Goal: Information Seeking & Learning: Compare options

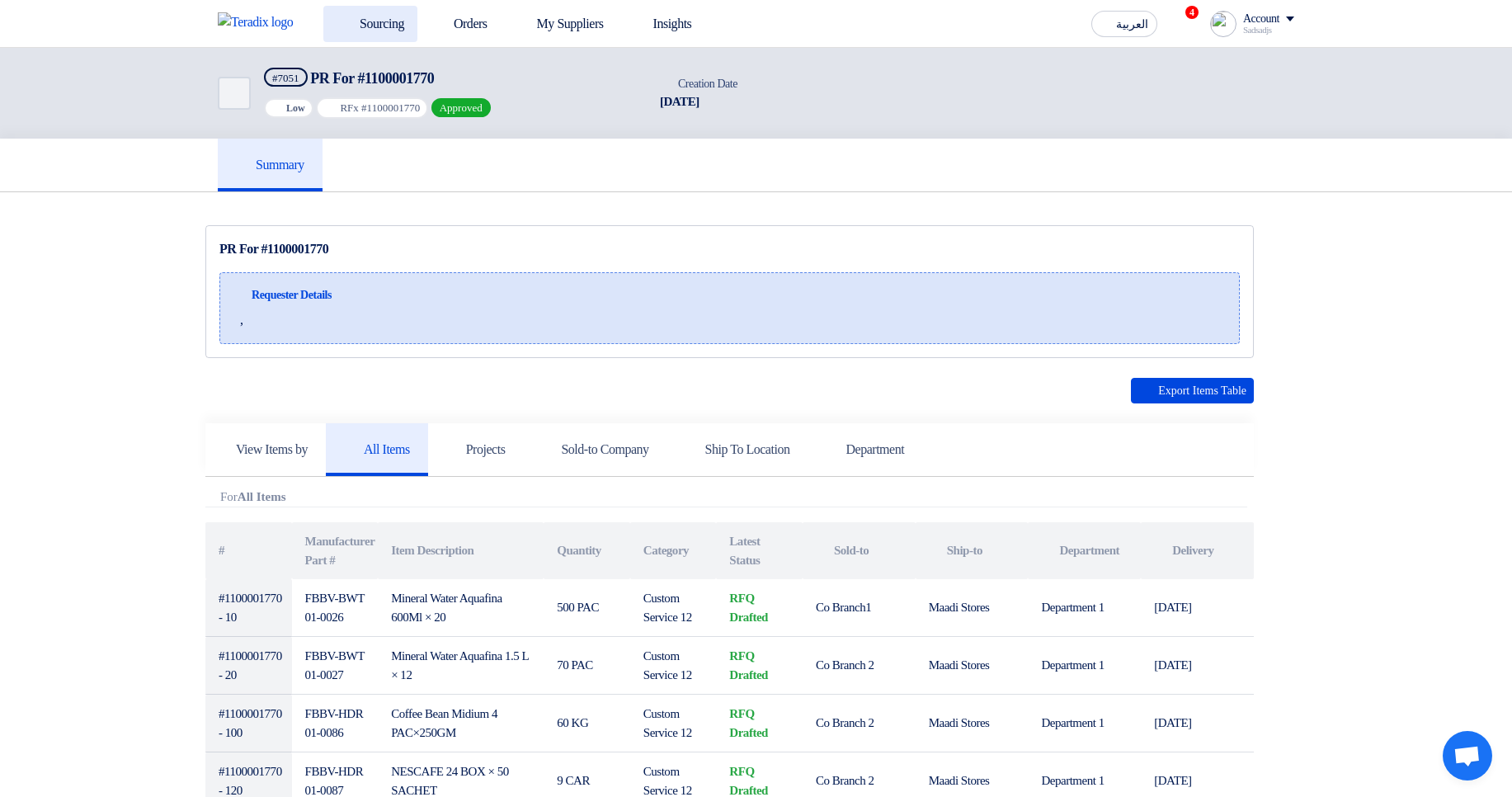
click at [337, 15] on use at bounding box center [337, 15] width 0 height 0
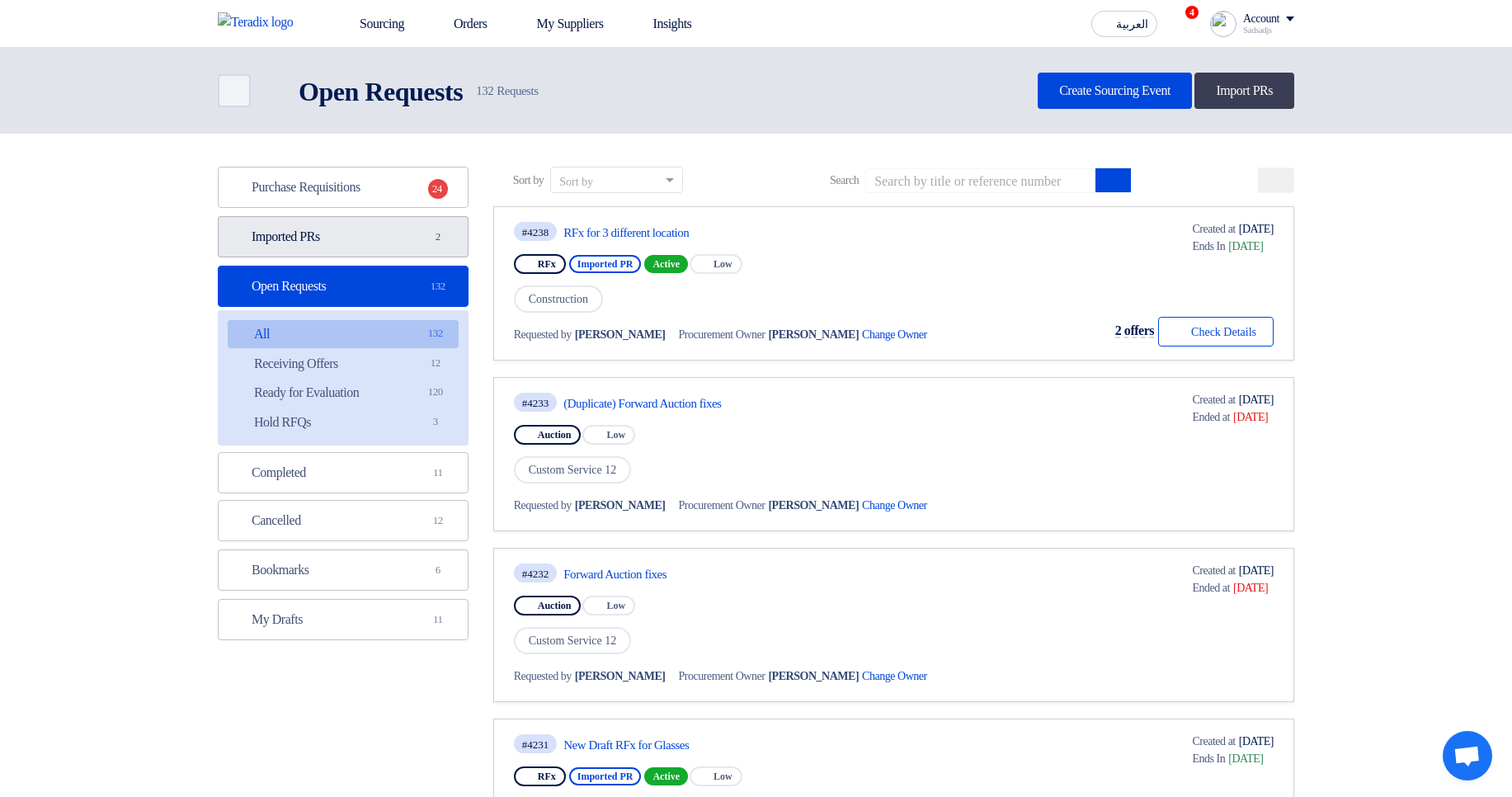
click at [364, 222] on link "Imported PRs Imported PRs 2" at bounding box center [343, 237] width 251 height 41
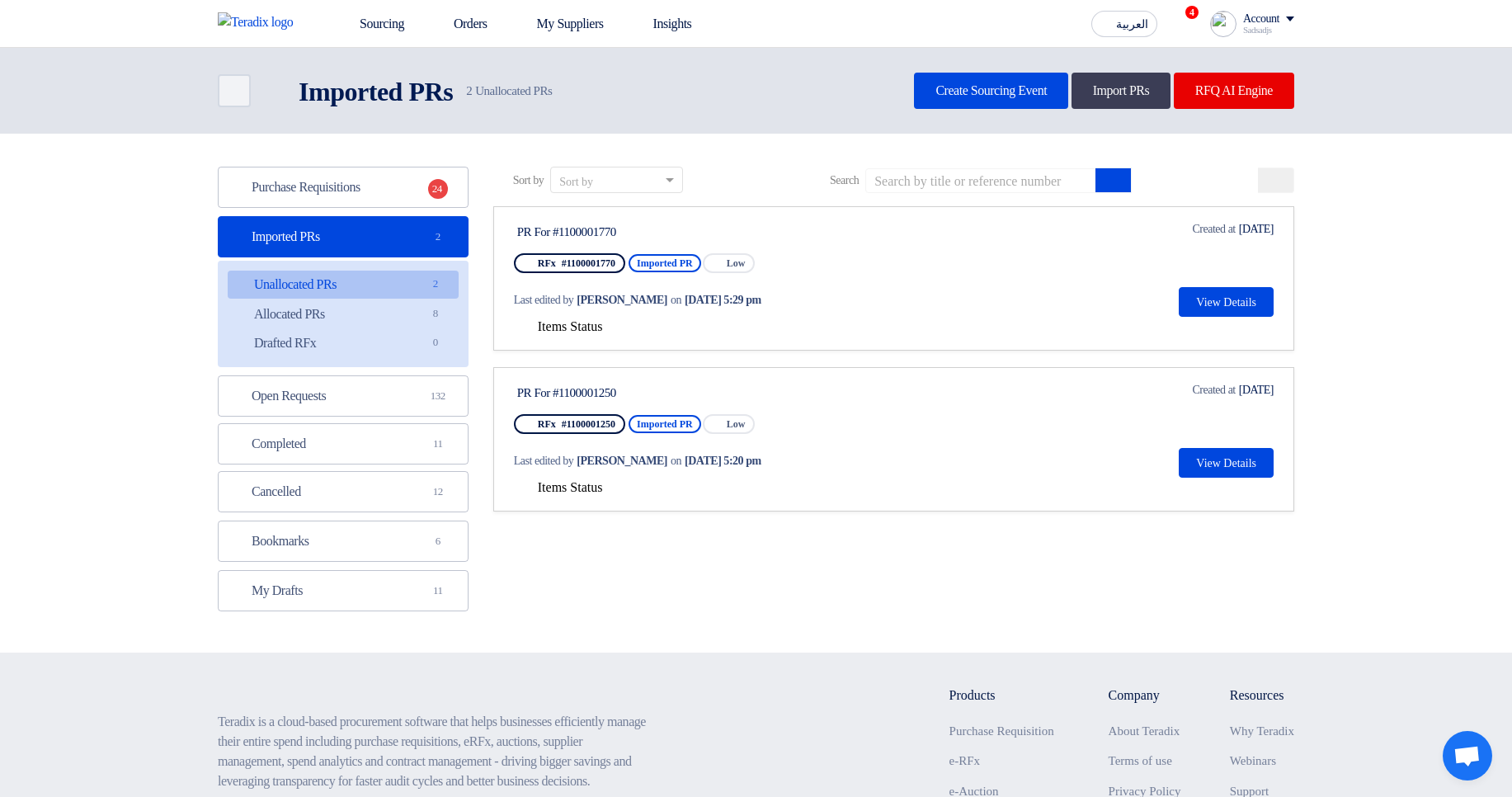
click at [591, 328] on span "Items Status" at bounding box center [570, 326] width 65 height 14
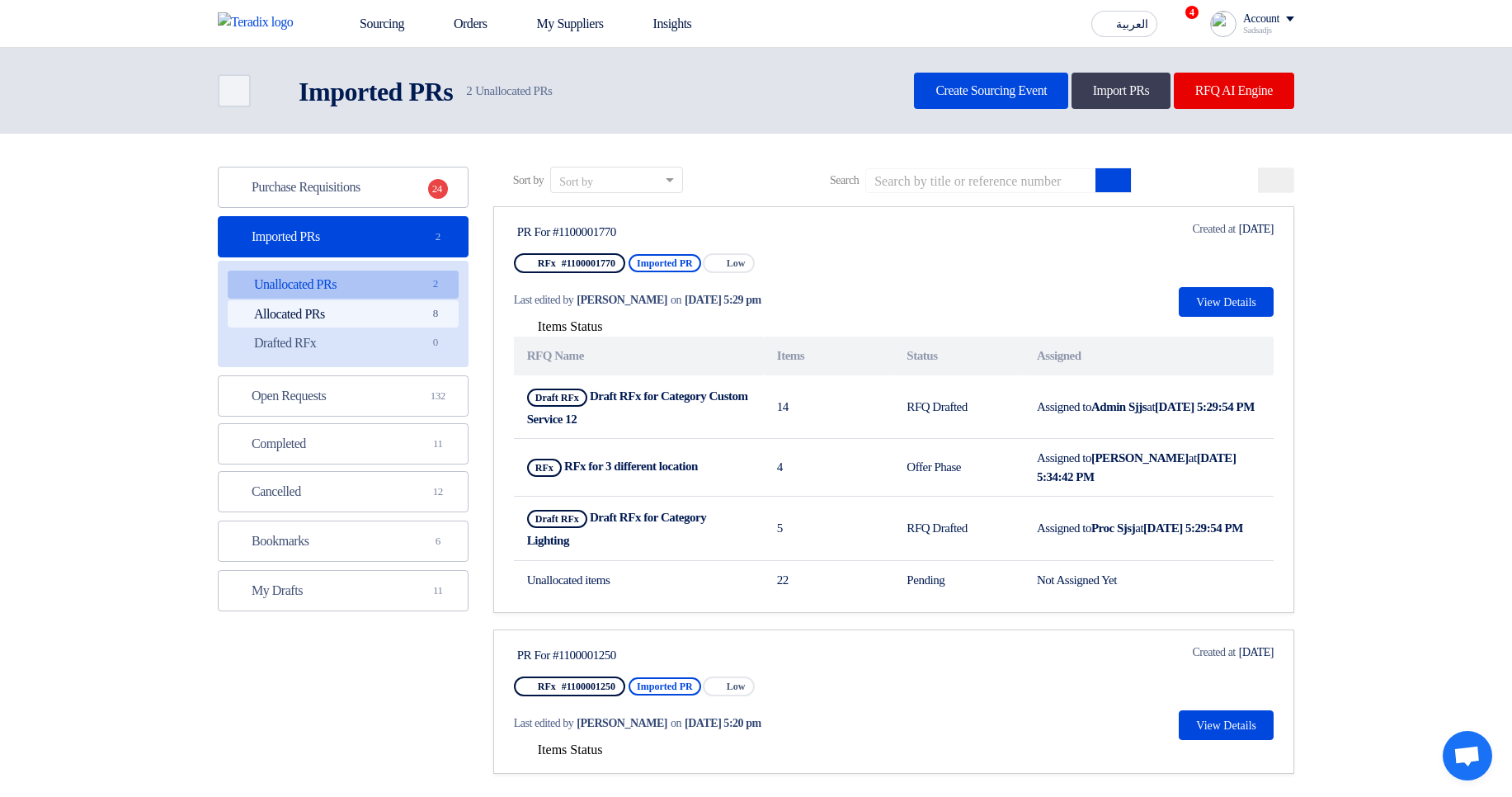
click at [374, 313] on link "Allocated PRs Allocated PRs 8" at bounding box center [343, 314] width 231 height 28
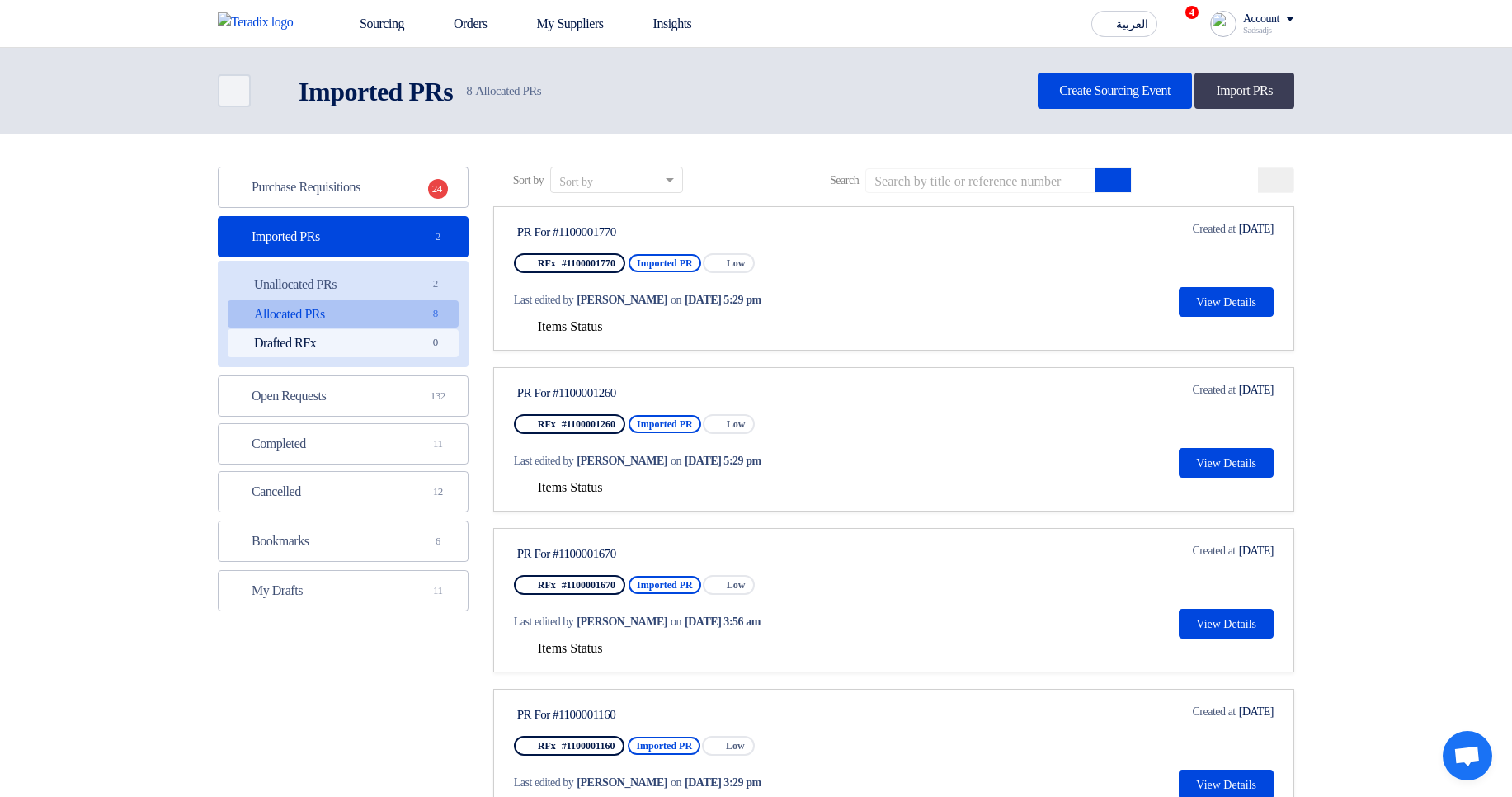
click at [359, 334] on link "Drafted RFx Drafted RFx 0" at bounding box center [343, 342] width 231 height 28
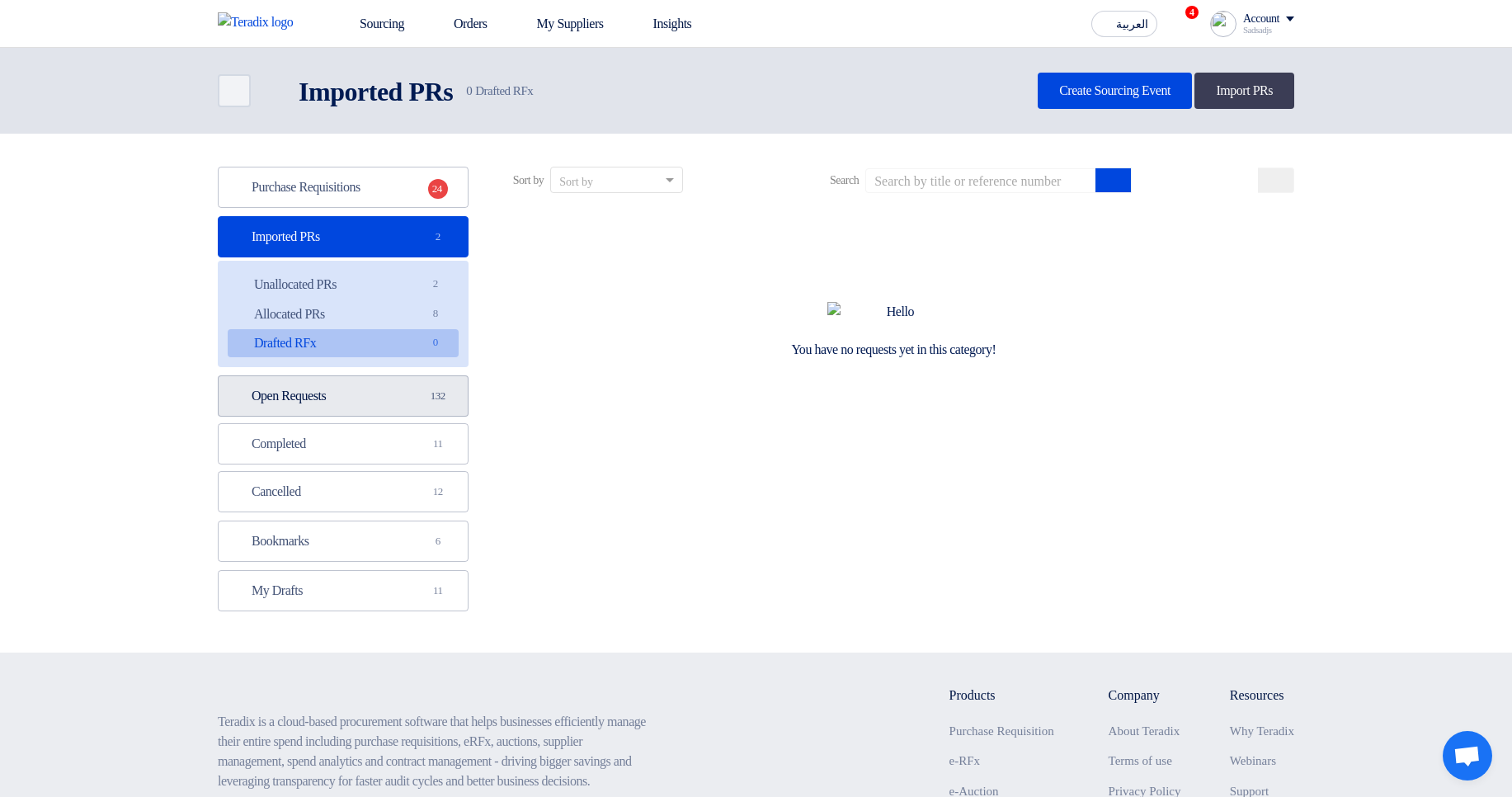
click at [358, 382] on link "Open Requests Open Requests 132" at bounding box center [343, 396] width 251 height 41
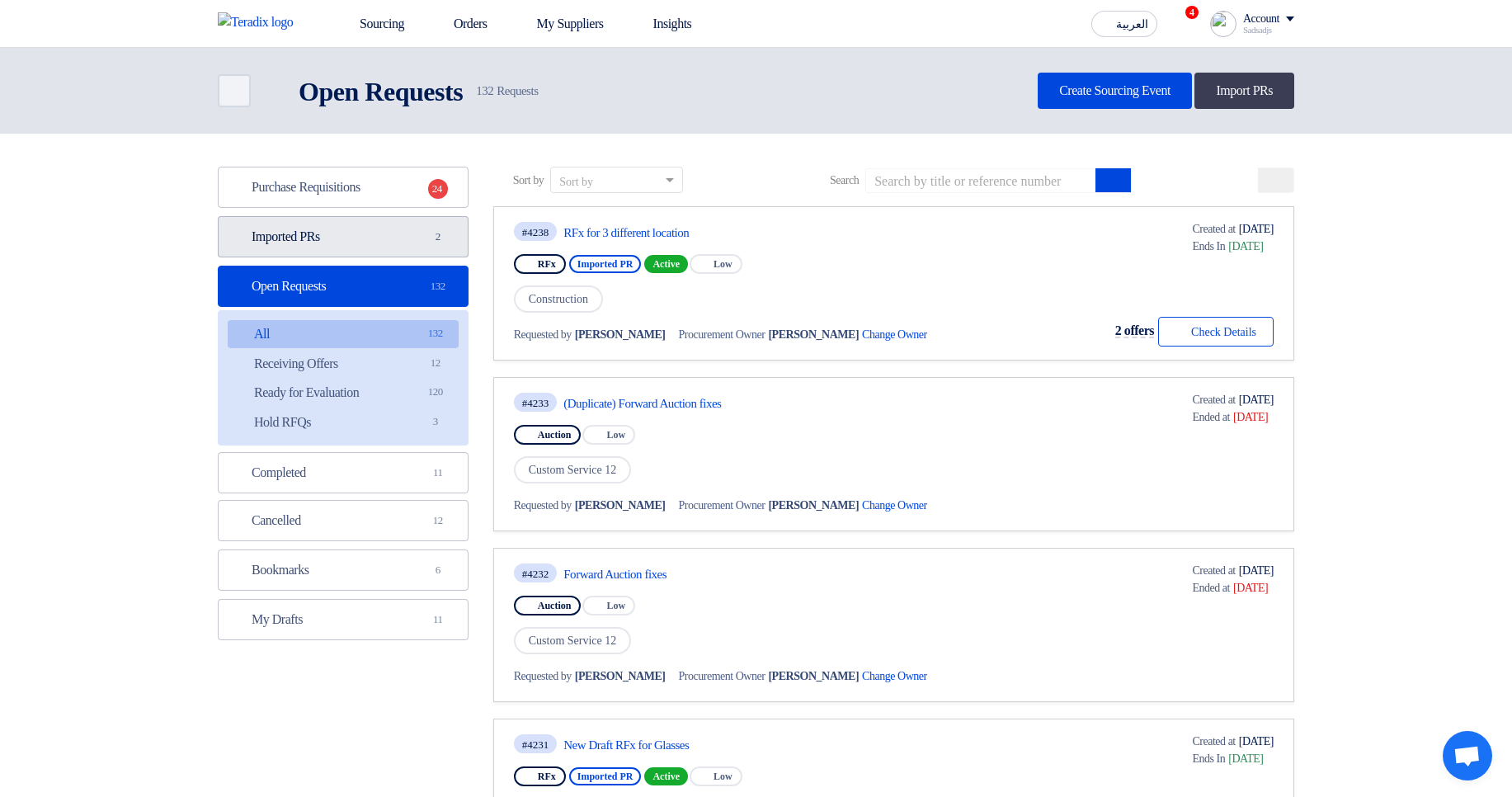
click at [332, 249] on link "Imported PRs Imported PRs 2" at bounding box center [343, 237] width 251 height 41
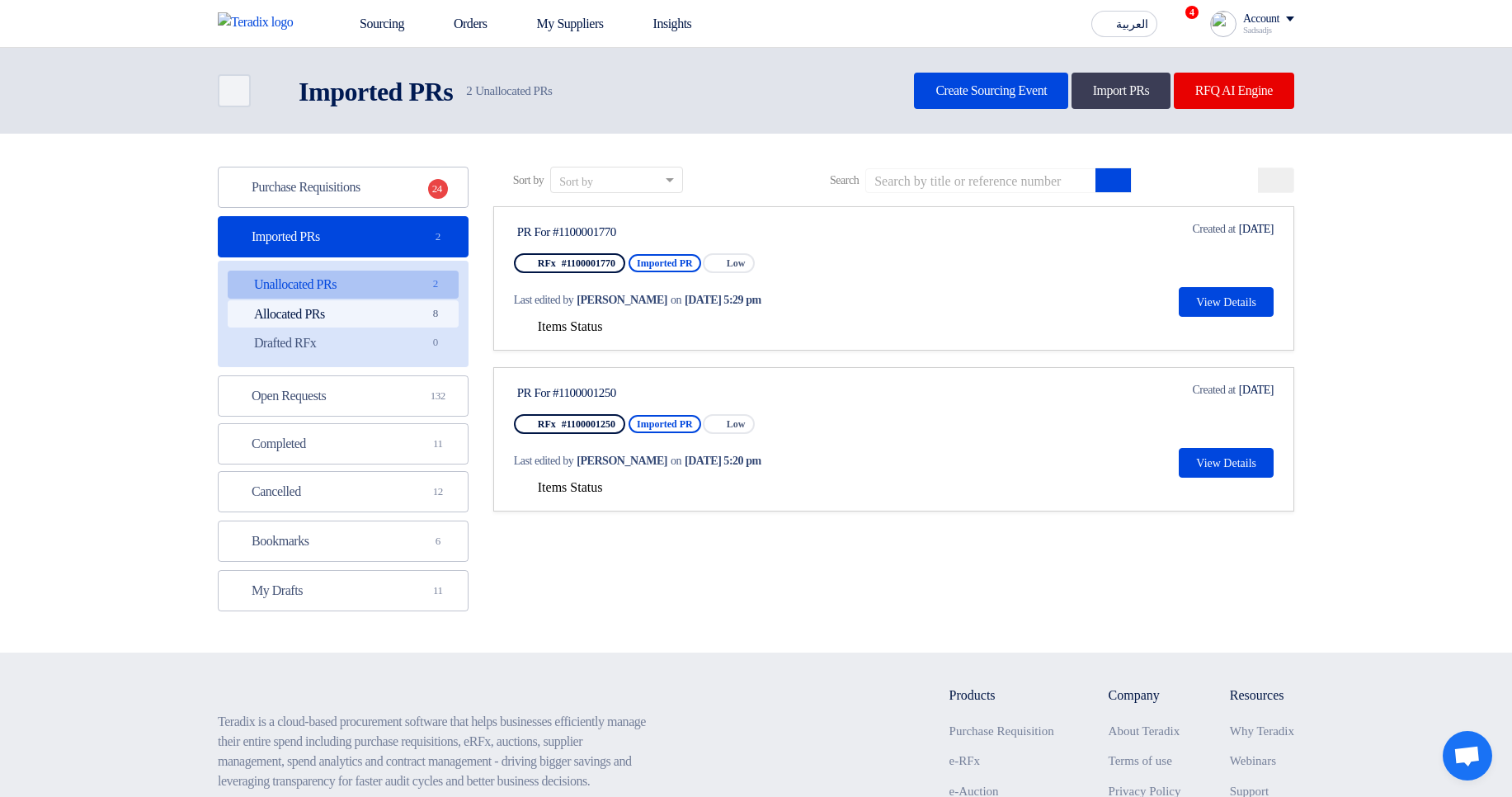
click at [329, 328] on link "Allocated PRs Allocated PRs 8" at bounding box center [343, 314] width 231 height 28
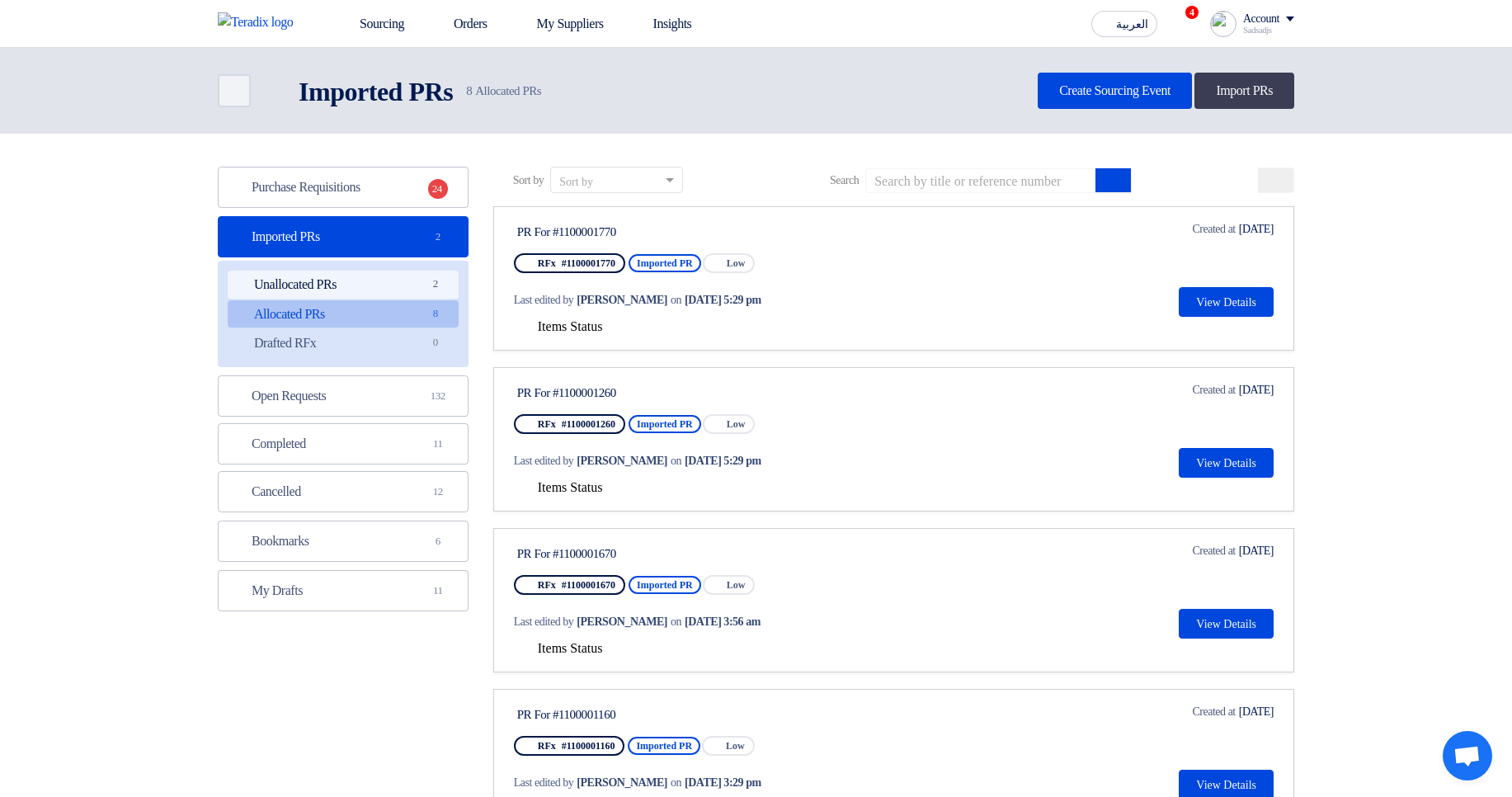
click at [371, 287] on link "Unallocated PRs Unallocated PRs 2" at bounding box center [343, 284] width 231 height 28
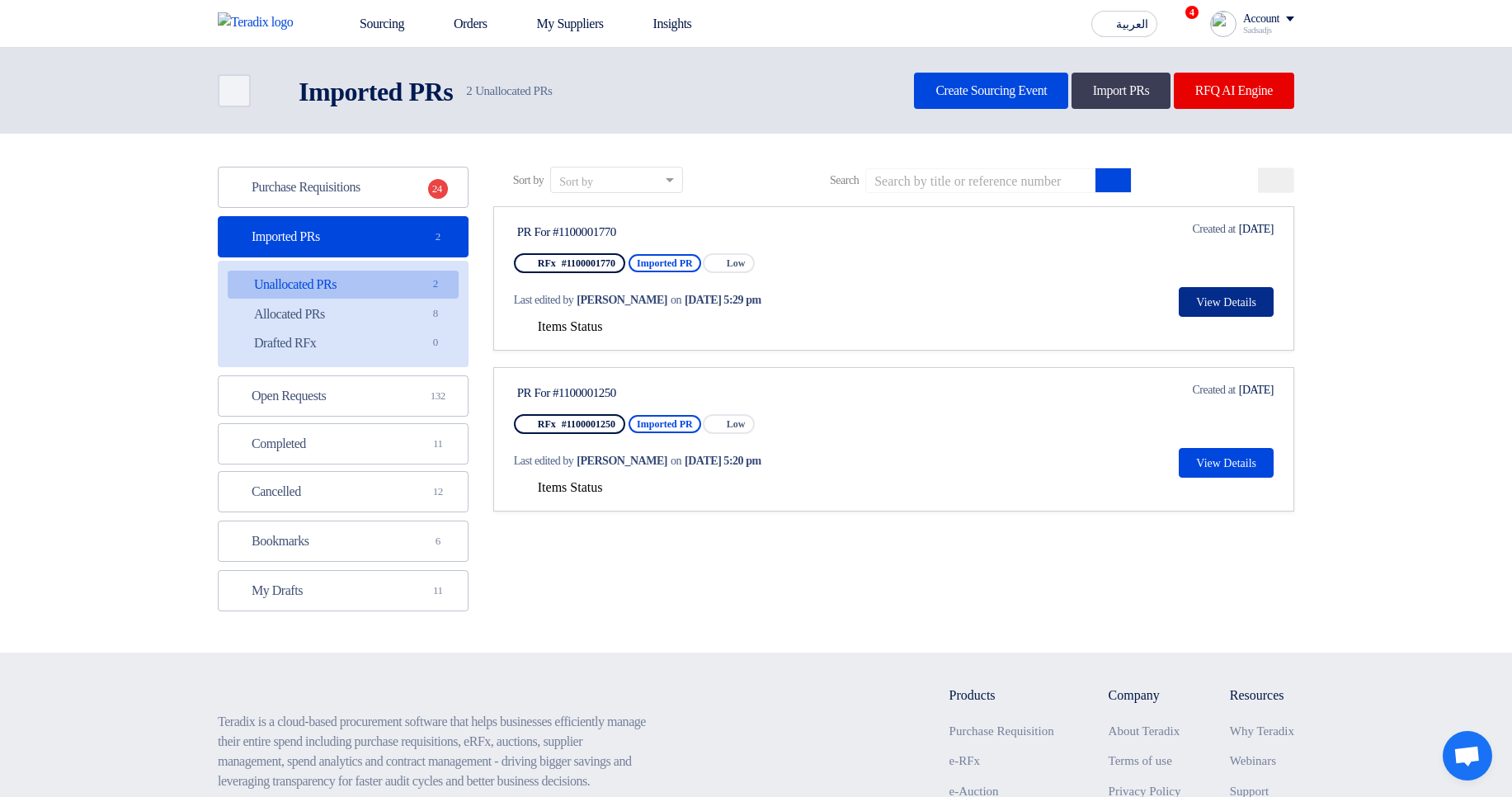
click at [1237, 294] on button "View Details" at bounding box center [1226, 301] width 95 height 29
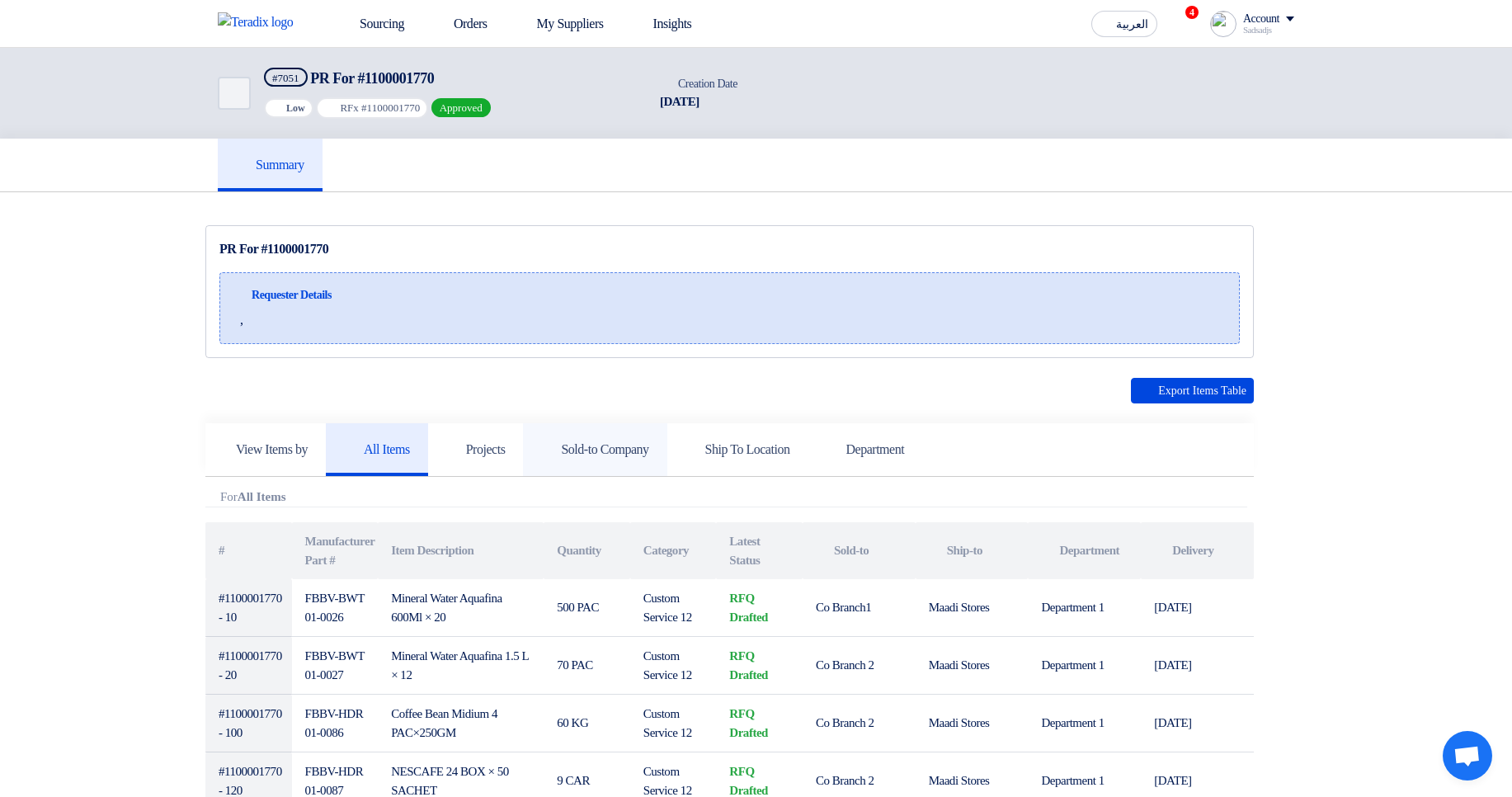
click at [651, 439] on link "Sold-to Company" at bounding box center [594, 449] width 144 height 53
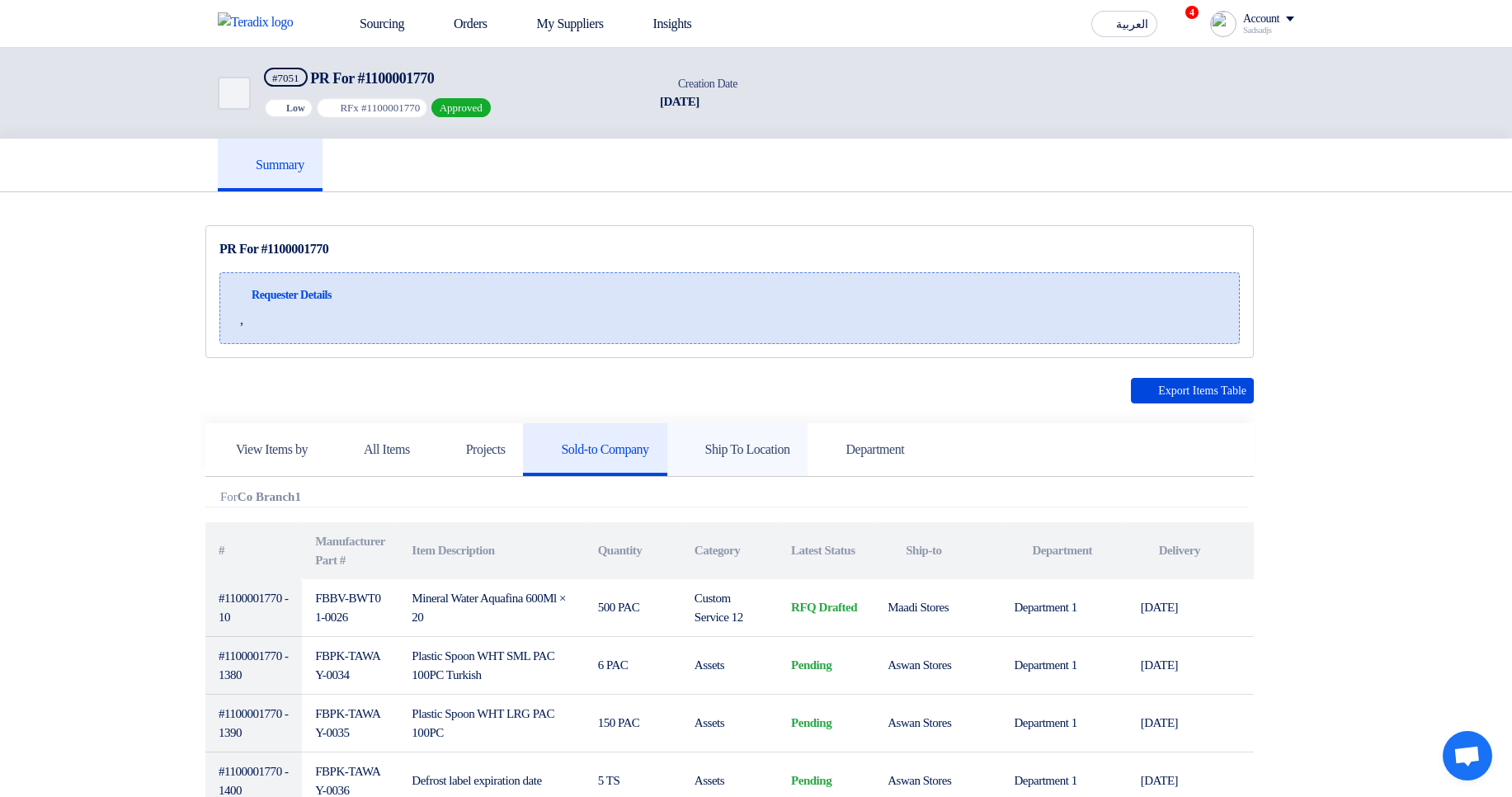
click at [809, 437] on link "Ship To Location" at bounding box center [738, 449] width 141 height 53
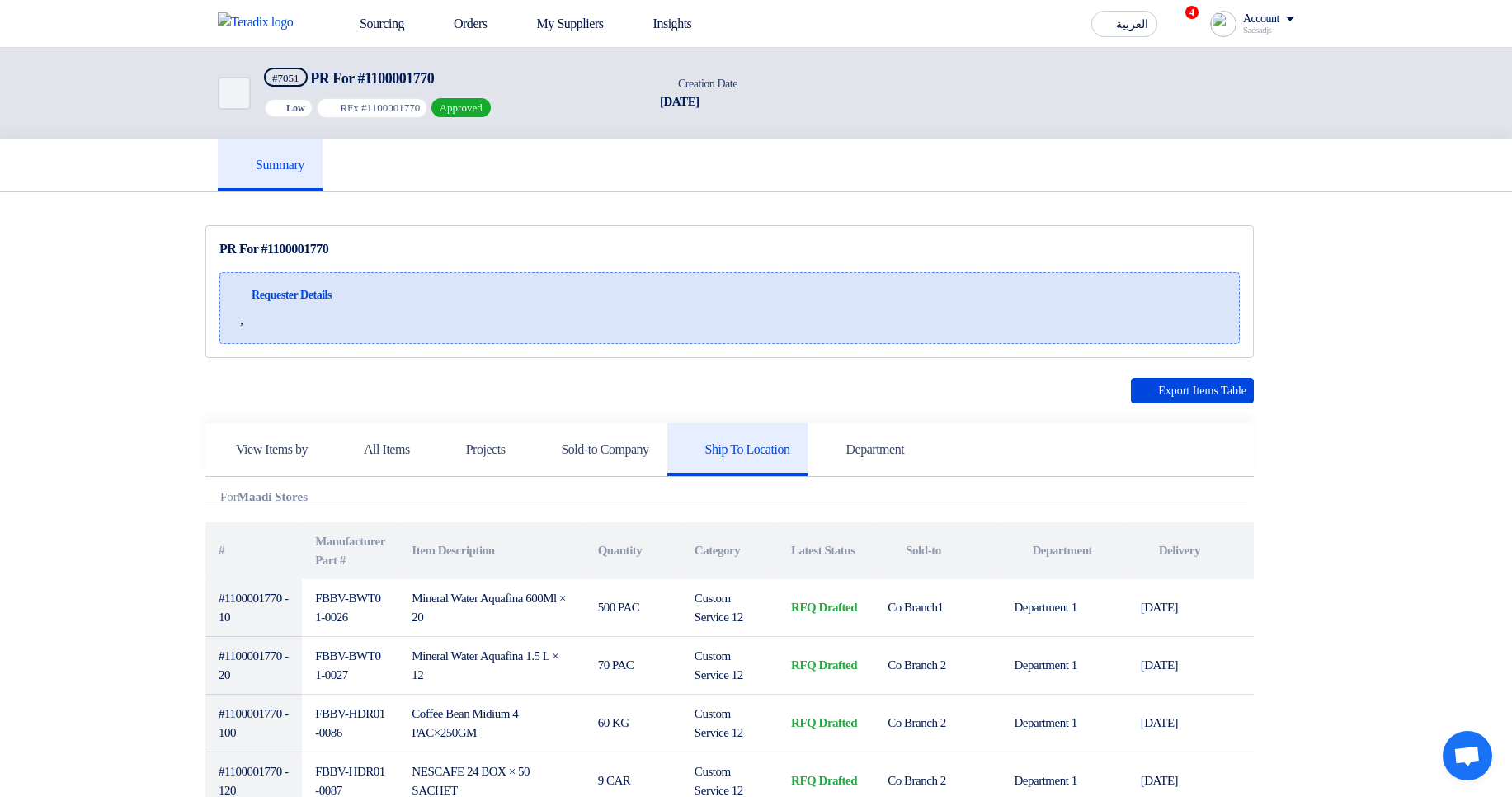
click at [268, 290] on span "Requester Details" at bounding box center [292, 294] width 80 height 17
click at [276, 278] on div "Requester Details ," at bounding box center [730, 308] width 1021 height 71
click at [265, 264] on div at bounding box center [265, 264] width 0 height 0
click at [356, 283] on div "Requester Details ," at bounding box center [730, 308] width 1021 height 71
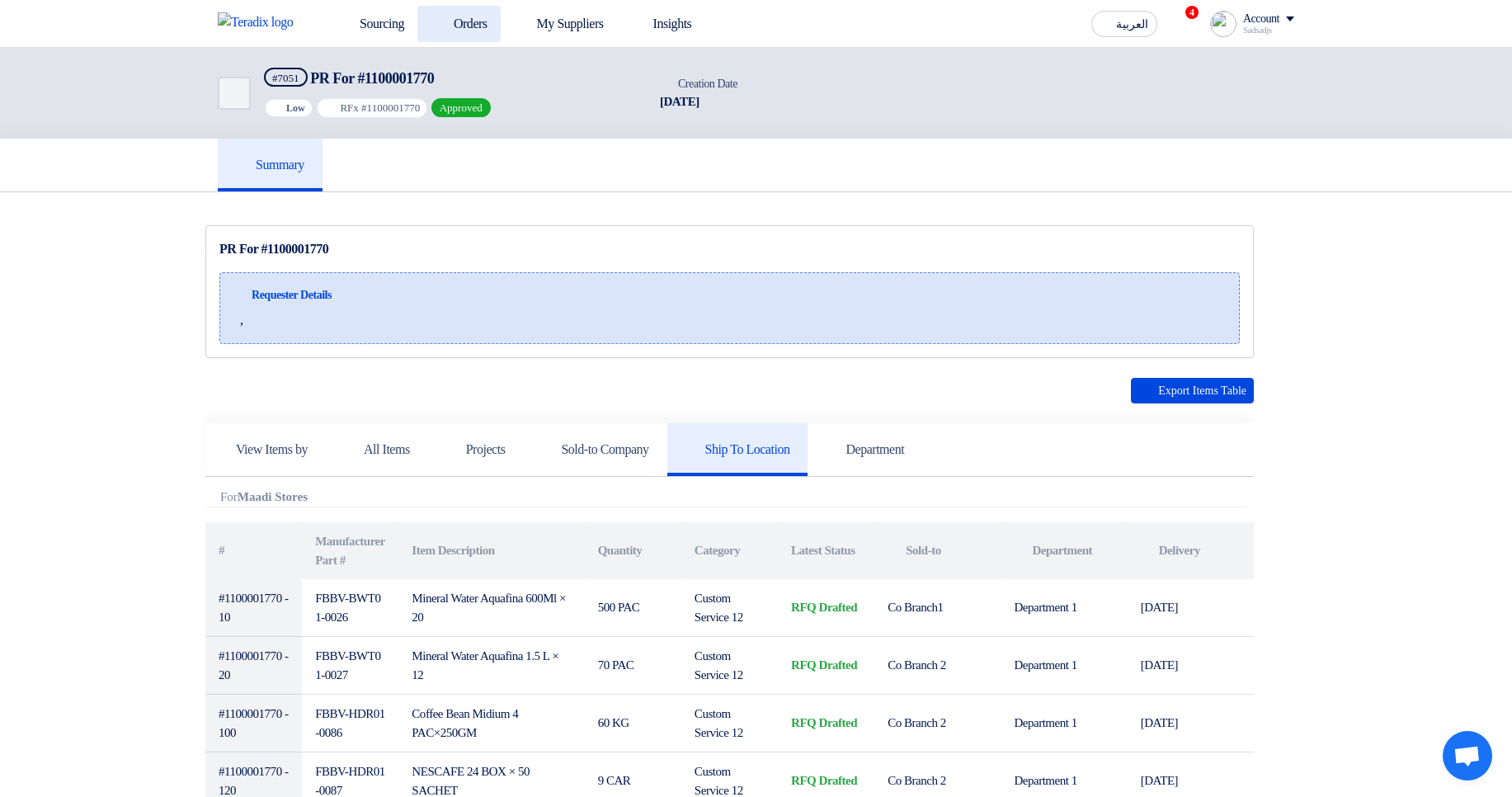
click at [475, 5] on link "Orders" at bounding box center [458, 23] width 83 height 37
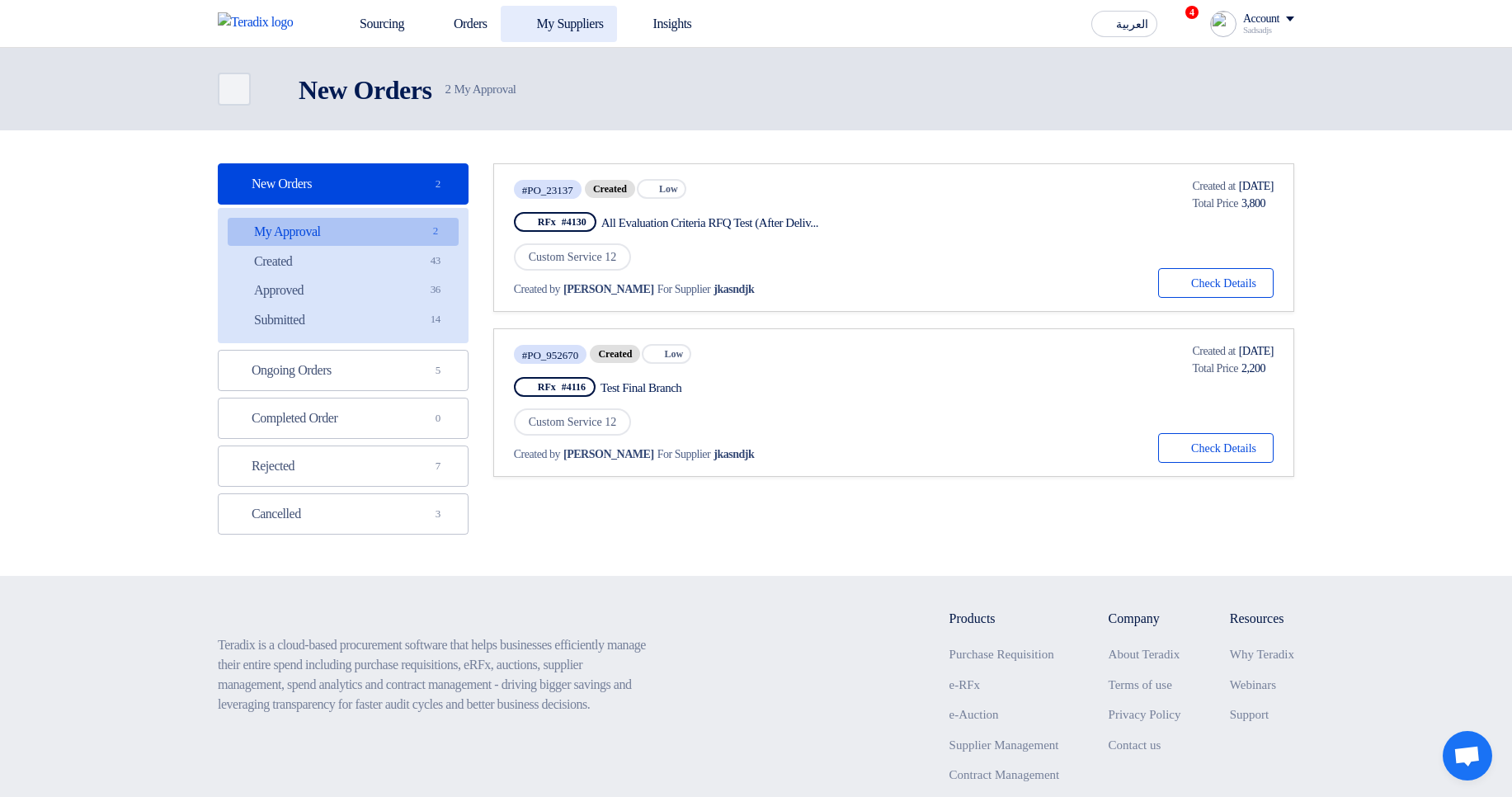
click at [560, 24] on link "My Suppliers" at bounding box center [559, 23] width 116 height 37
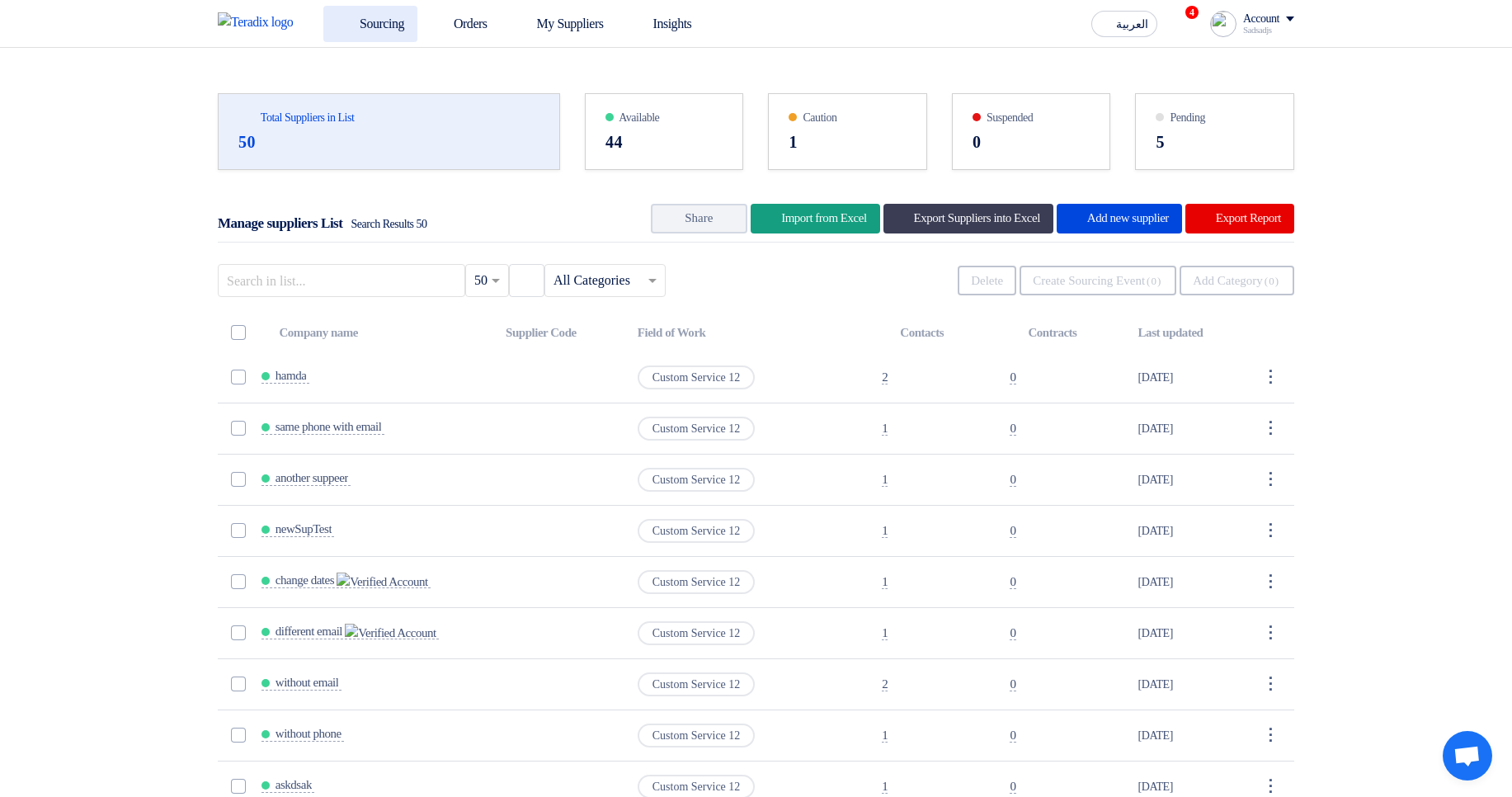
click at [393, 25] on link "Sourcing" at bounding box center [370, 23] width 94 height 37
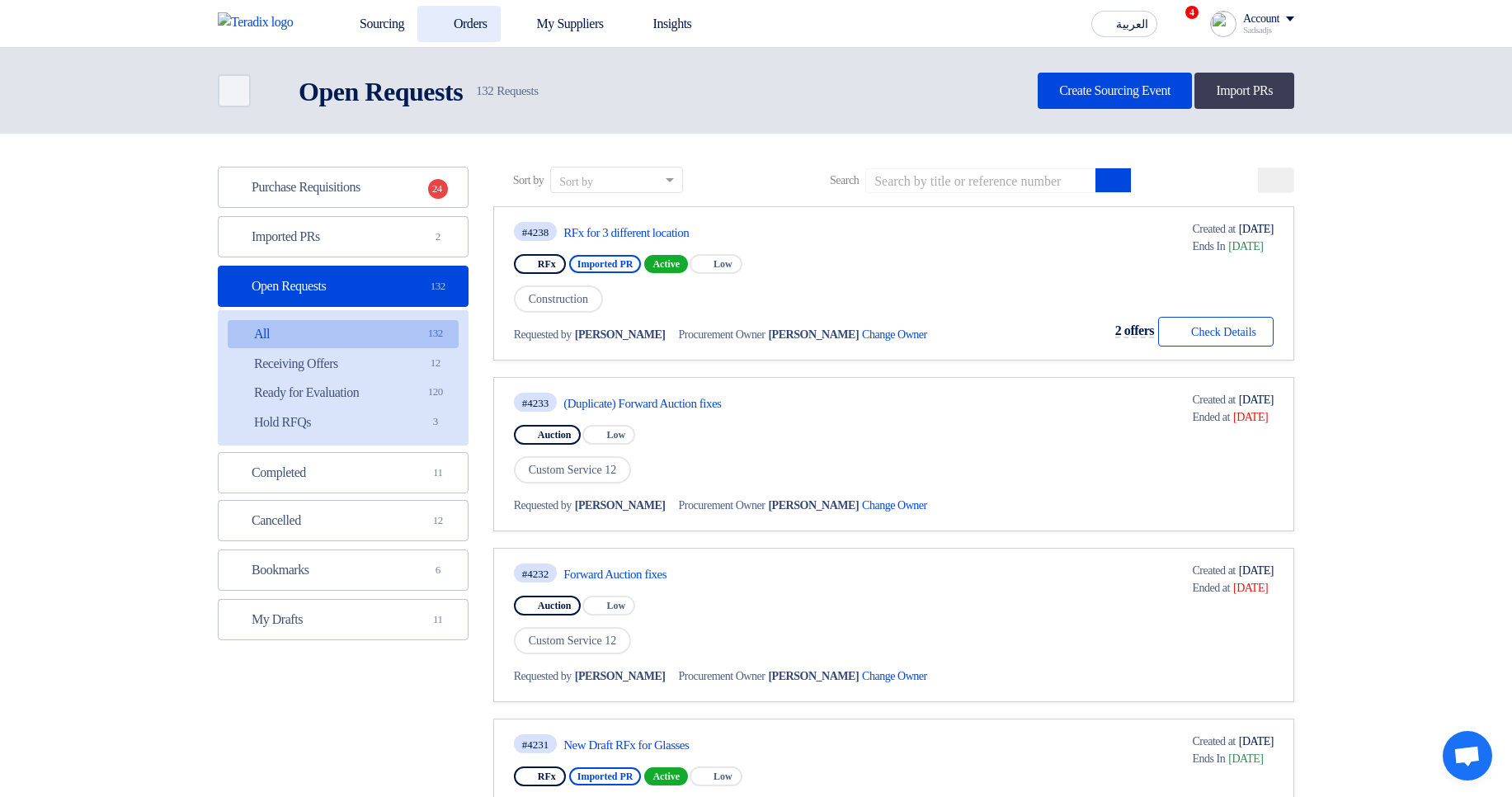
click at [477, 9] on link "Orders" at bounding box center [458, 23] width 83 height 37
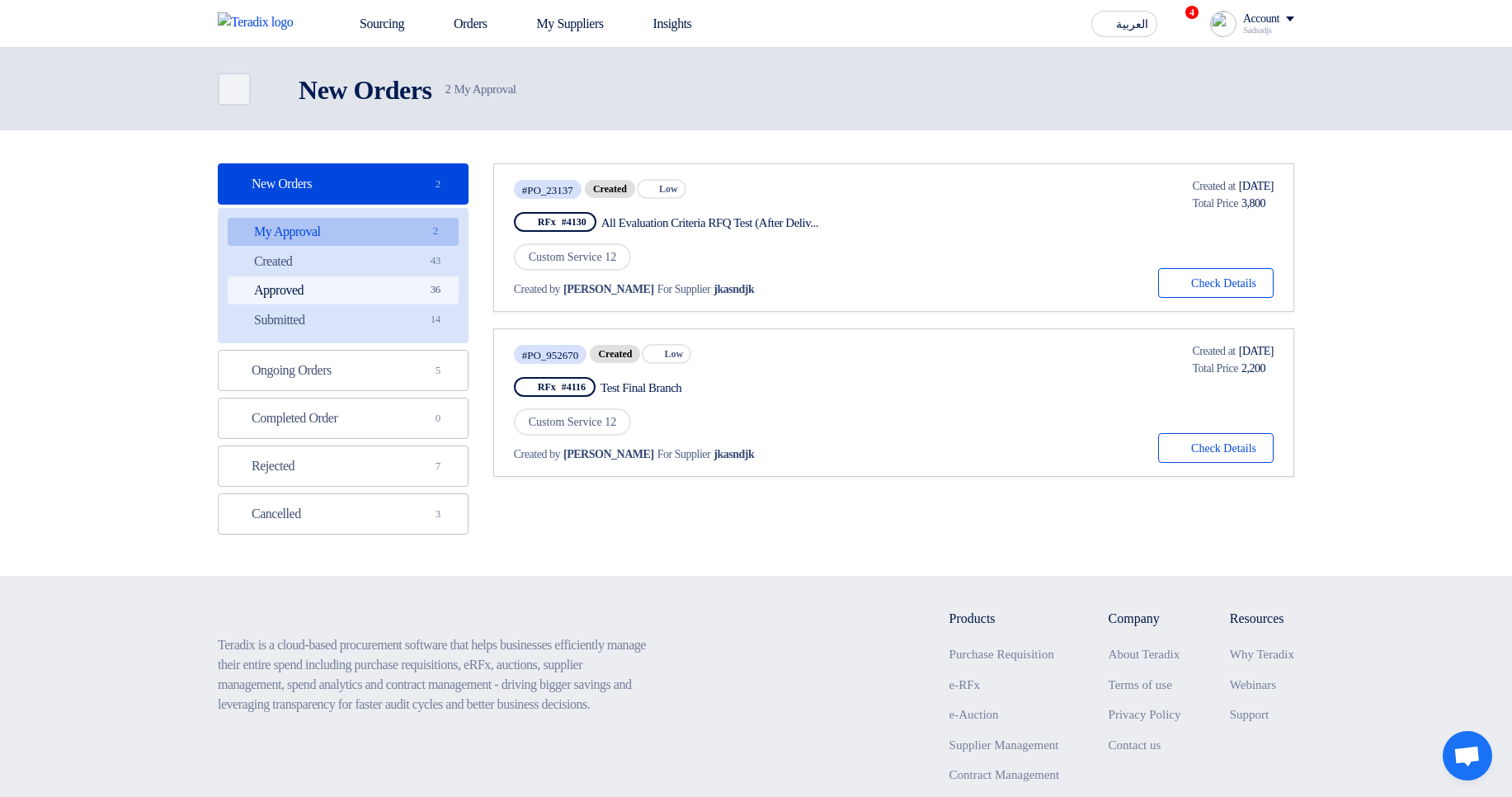
click at [402, 291] on link "Approved Approved 36" at bounding box center [343, 289] width 231 height 28
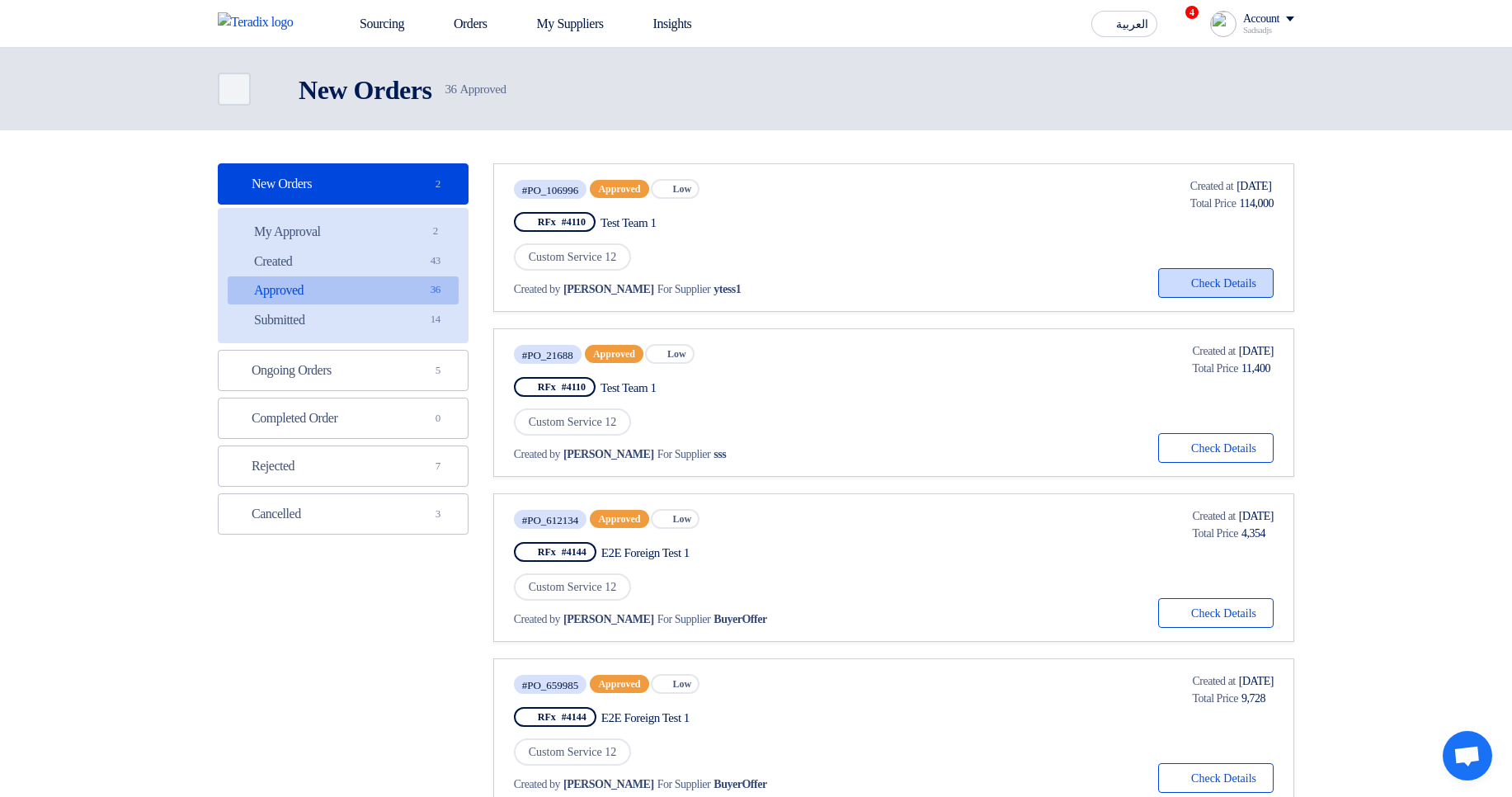
click at [1185, 296] on button "Check details Check Details" at bounding box center [1215, 282] width 115 height 29
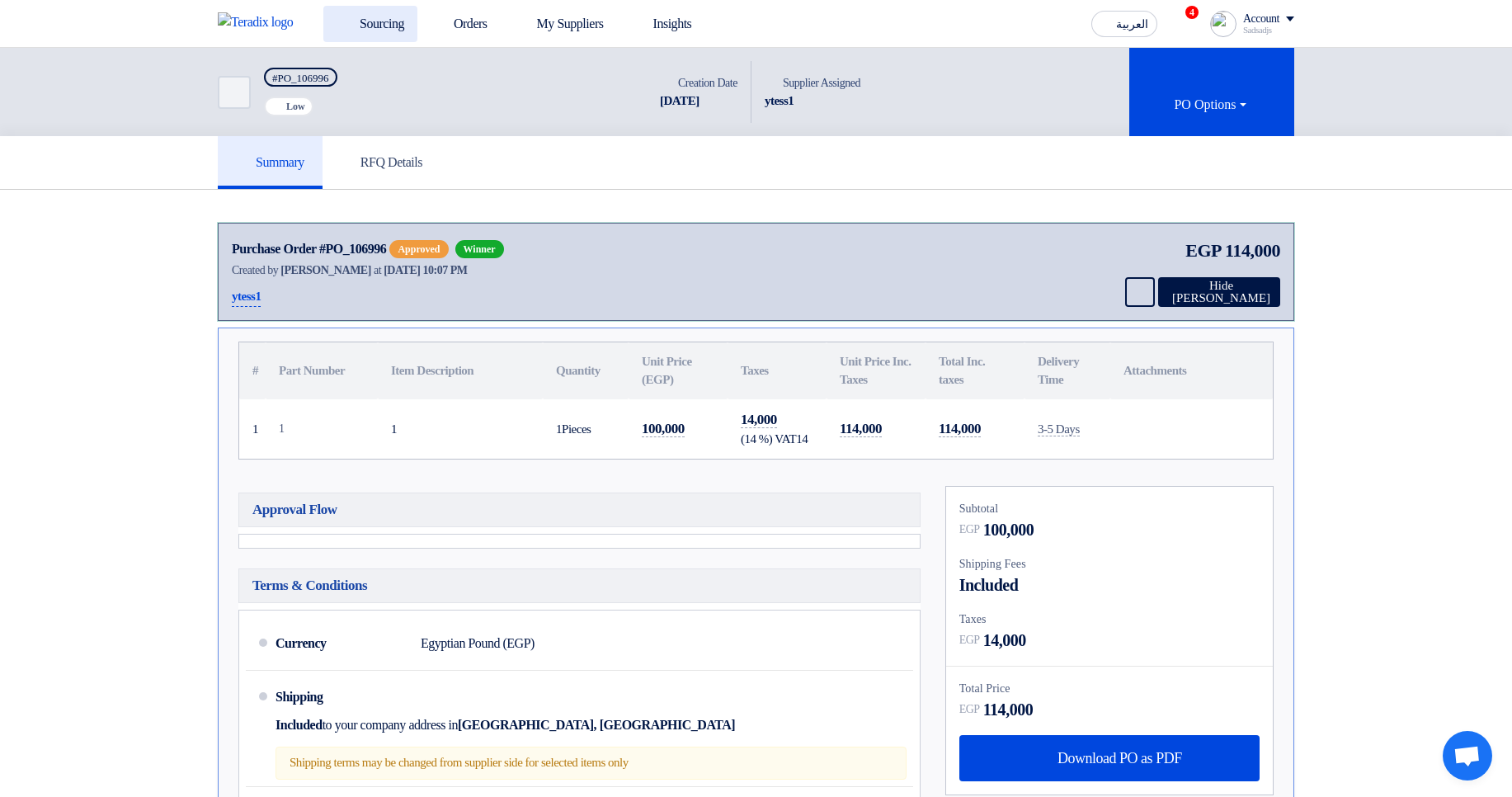
click at [384, 28] on link "Sourcing" at bounding box center [370, 23] width 94 height 37
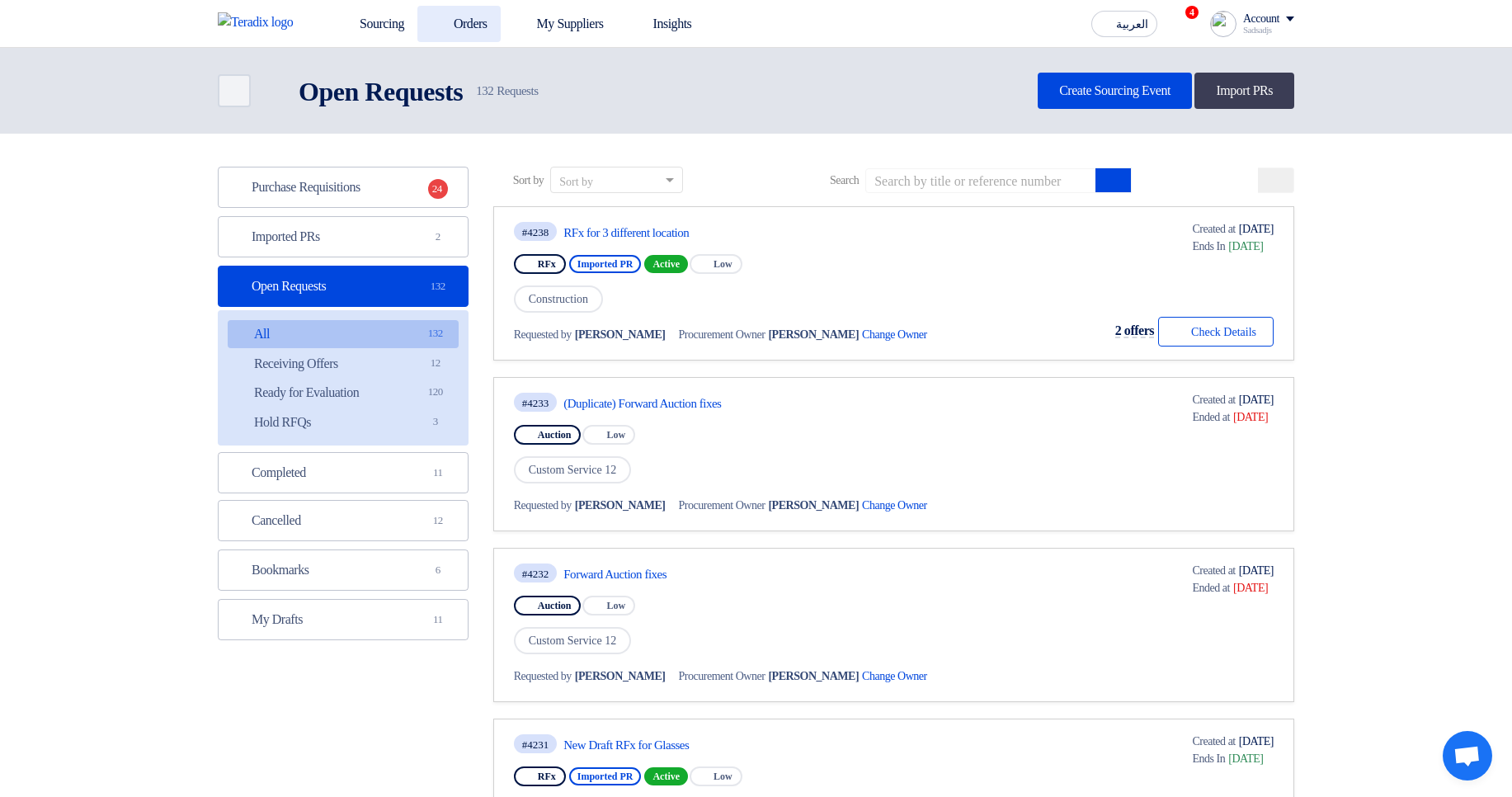
drag, startPoint x: 446, startPoint y: 16, endPoint x: 451, endPoint y: 25, distance: 10.3
click at [447, 16] on icon at bounding box center [439, 23] width 16 height 16
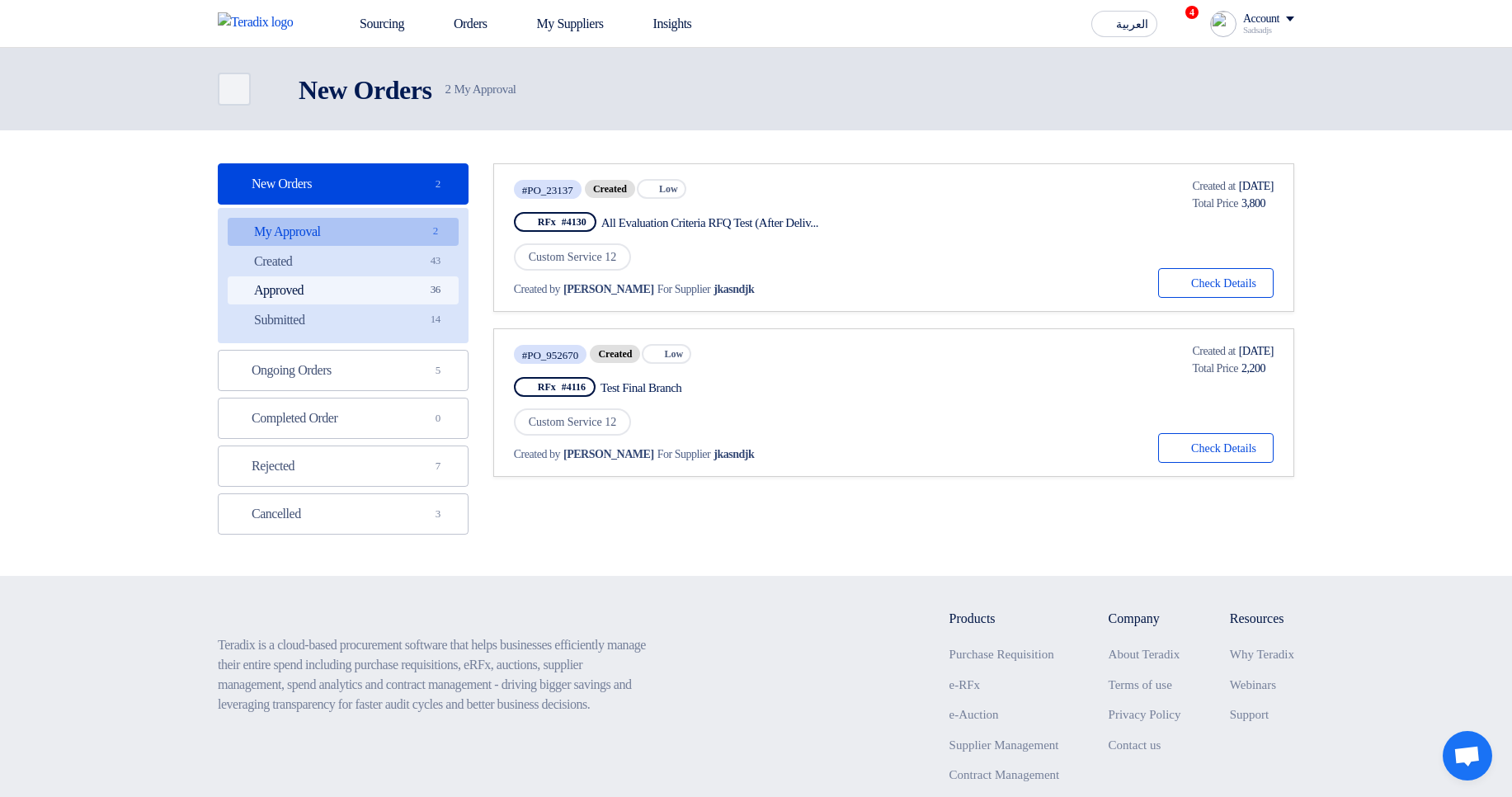
click at [362, 295] on link "Approved Approved 36" at bounding box center [343, 289] width 231 height 28
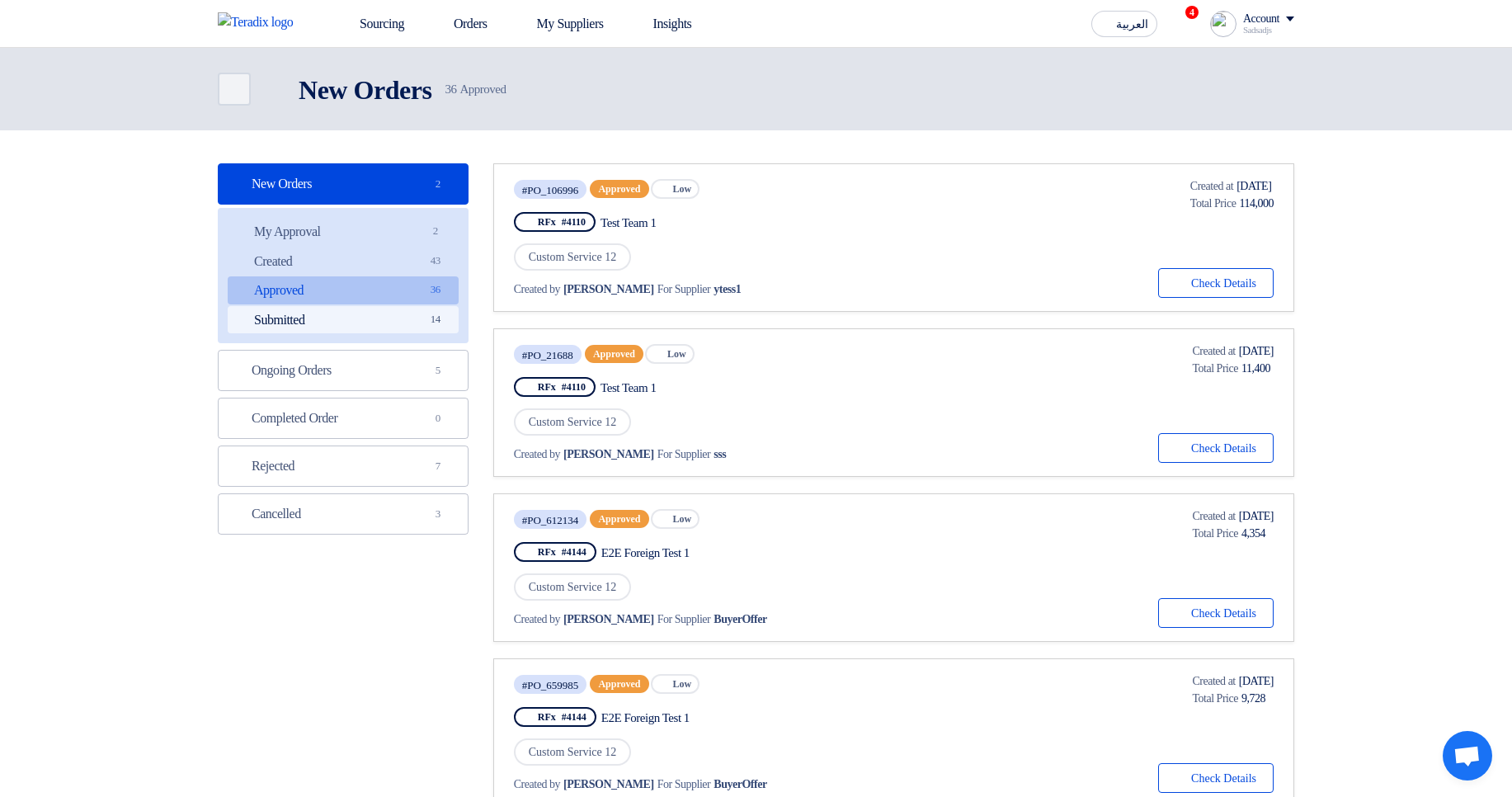
click at [364, 323] on link "Submitted Submitted 14" at bounding box center [343, 320] width 231 height 28
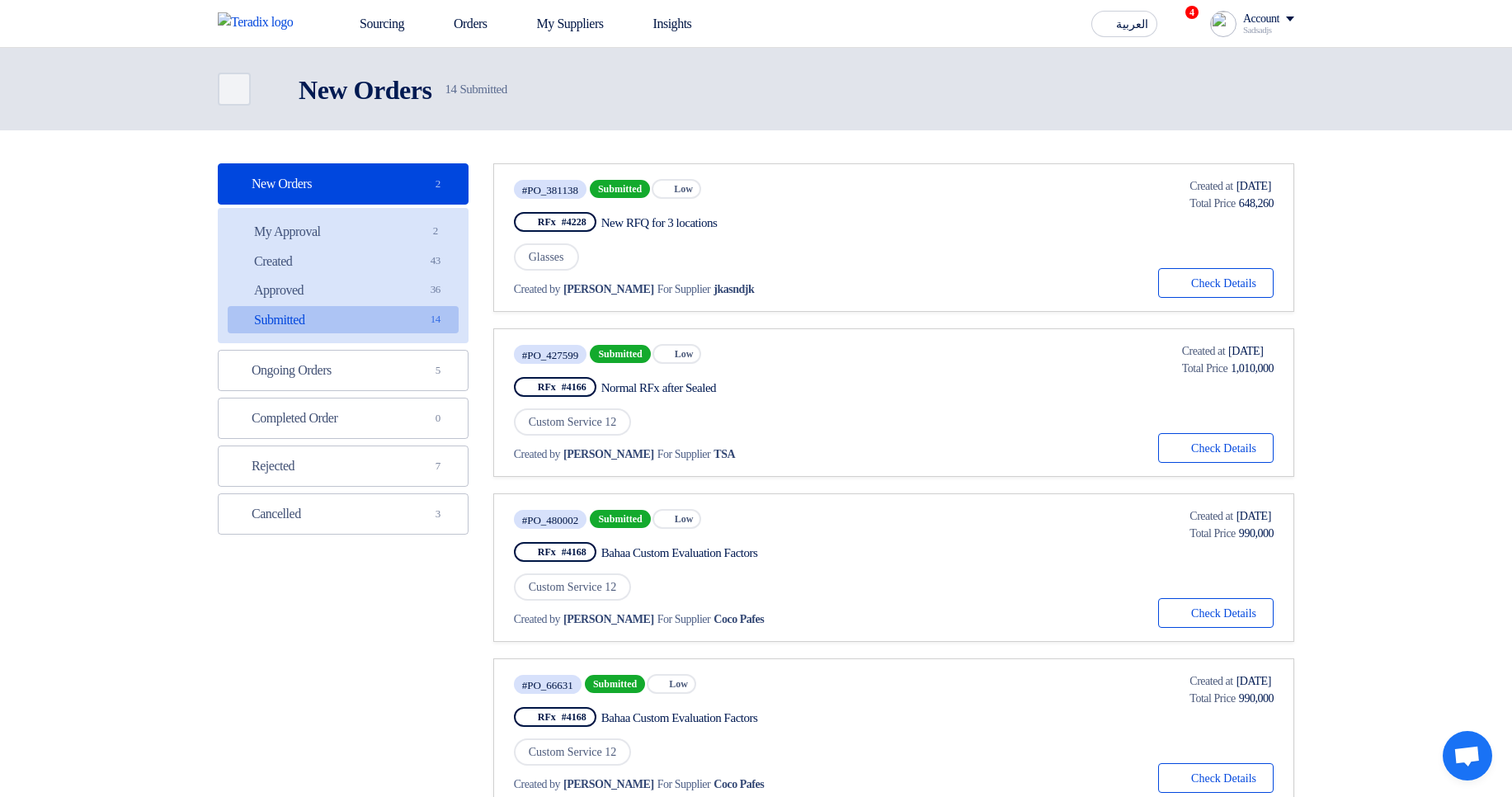
click at [677, 220] on div "New RFQ for 3 locations" at bounding box center [756, 222] width 309 height 15
click at [1222, 296] on button "Check details Check Details" at bounding box center [1215, 282] width 115 height 29
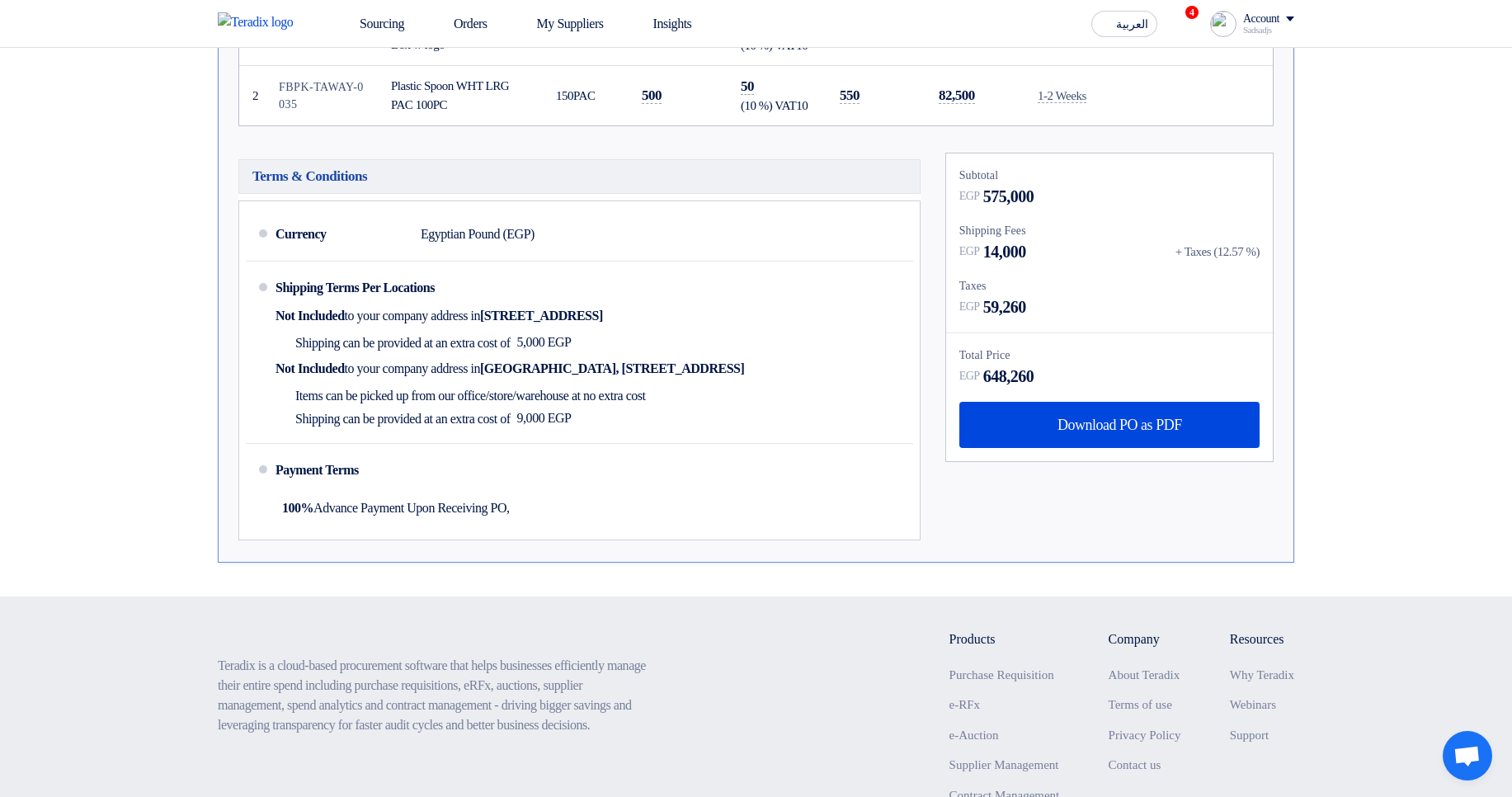
scroll to position [396, 0]
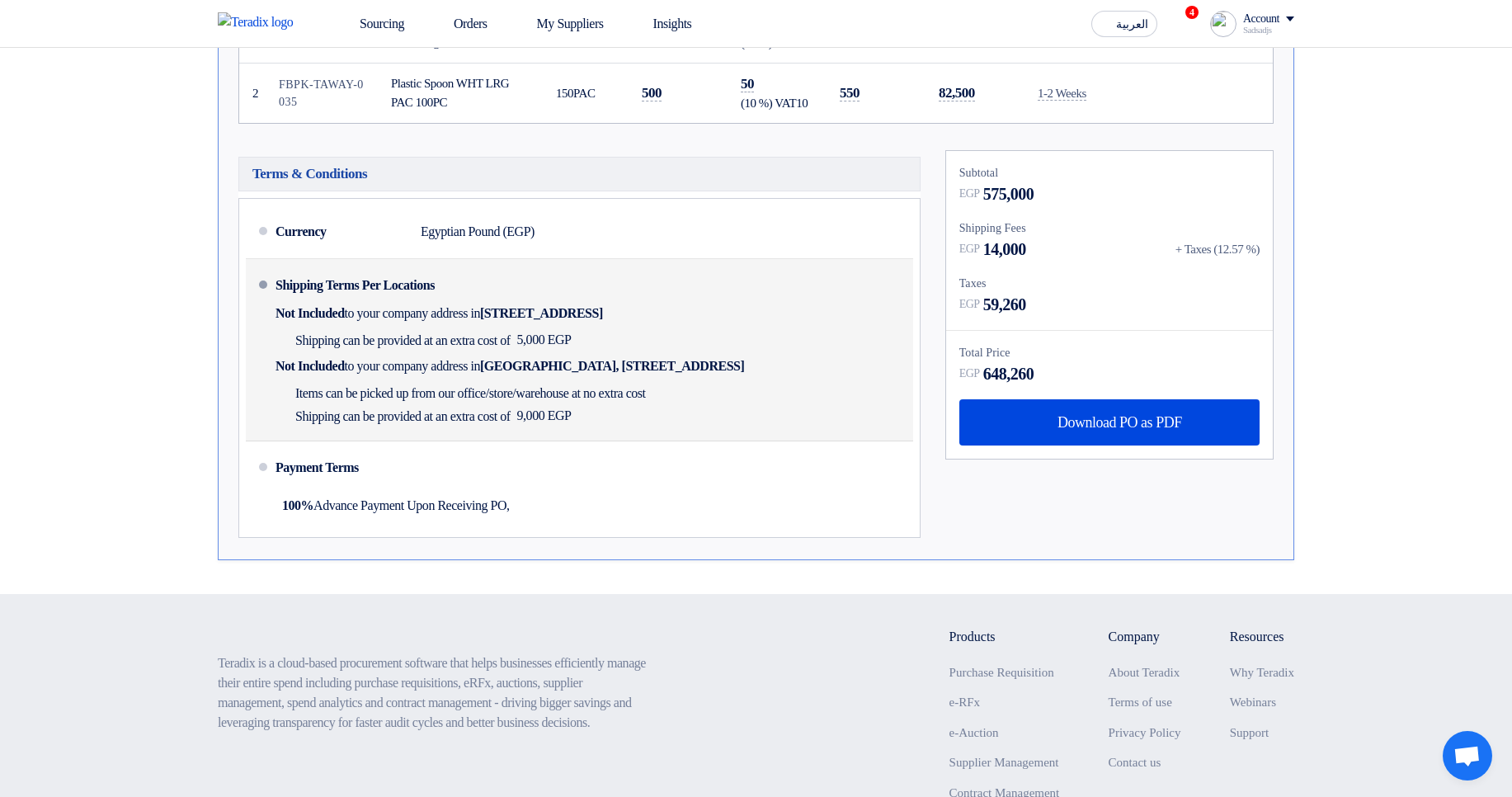
drag, startPoint x: 815, startPoint y: 264, endPoint x: 904, endPoint y: 419, distance: 178.7
click at [903, 414] on li "Shipping Terms Per Locations Not Included to your company address in Egypt, الق…" at bounding box center [579, 350] width 668 height 182
drag, startPoint x: 904, startPoint y: 419, endPoint x: 886, endPoint y: 412, distance: 19.3
click at [904, 420] on div "Shipping Terms Per Locations Not Included to your company address in Egypt, الق…" at bounding box center [591, 349] width 631 height 168
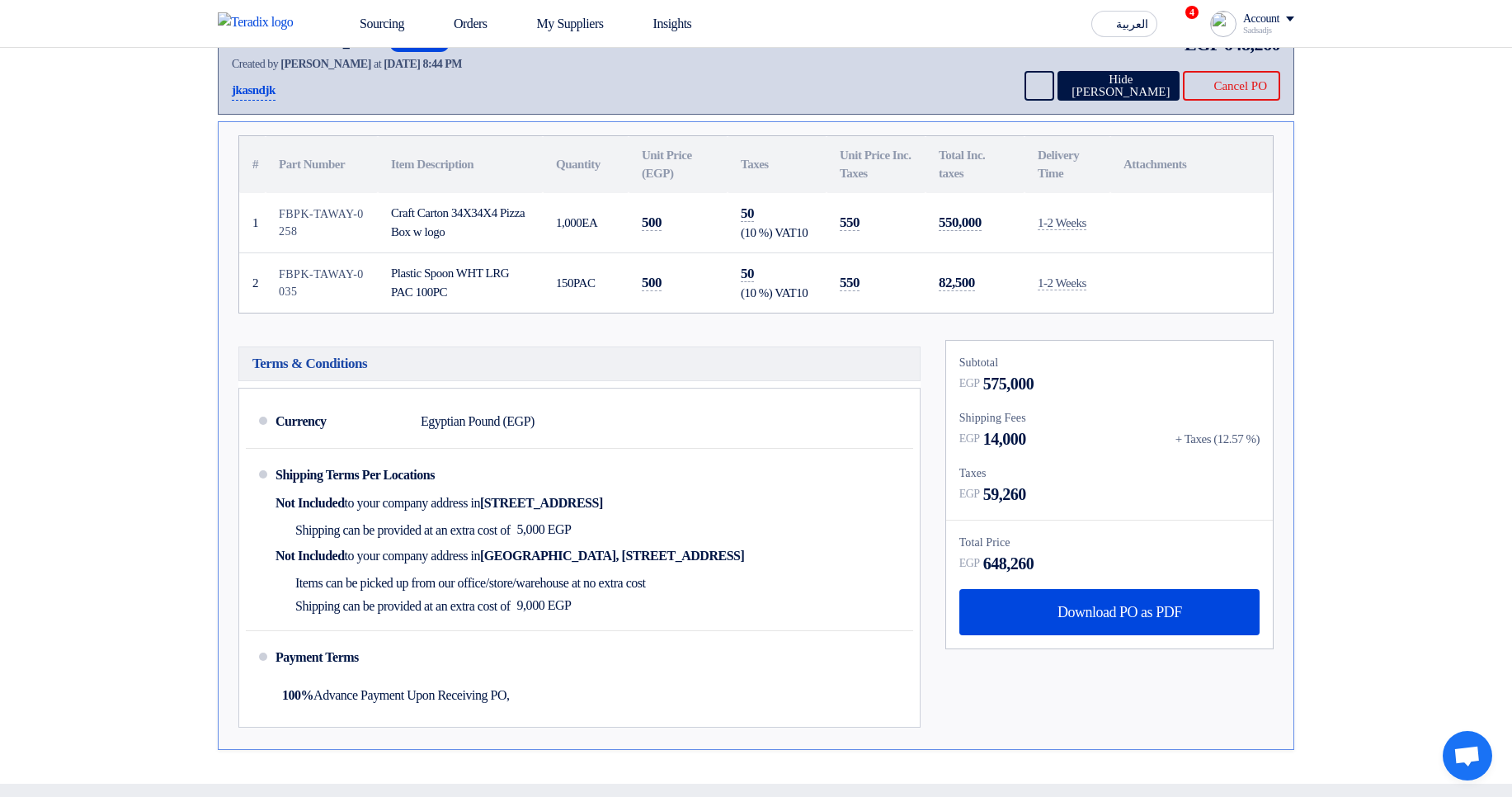
scroll to position [0, 0]
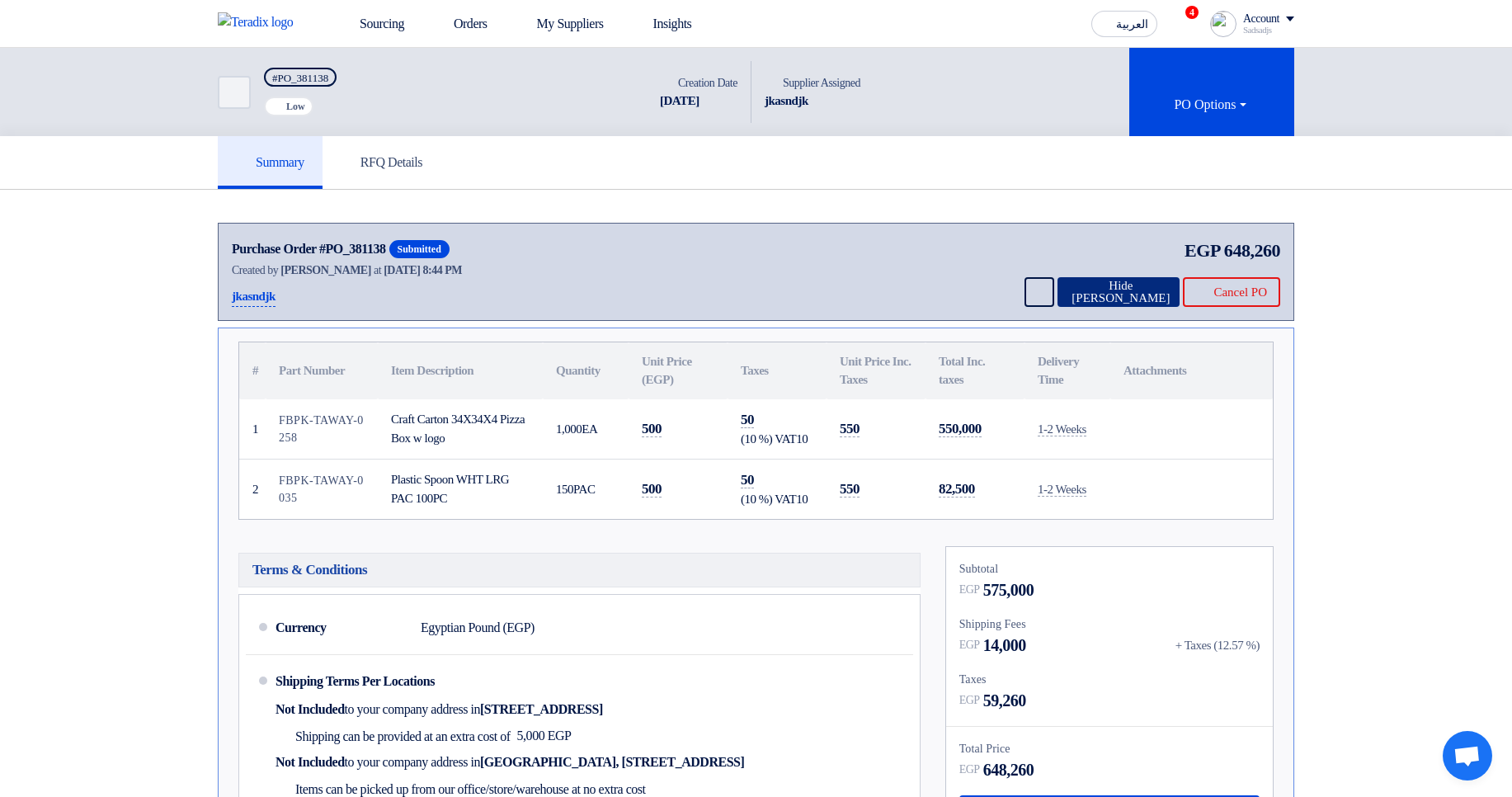
click at [1105, 298] on button "Hide [PERSON_NAME]" at bounding box center [1119, 291] width 122 height 29
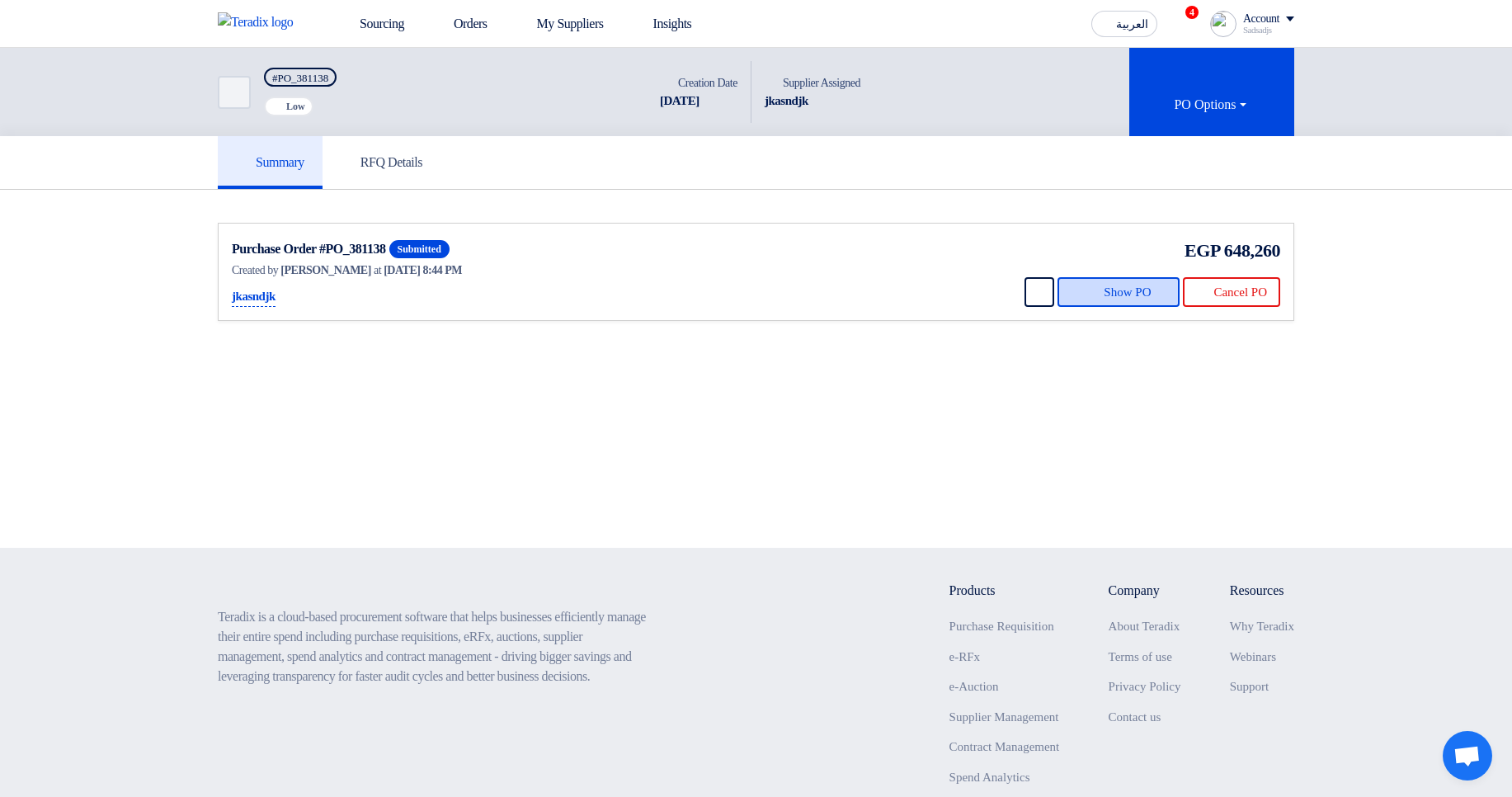
click at [1097, 291] on button "Show PO" at bounding box center [1119, 291] width 122 height 29
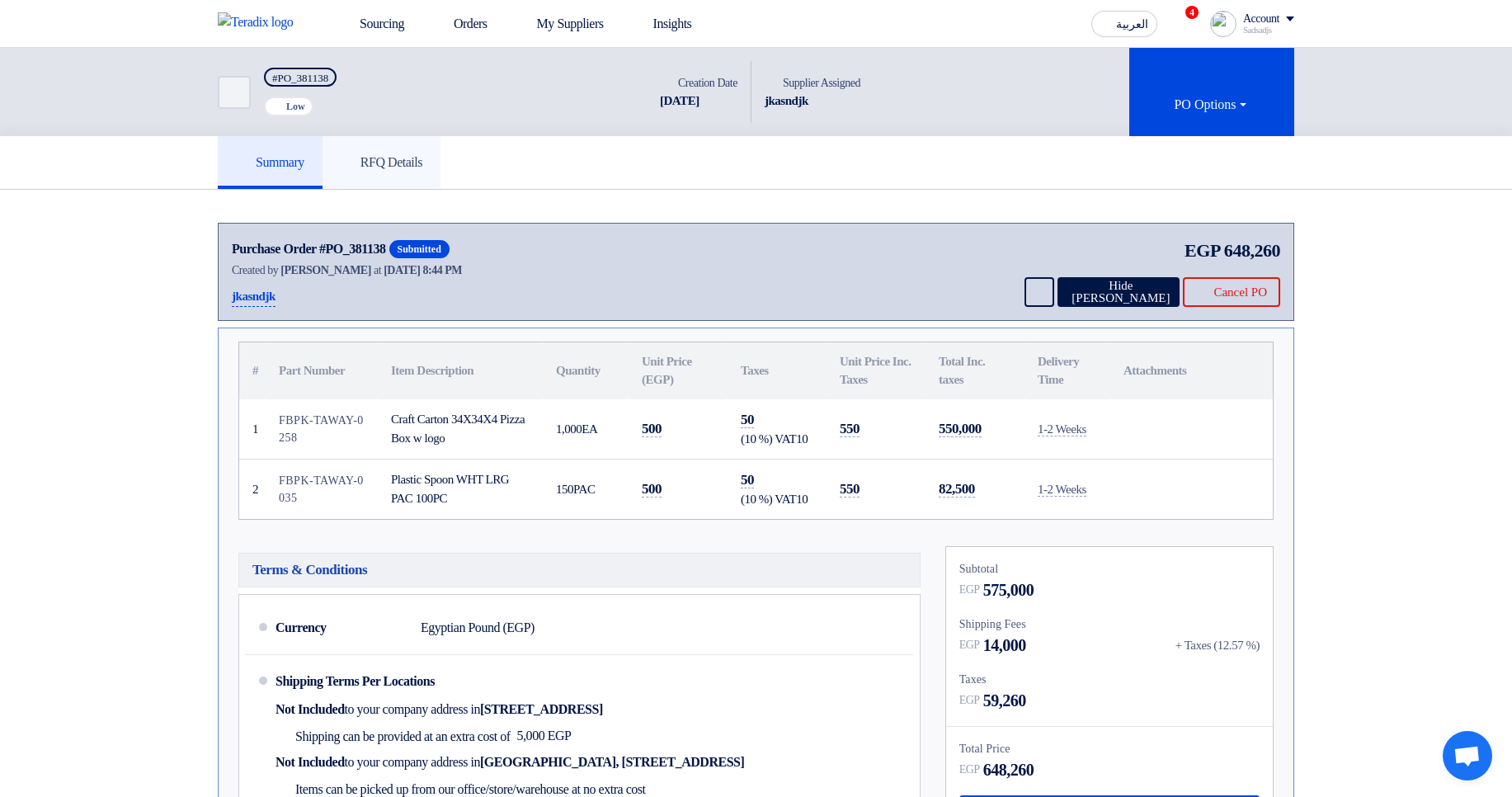
click at [403, 158] on h5 "RFQ Details" at bounding box center [381, 163] width 81 height 16
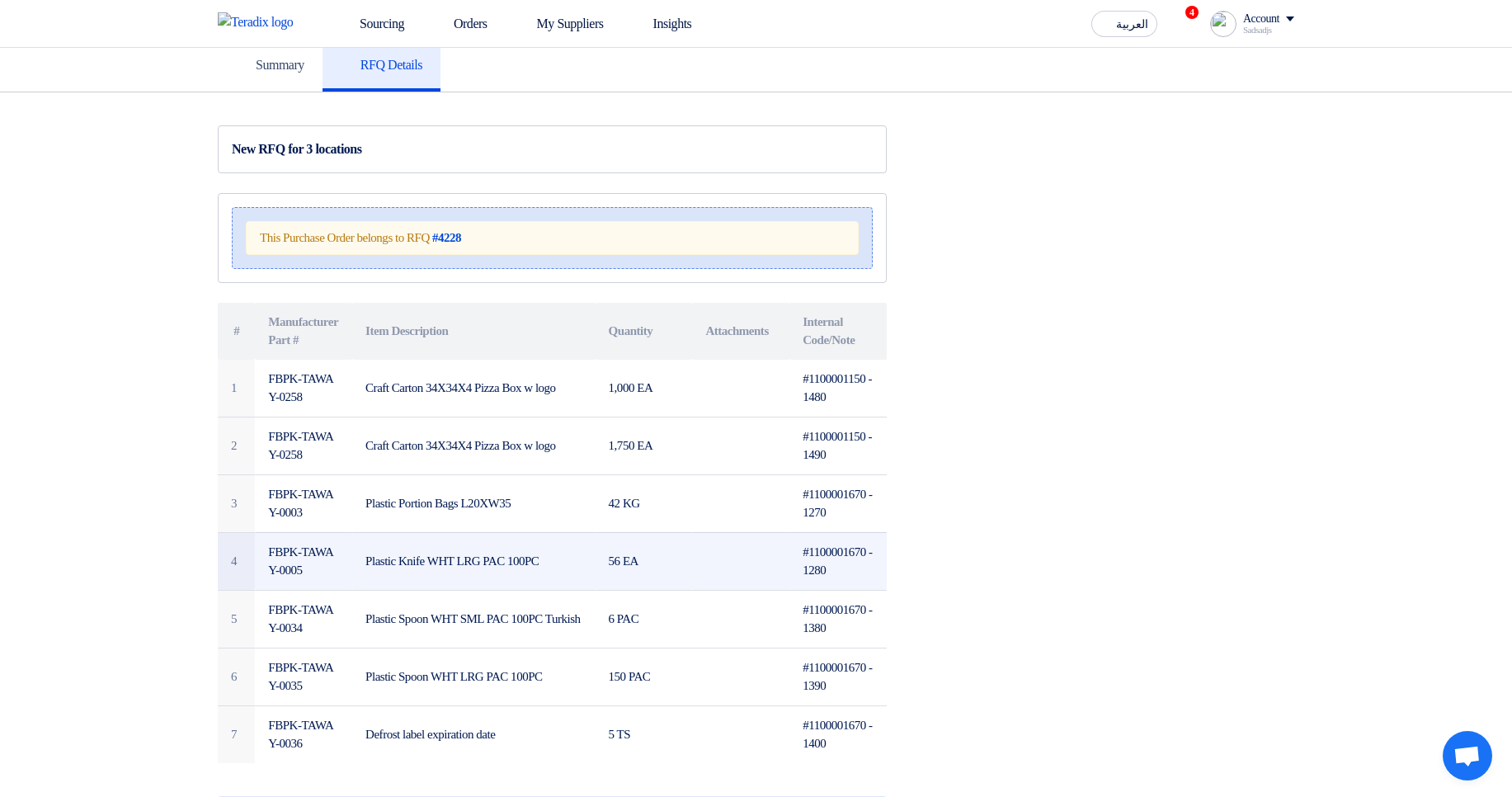
scroll to position [297, 0]
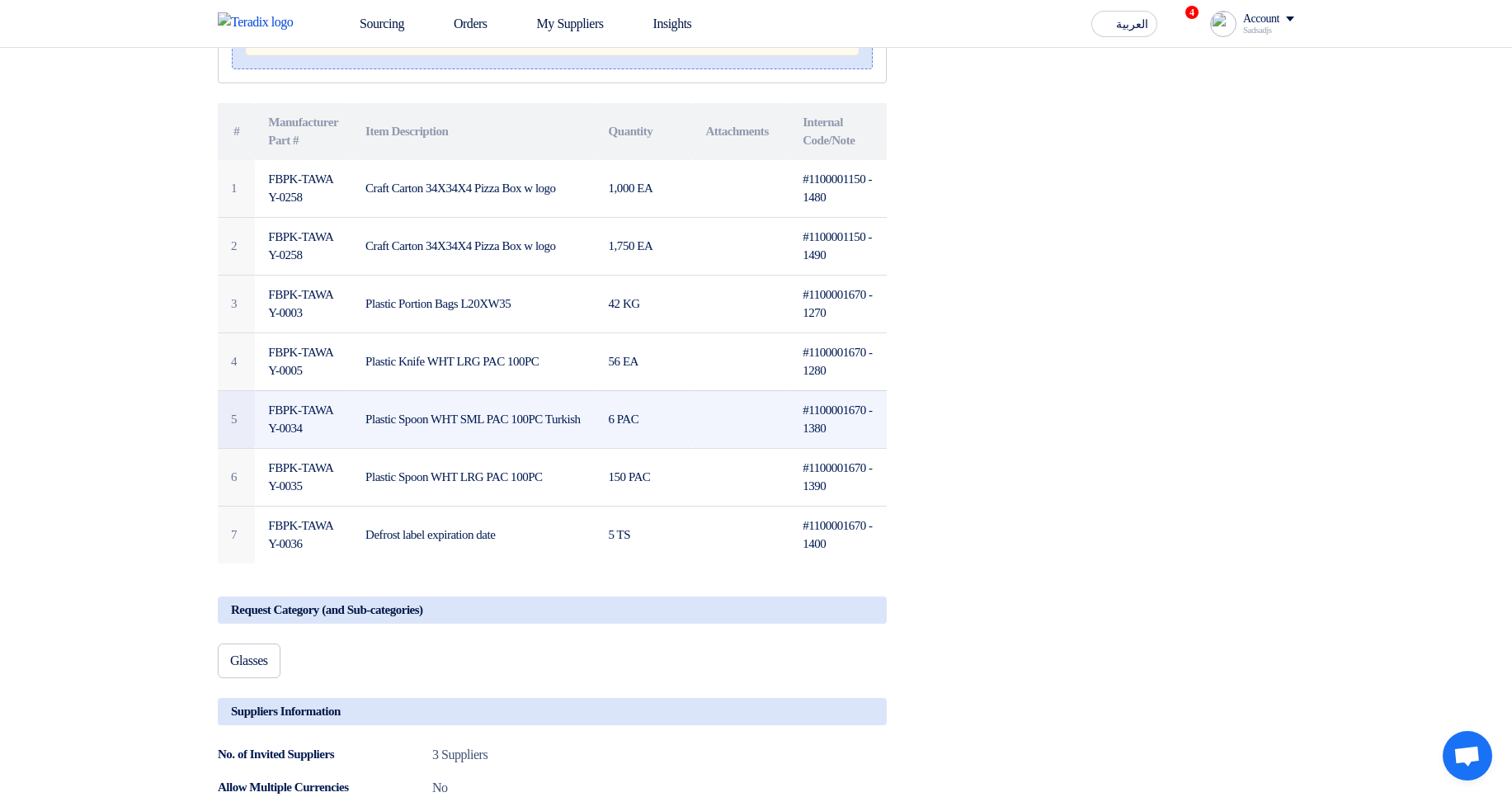
drag, startPoint x: 682, startPoint y: 242, endPoint x: 735, endPoint y: 396, distance: 162.9
click at [735, 395] on tbody "1 FBPK-TAWAY-0258 Craft Carton 34X34X4 Pizza Box w logo 1,000 EA #1100001150 - …" at bounding box center [552, 361] width 669 height 403
click at [735, 397] on td at bounding box center [741, 419] width 97 height 58
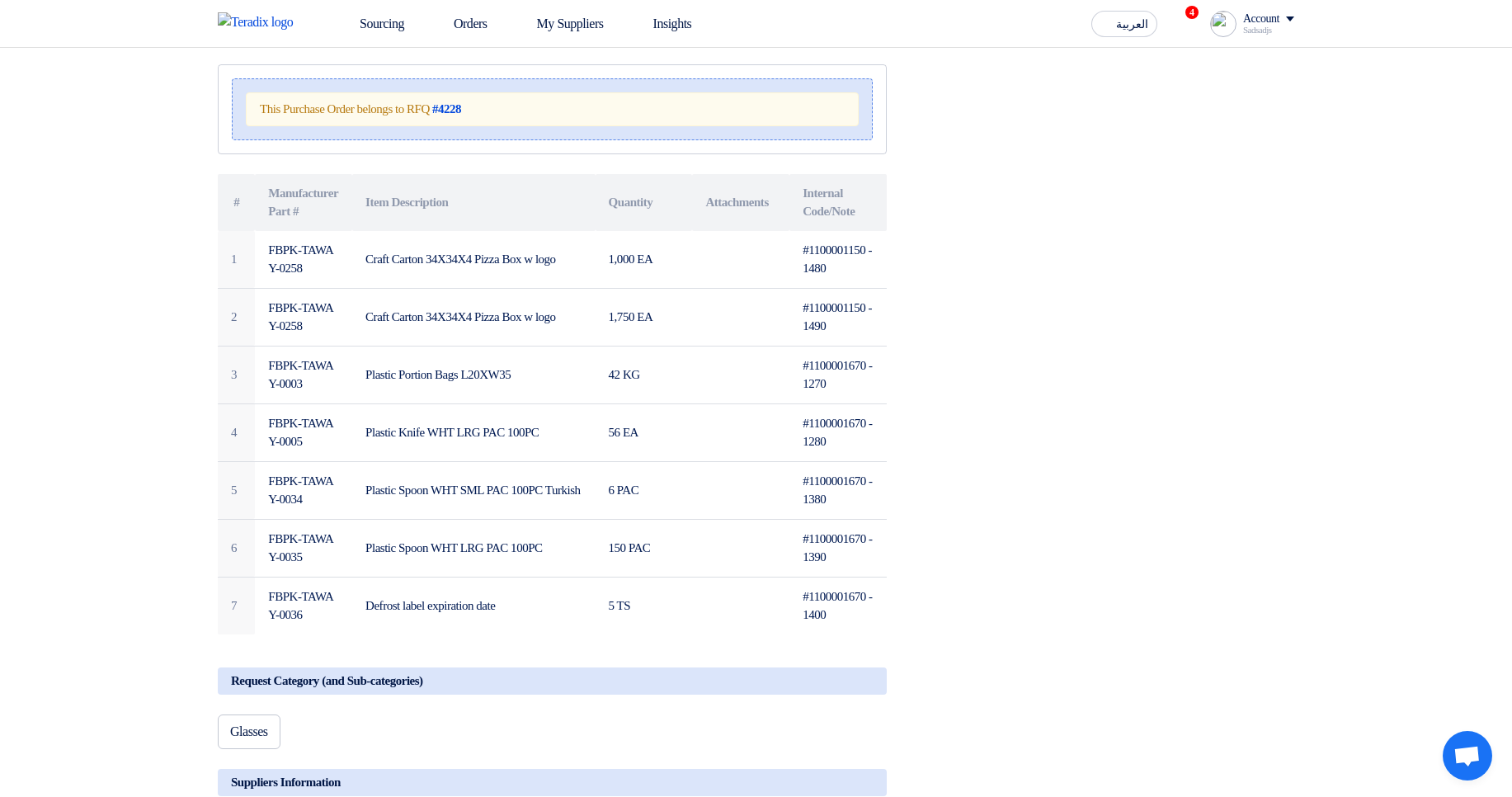
scroll to position [99, 0]
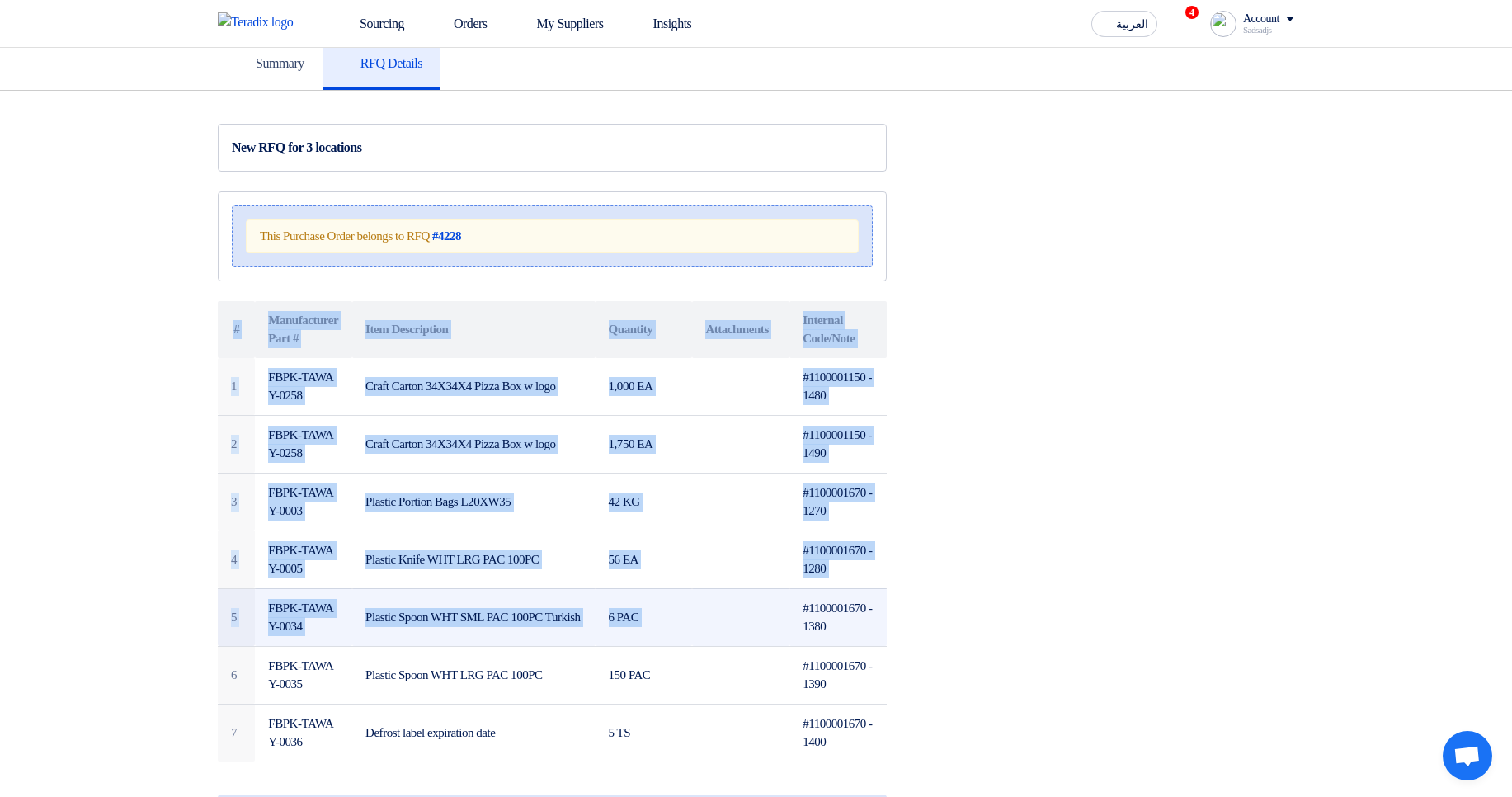
drag, startPoint x: 267, startPoint y: 281, endPoint x: 796, endPoint y: 595, distance: 615.2
click at [796, 595] on div "New RFQ for 3 locations This Purchase Order belongs to RFQ #4228 # Manufacturer…" at bounding box center [573, 755] width 735 height 1264
click at [800, 600] on td "#1100001670 - 1380" at bounding box center [837, 617] width 97 height 58
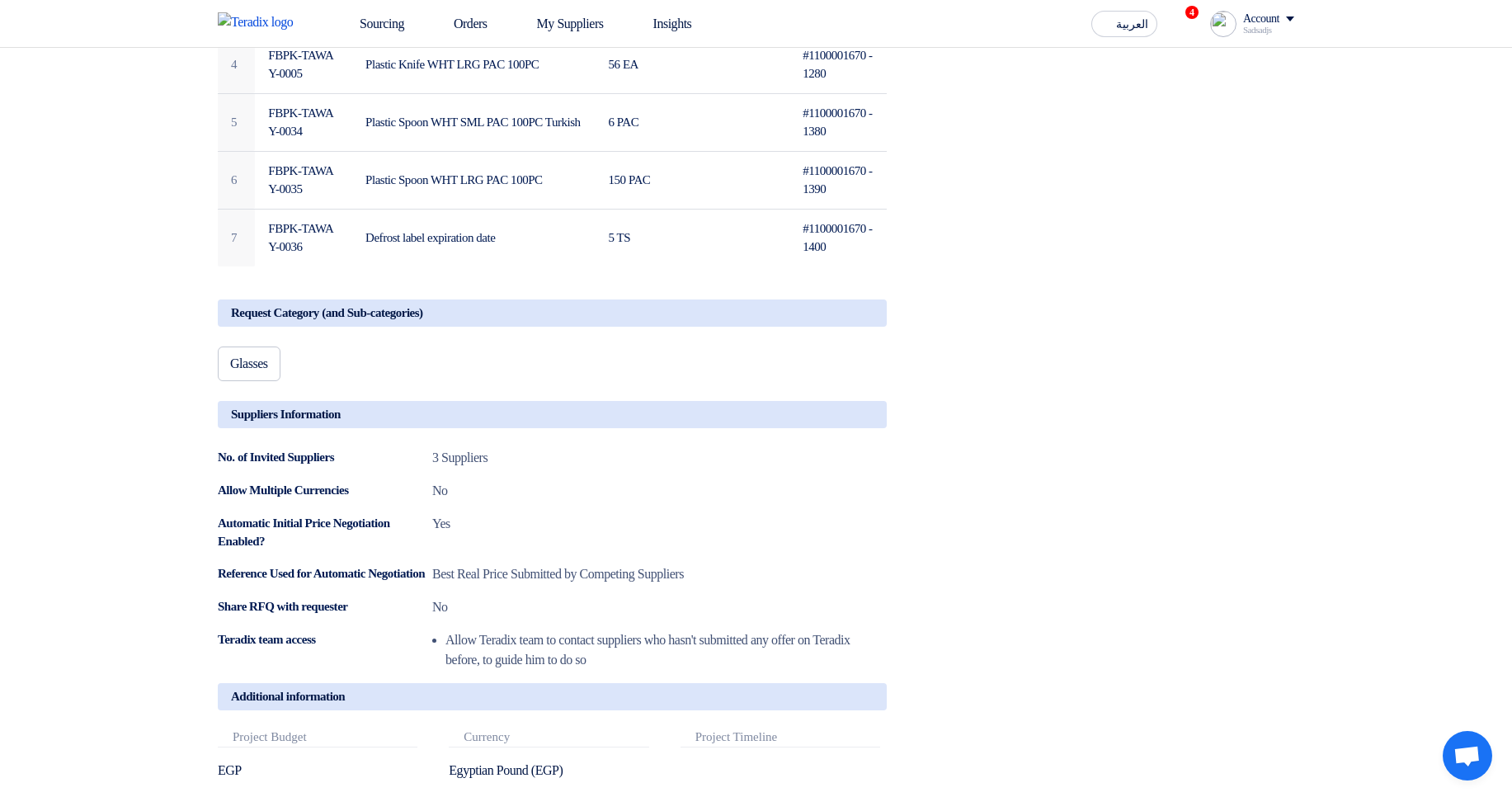
scroll to position [692, 0]
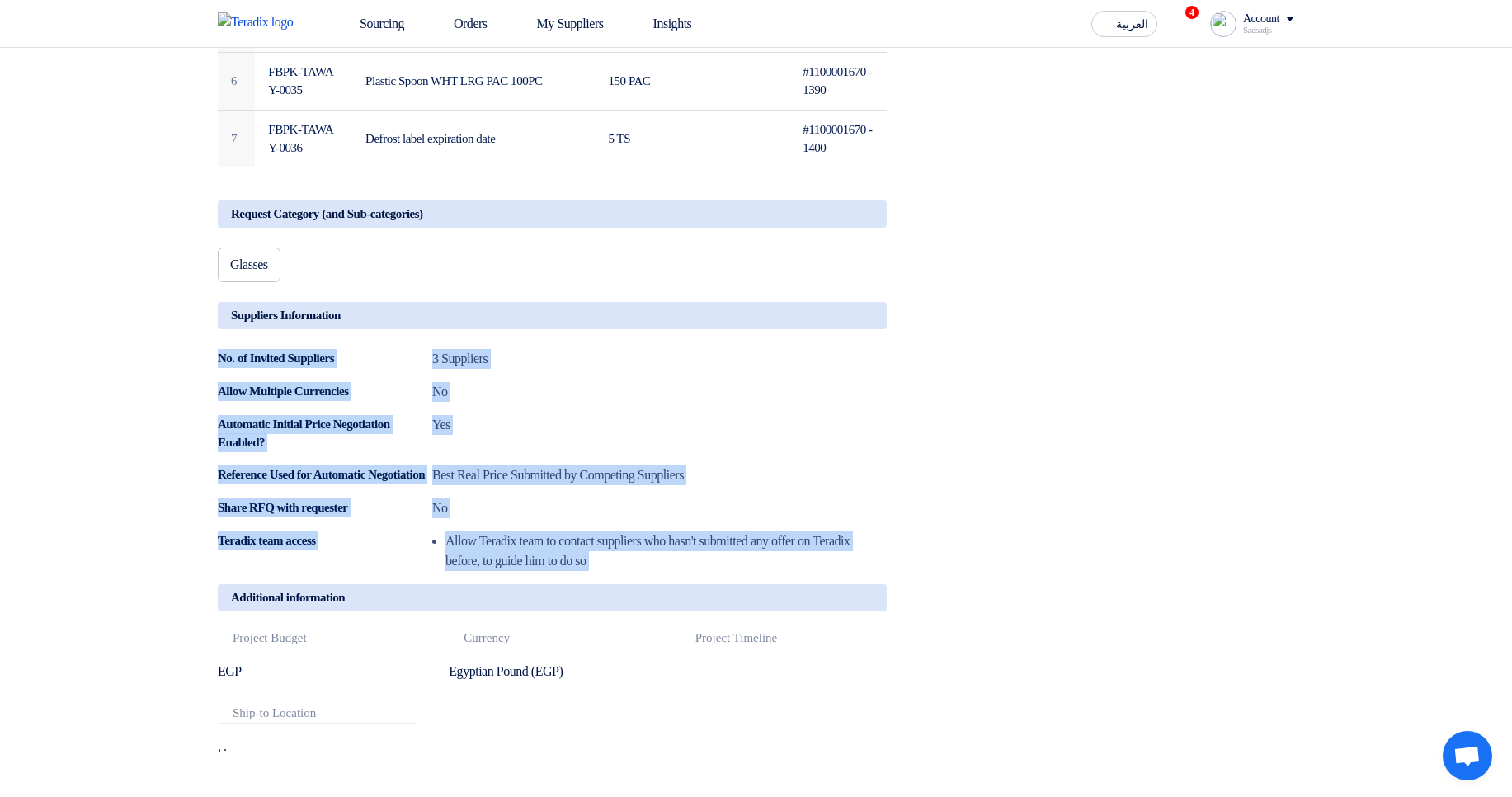
drag, startPoint x: 533, startPoint y: 322, endPoint x: 703, endPoint y: 598, distance: 324.2
click at [703, 598] on div "New RFQ for 3 locations This Purchase Order belongs to RFQ #4228 # Manufacturer…" at bounding box center [573, 162] width 735 height 1264
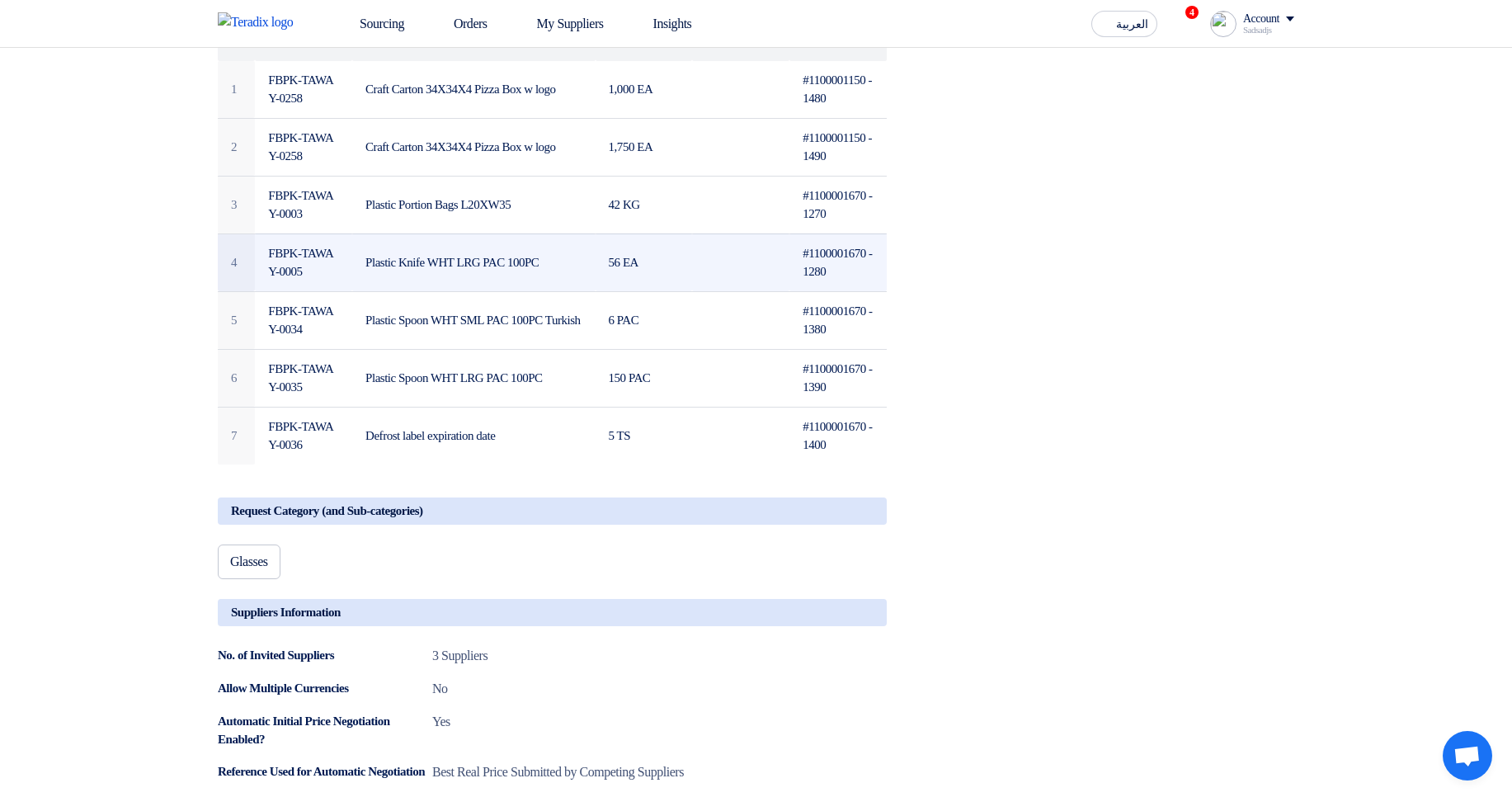
scroll to position [0, 0]
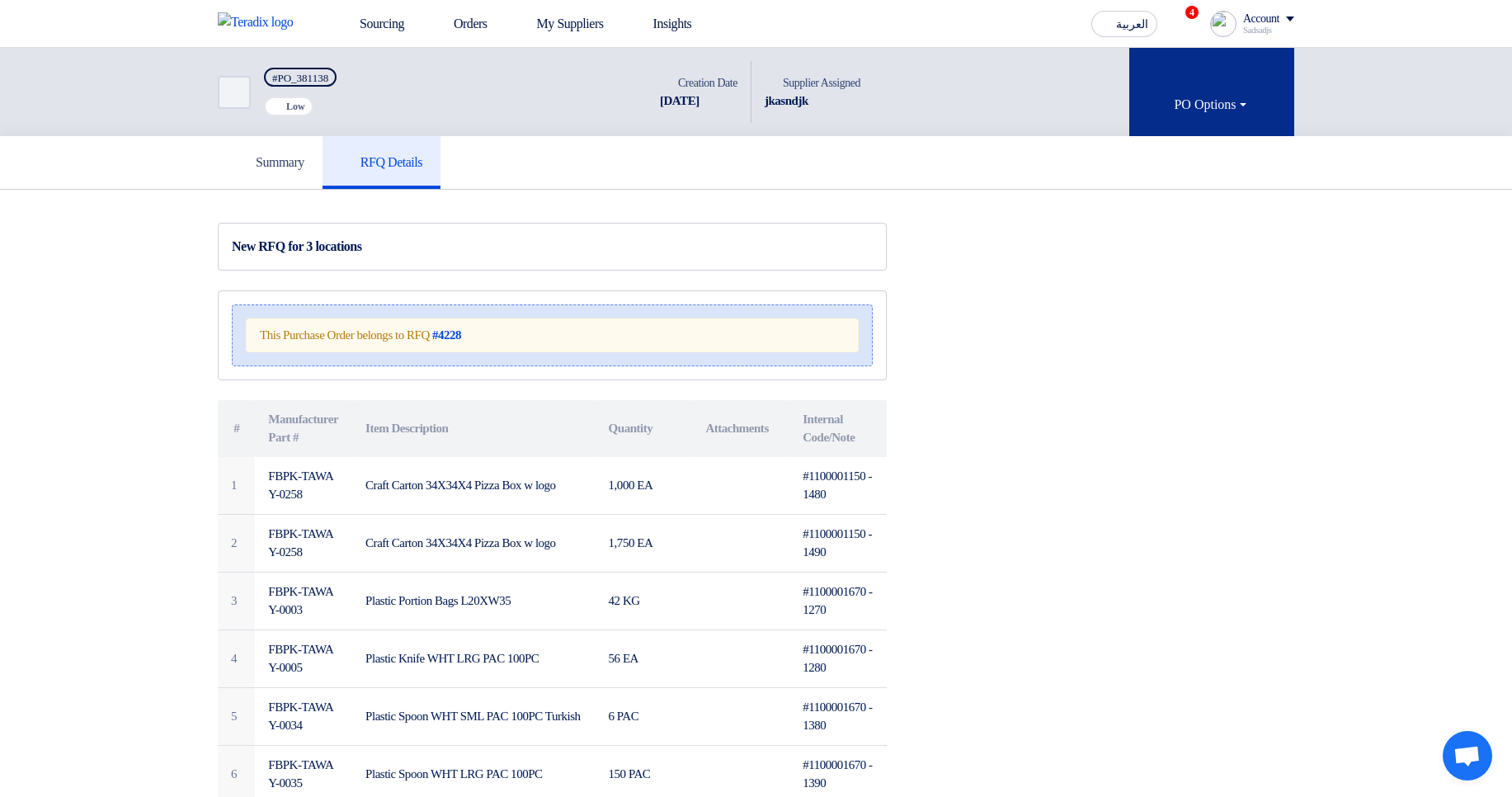
click at [1147, 83] on button "PO Options" at bounding box center [1212, 92] width 165 height 88
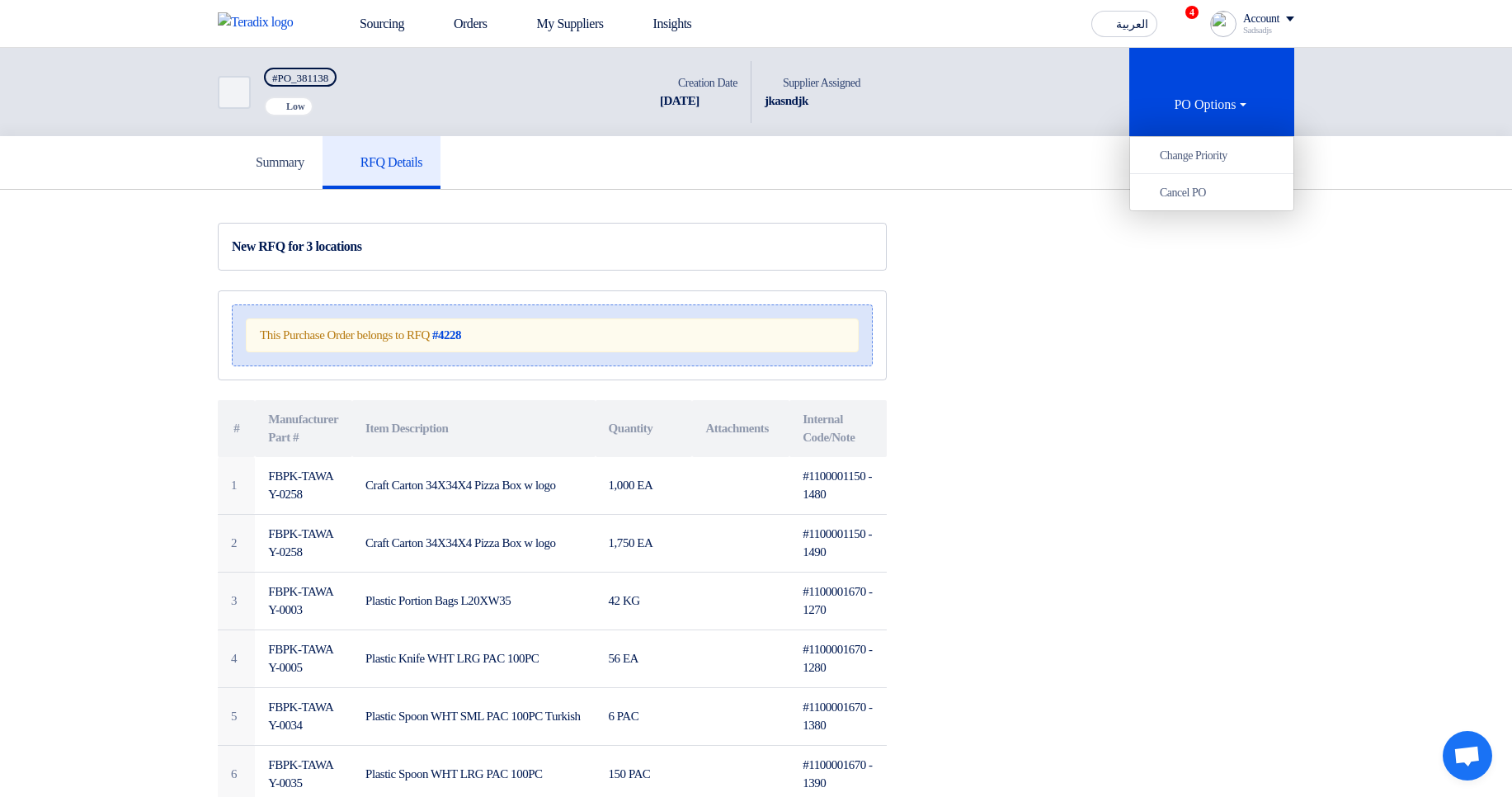
click at [745, 123] on div "Back #PO_381138 Priority Low Time Creation Date 9 Sep, 2025 Supplier Assigned S…" at bounding box center [546, 92] width 656 height 88
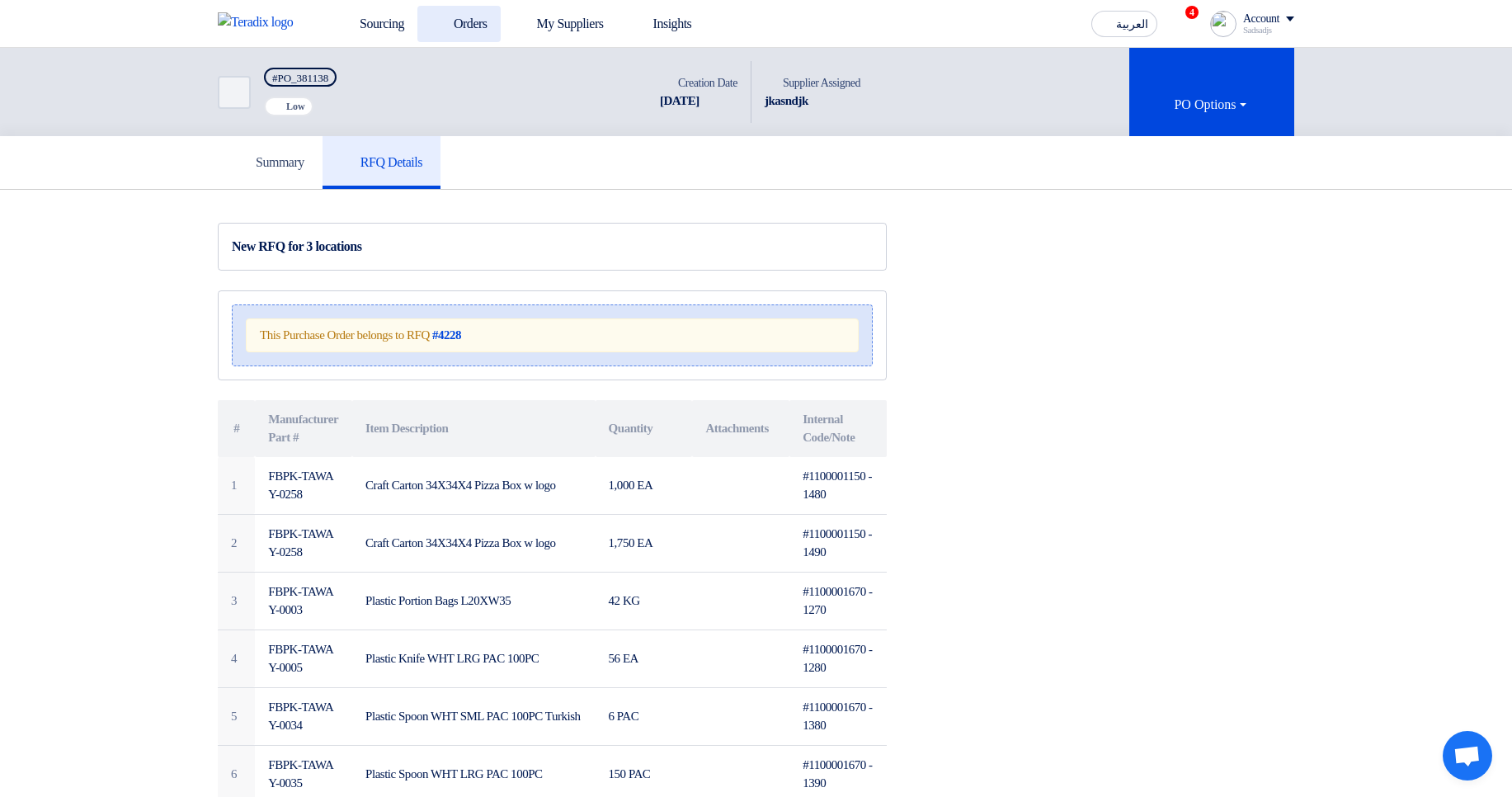
click at [467, 26] on link "Orders" at bounding box center [458, 23] width 83 height 37
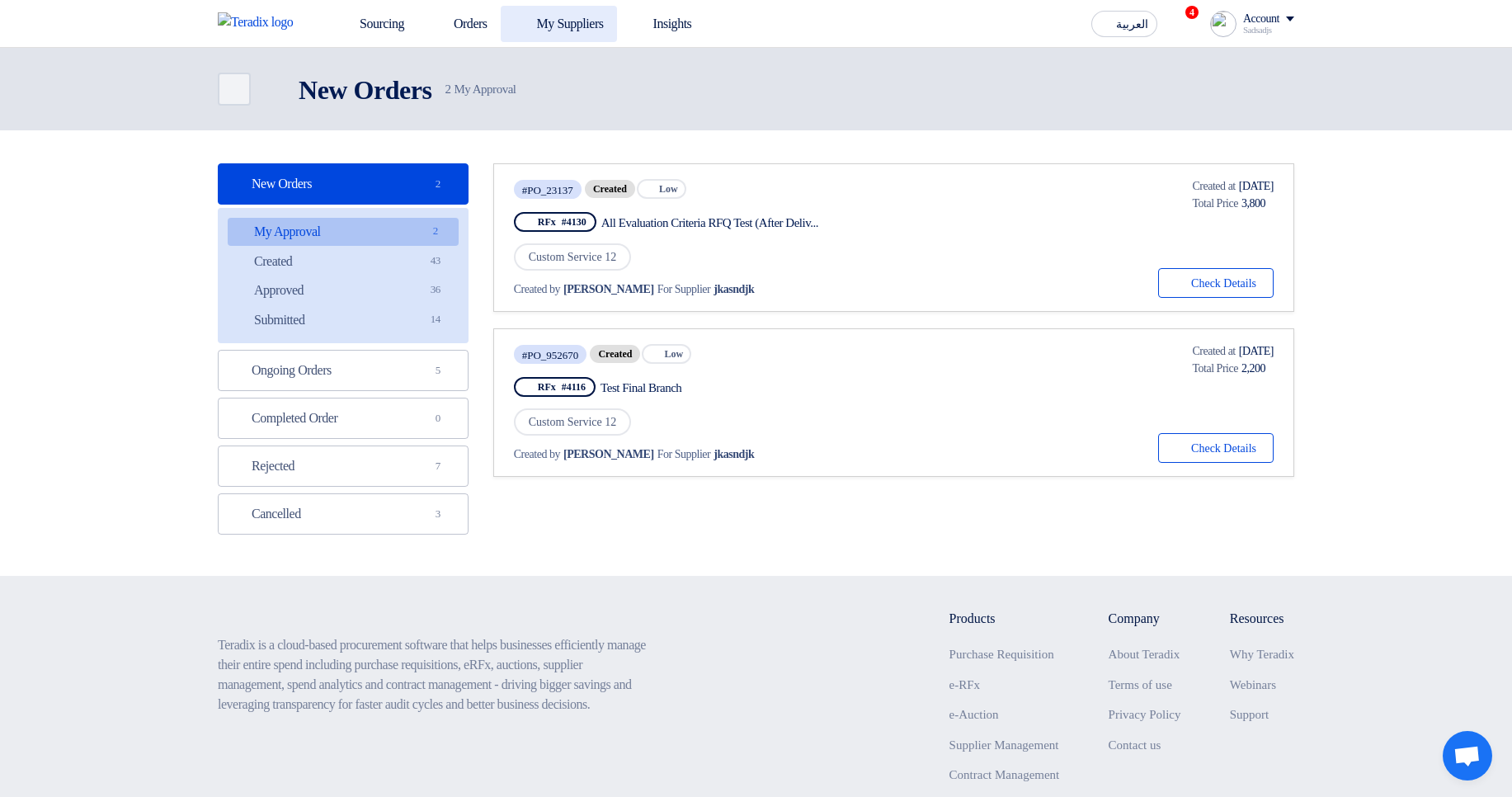
click at [601, 16] on link "My Suppliers" at bounding box center [559, 23] width 116 height 37
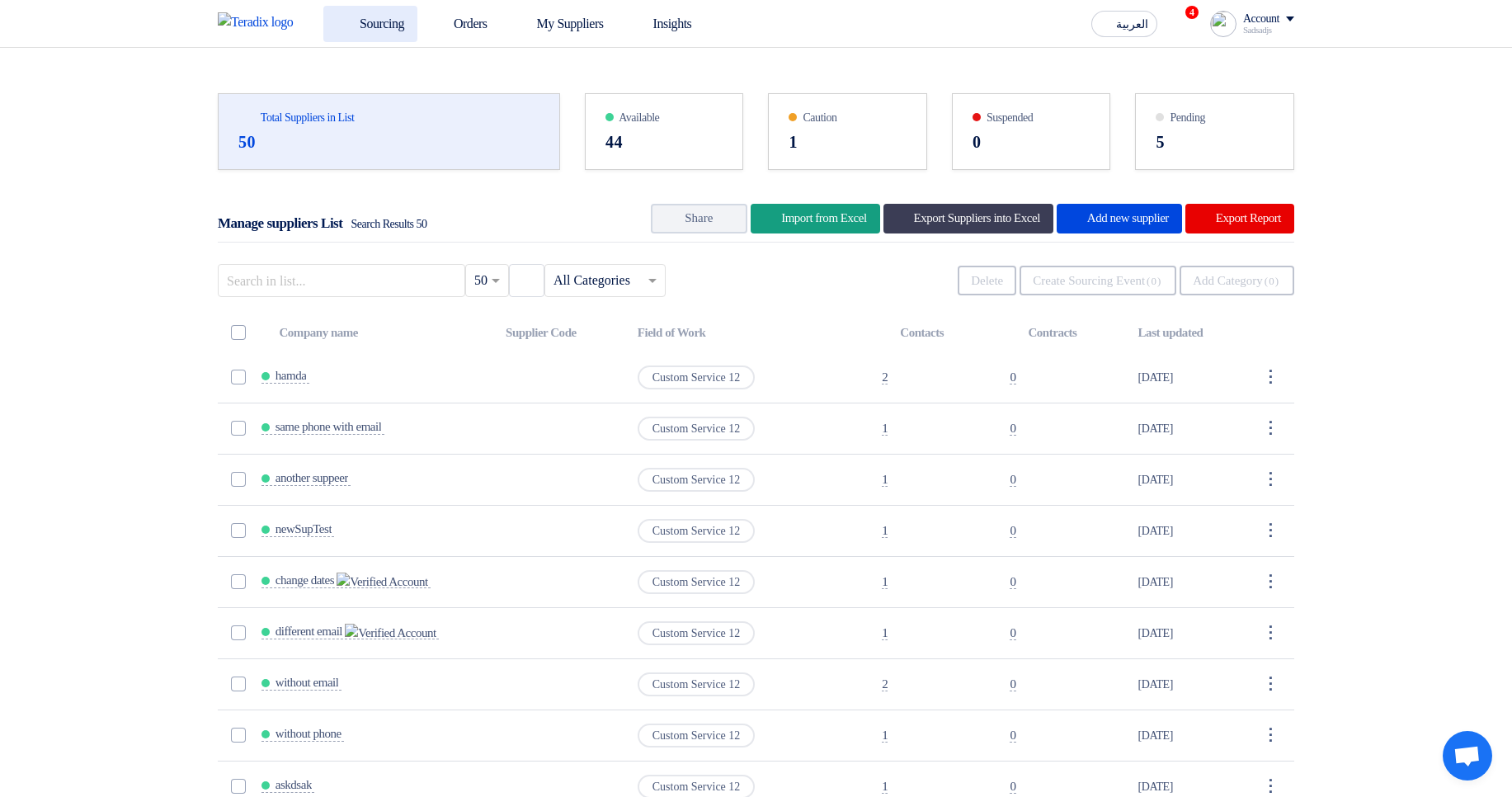
click at [384, 38] on link "Sourcing" at bounding box center [370, 23] width 94 height 37
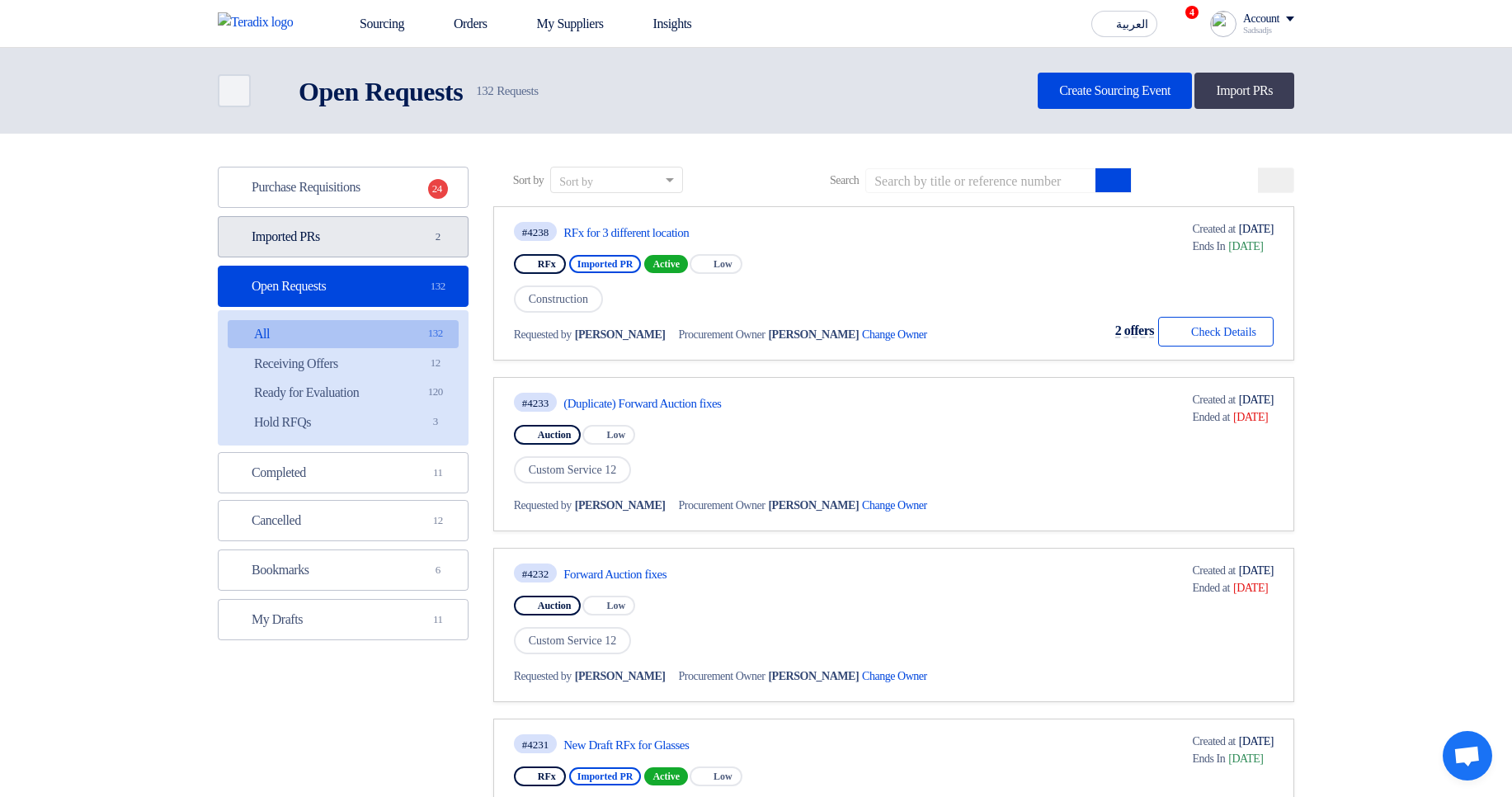
click at [404, 244] on link "Imported PRs Imported PRs 2" at bounding box center [343, 237] width 251 height 41
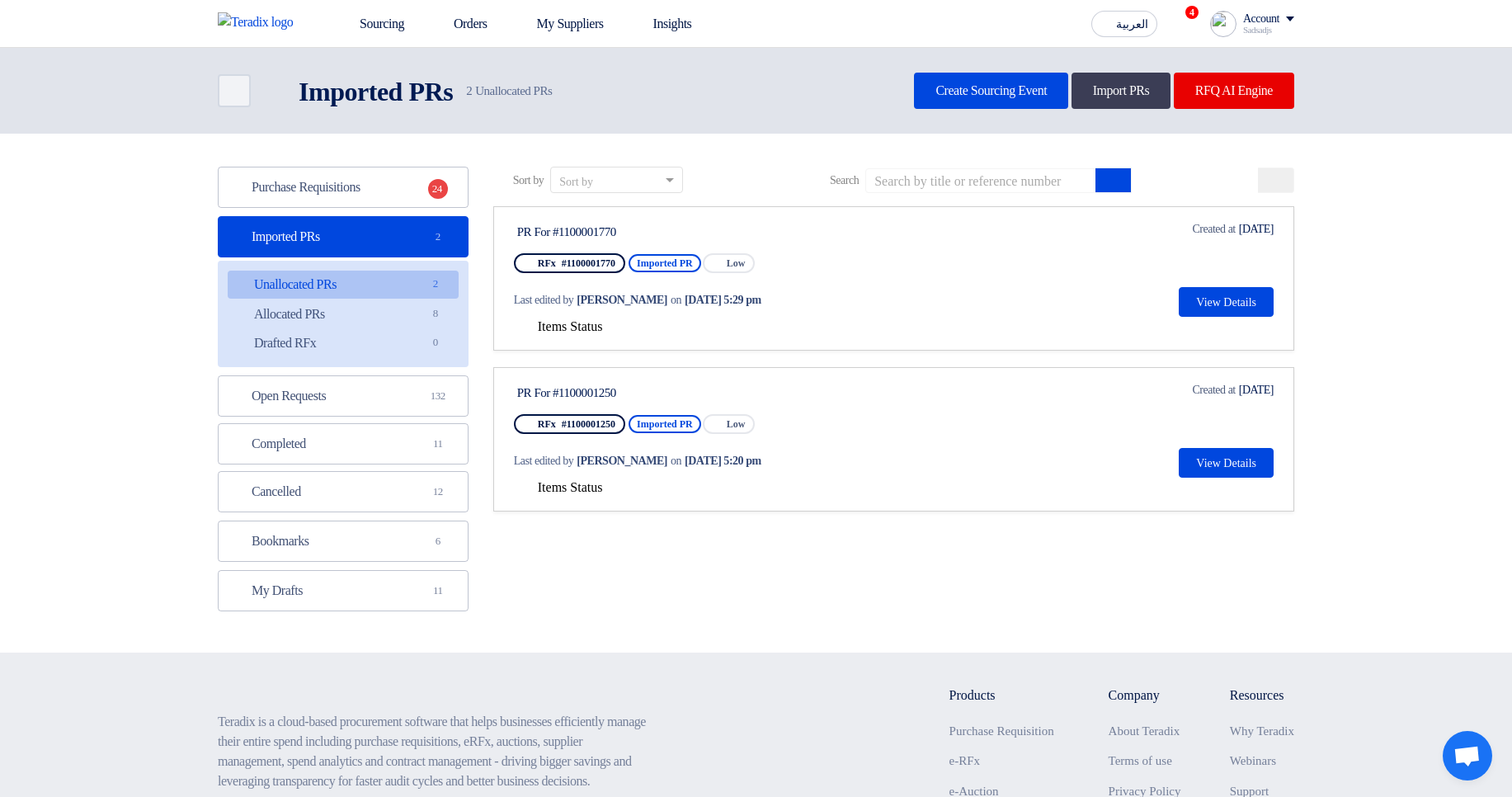
click at [581, 330] on span "Items Status" at bounding box center [570, 326] width 65 height 14
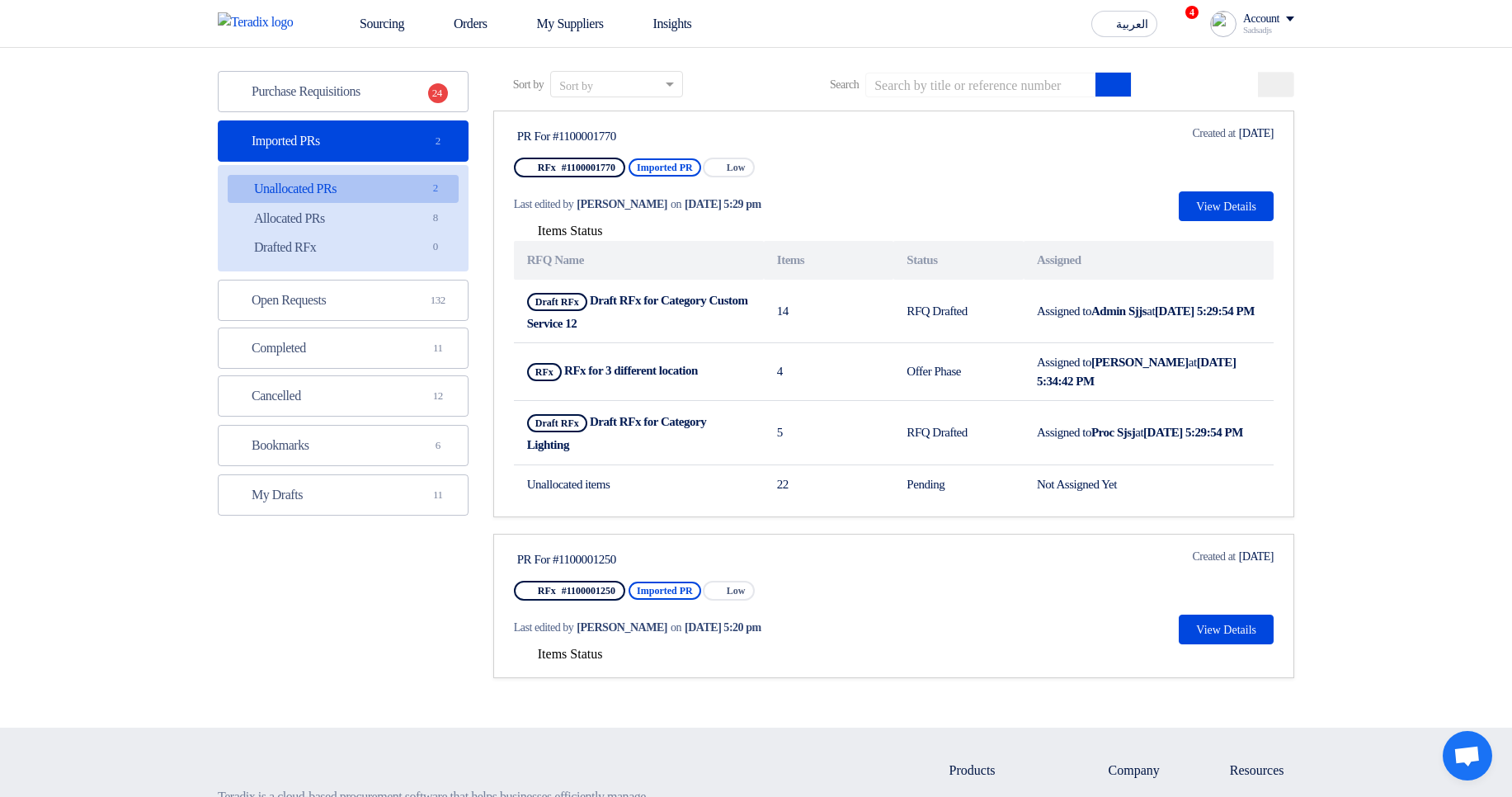
scroll to position [99, 0]
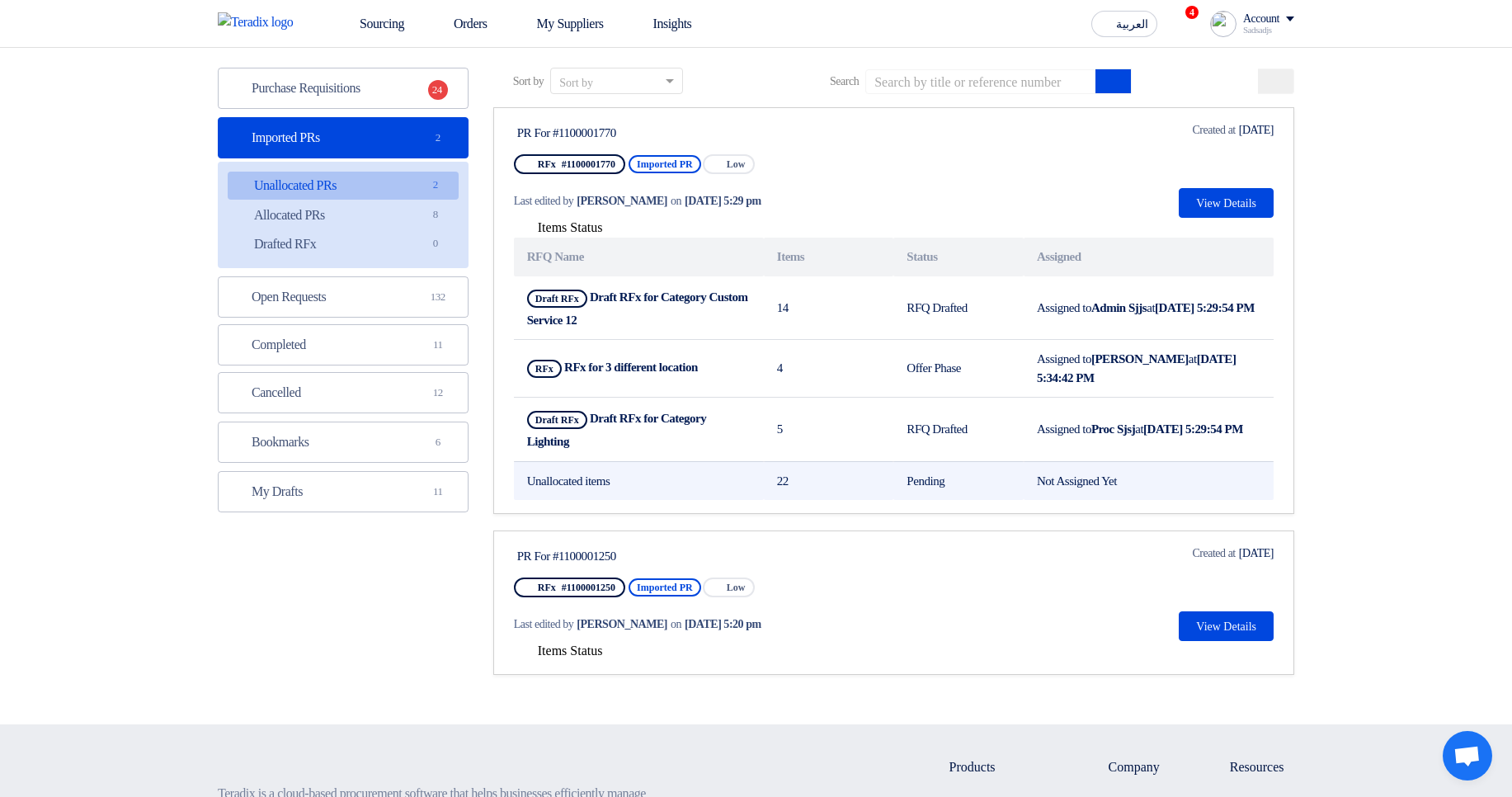
drag, startPoint x: 552, startPoint y: 478, endPoint x: 1223, endPoint y: 481, distance: 671.0
click at [1223, 481] on tr "Unallocated items 22 Pending Not Assigned Yet" at bounding box center [894, 480] width 760 height 38
click at [1224, 481] on td "Not Assigned Yet" at bounding box center [1149, 480] width 250 height 38
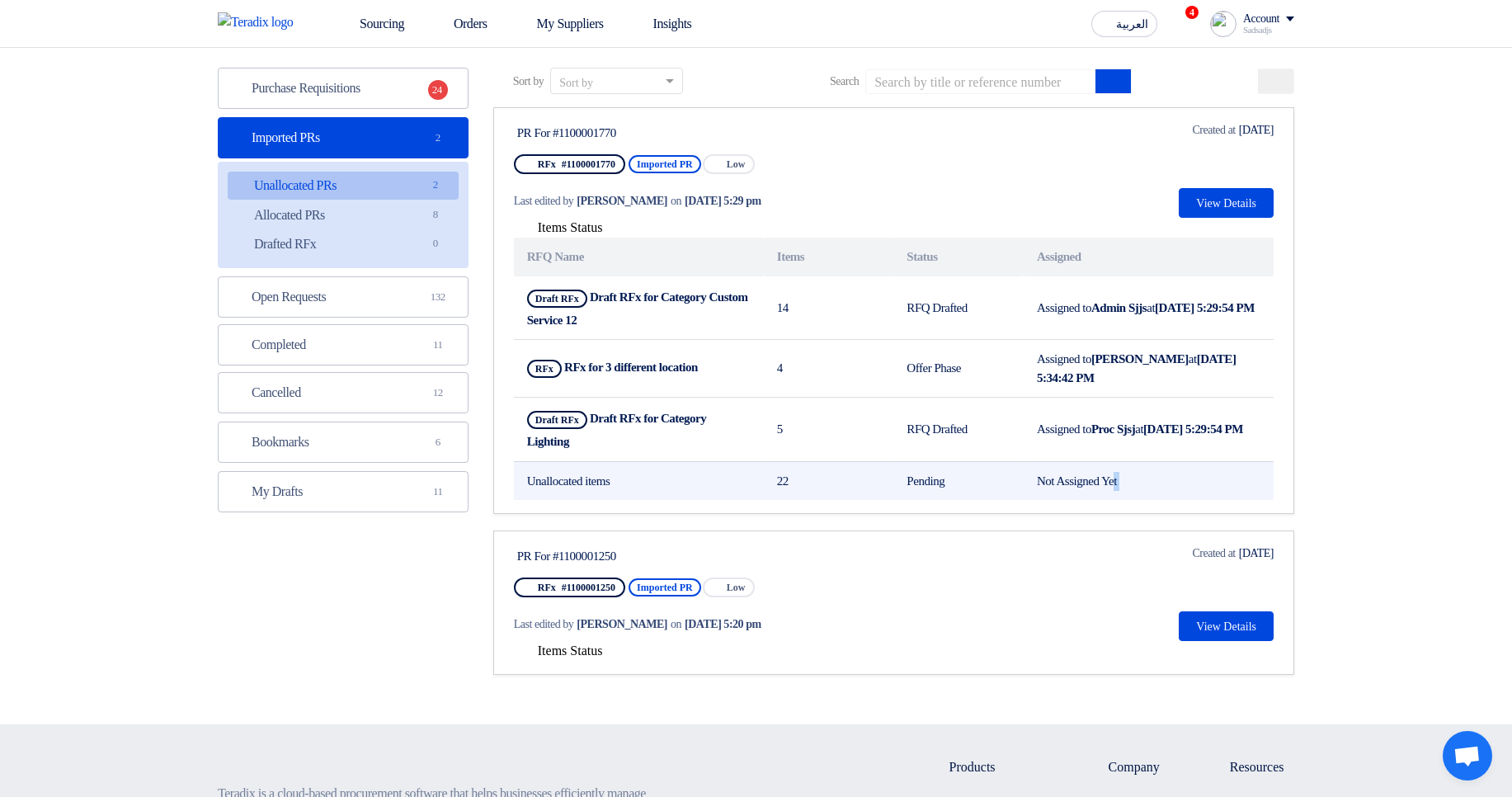
click at [1224, 481] on td "Not Assigned Yet" at bounding box center [1149, 480] width 250 height 38
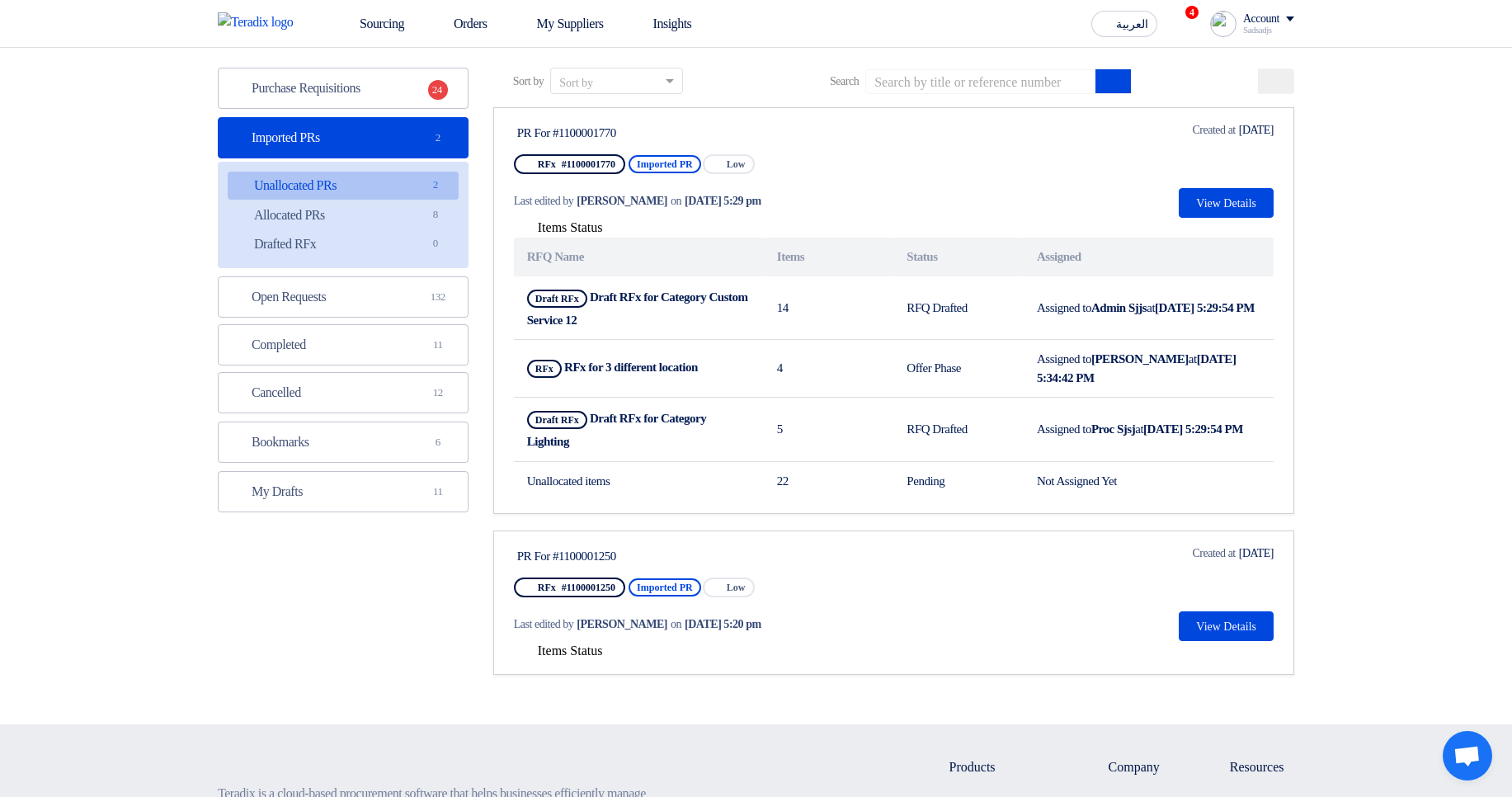
click at [568, 639] on div "Last edited by Hamda Jjjw on Sep 2, 2025, 5:20 pm" at bounding box center [672, 624] width 316 height 34
click at [568, 656] on span "Items Status" at bounding box center [570, 650] width 65 height 14
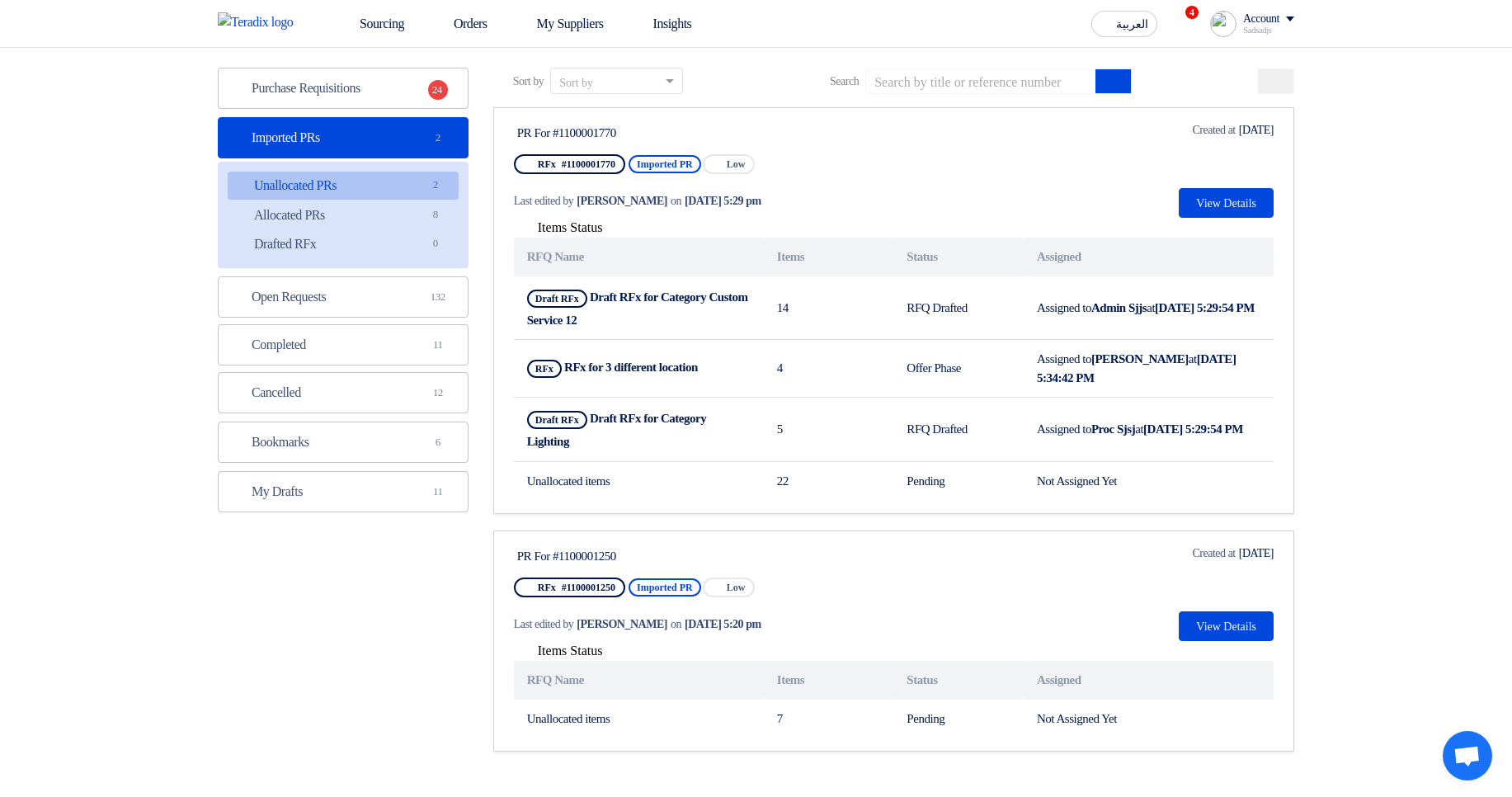
click at [970, 543] on link "PR For #1100001250 RFx #1100001250 Imported PR Priority Low Last edited by Hamd…" at bounding box center [894, 641] width 801 height 221
click at [1210, 616] on button "View Details" at bounding box center [1226, 625] width 95 height 29
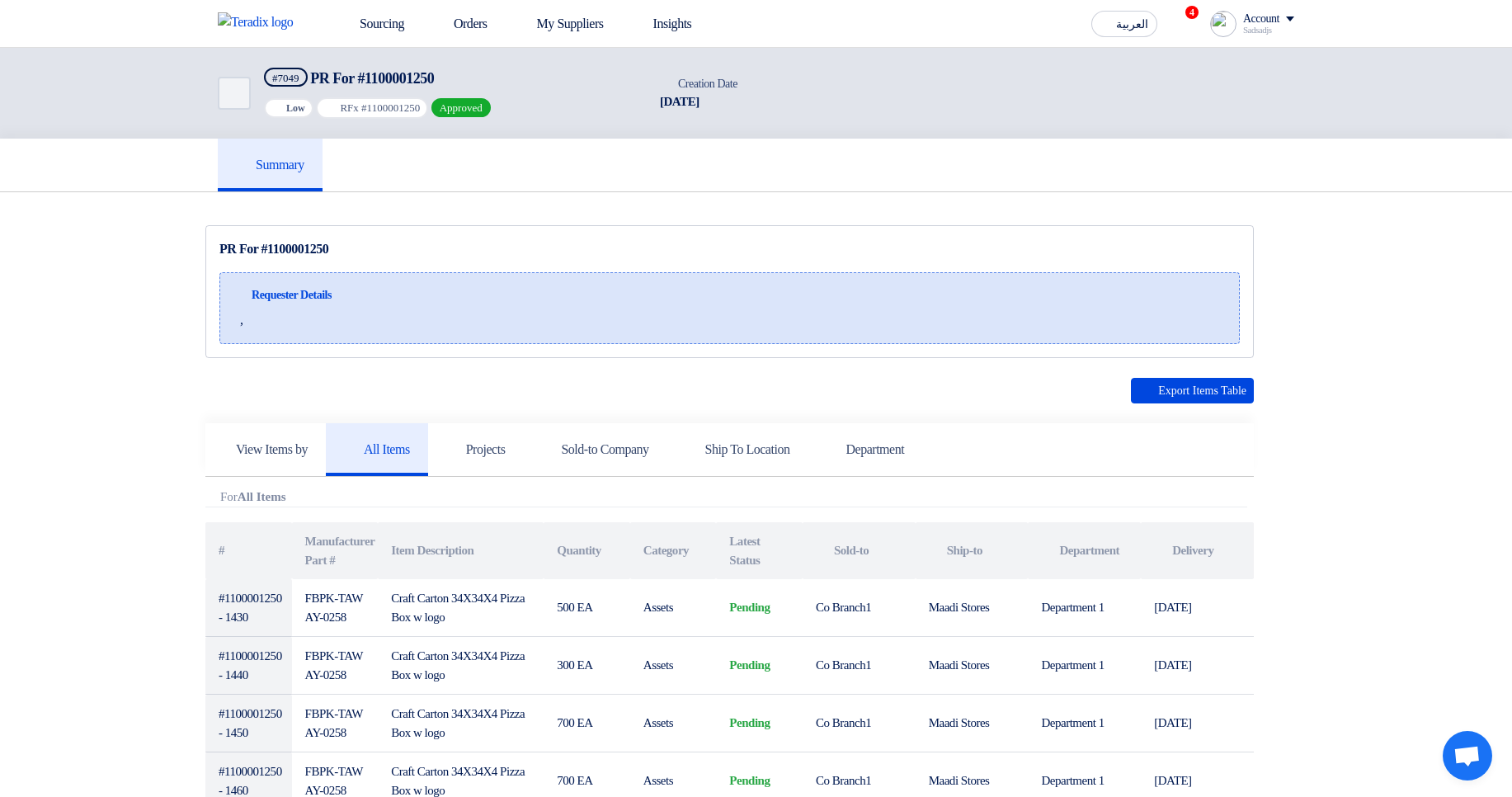
drag, startPoint x: 262, startPoint y: 296, endPoint x: 726, endPoint y: 296, distance: 464.0
click at [718, 296] on div "Requester Details ," at bounding box center [730, 308] width 1021 height 71
click at [909, 306] on div "Requester Details ," at bounding box center [730, 308] width 1021 height 71
click at [290, 297] on span "Requester Details" at bounding box center [292, 294] width 80 height 17
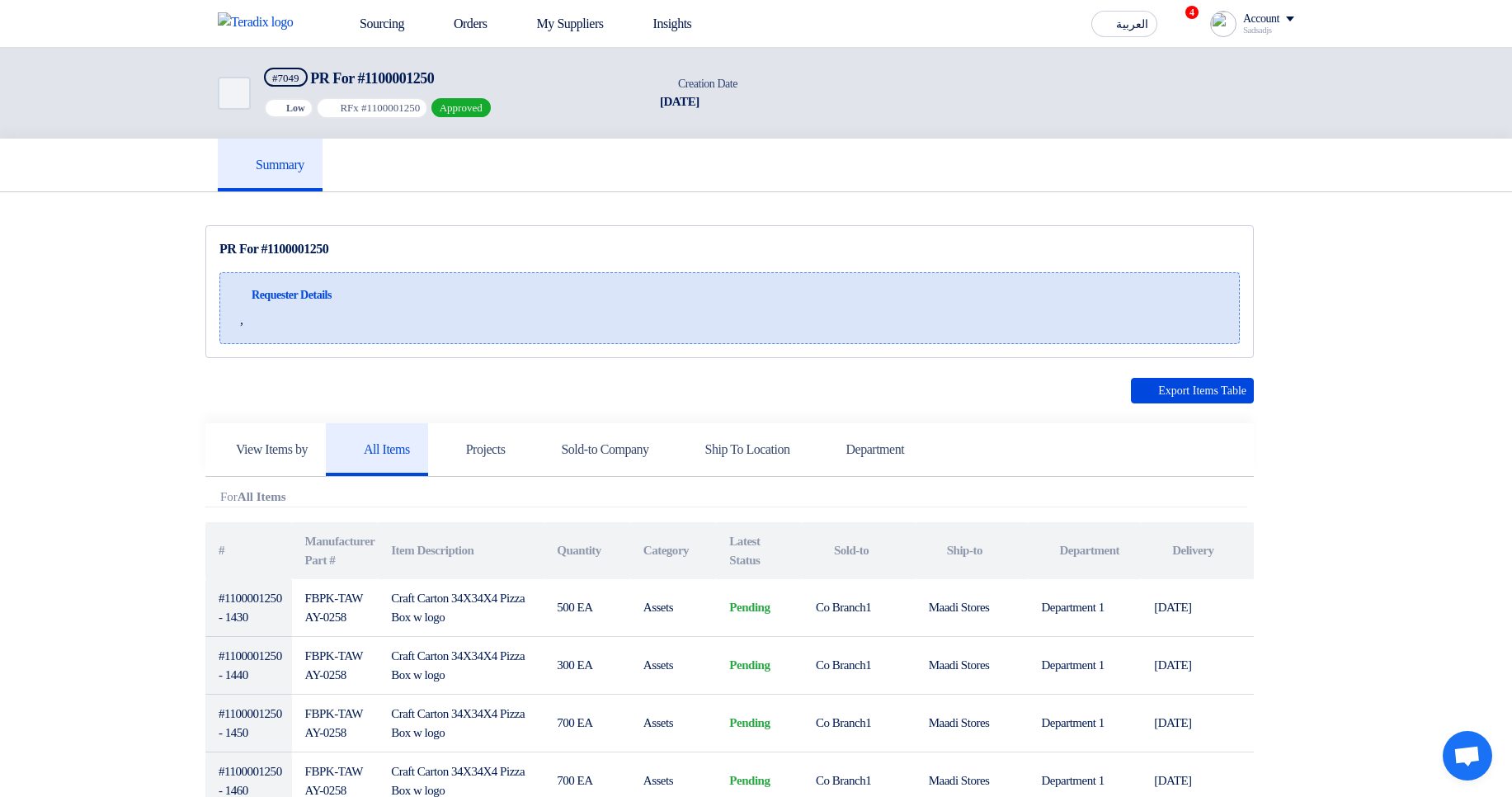
click at [290, 297] on span "Requester Details" at bounding box center [292, 294] width 80 height 17
click at [351, 292] on div "Requester Details ," at bounding box center [730, 308] width 1021 height 71
drag, startPoint x: 352, startPoint y: 291, endPoint x: 186, endPoint y: 291, distance: 166.0
click at [186, 291] on section "PR For #1100001250 Requester Details , #" at bounding box center [756, 626] width 1512 height 869
click at [283, 291] on span "Requester Details" at bounding box center [292, 294] width 80 height 17
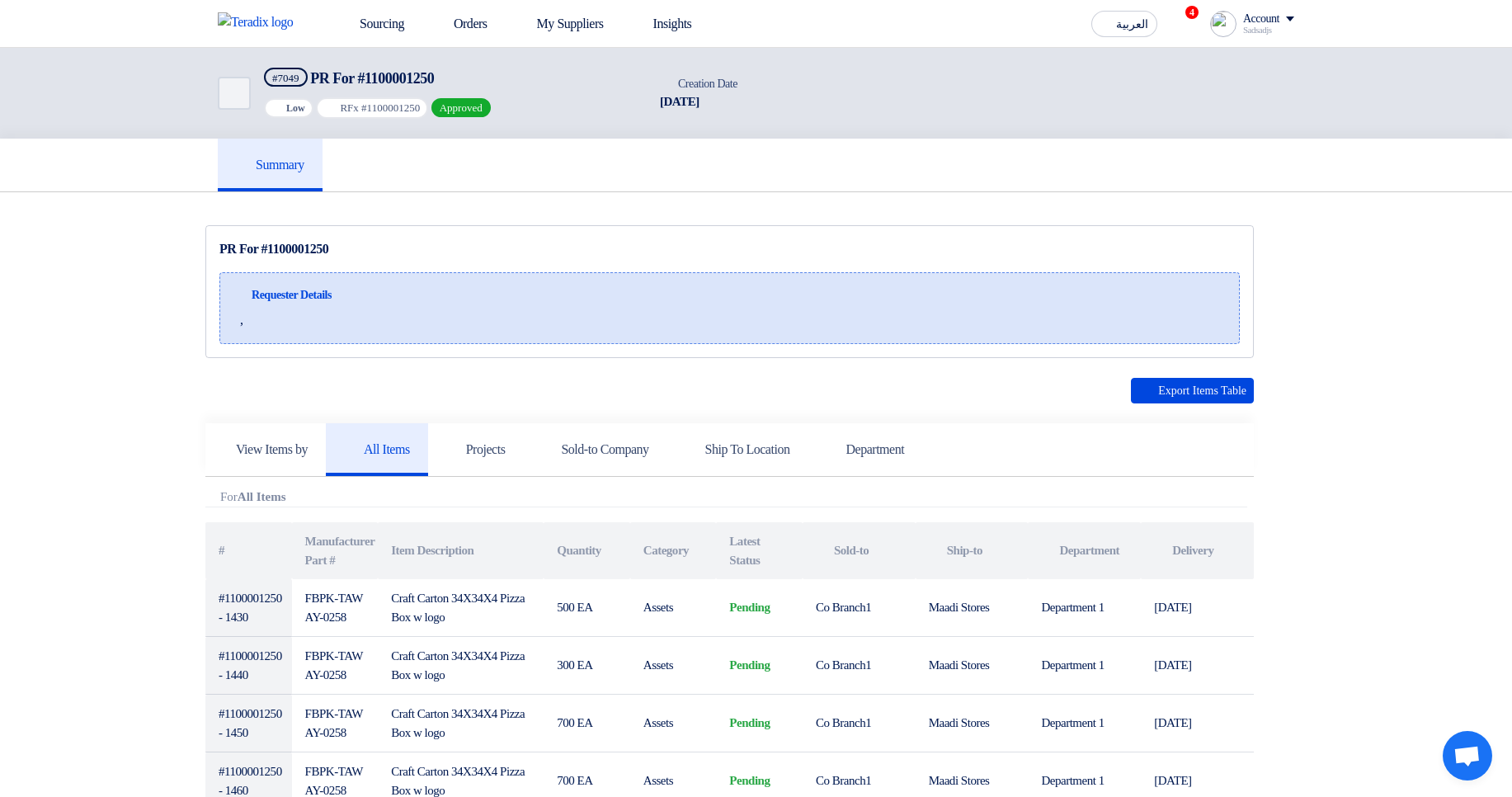
click at [283, 291] on span "Requester Details" at bounding box center [292, 294] width 80 height 17
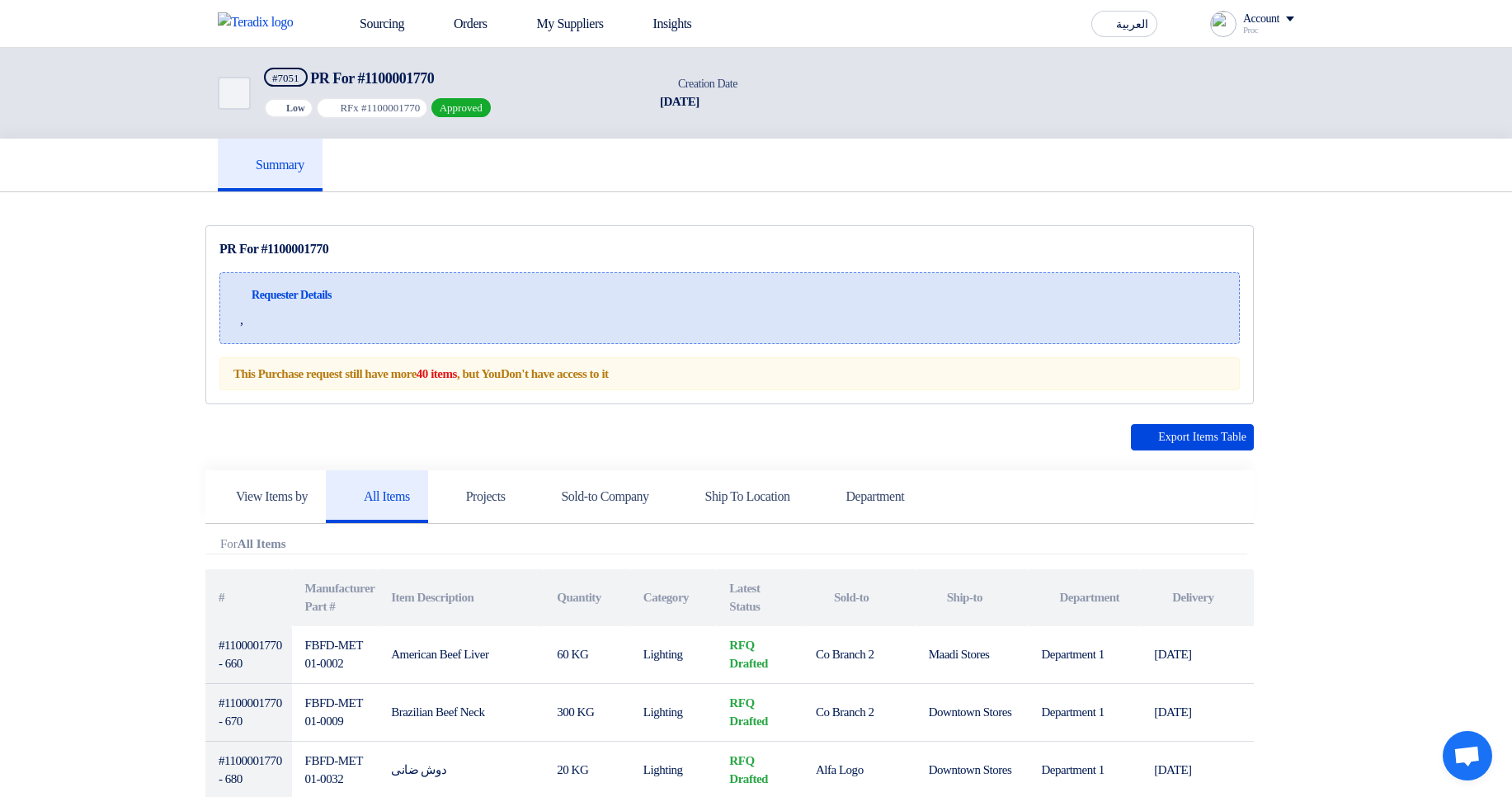
click at [821, 85] on div "Back #7051 PR For #1100001770 Priority Low RFx #1100001770 Approved Time Creati…" at bounding box center [756, 94] width 1077 height 91
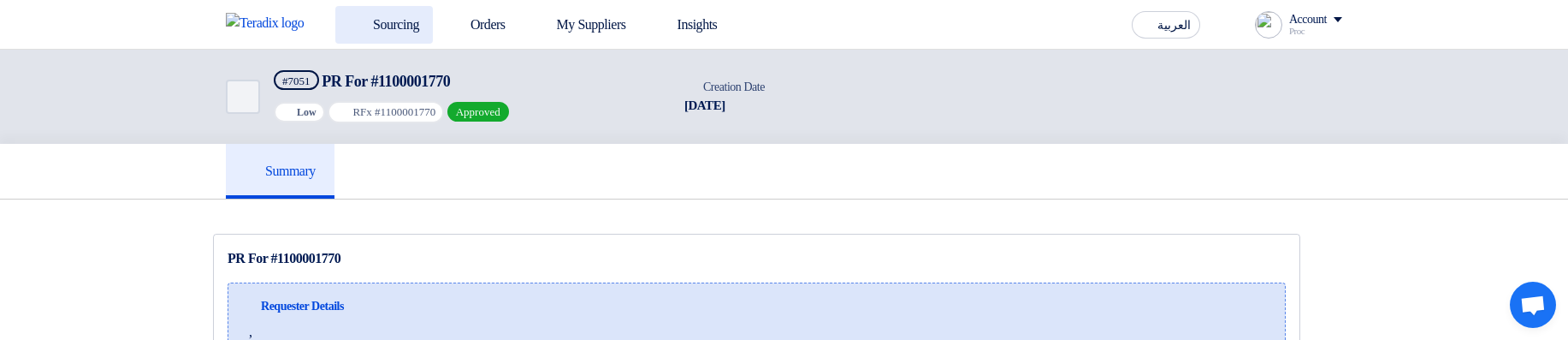
click at [384, 32] on link "Sourcing" at bounding box center [384, 24] width 97 height 38
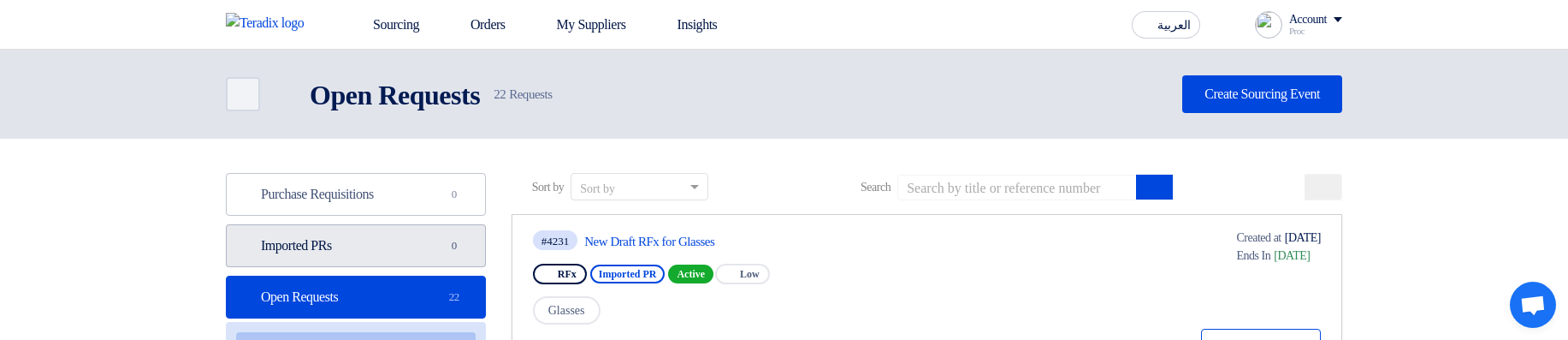
click at [446, 128] on link "Imported PRs Imported PRs 0" at bounding box center [356, 246] width 260 height 43
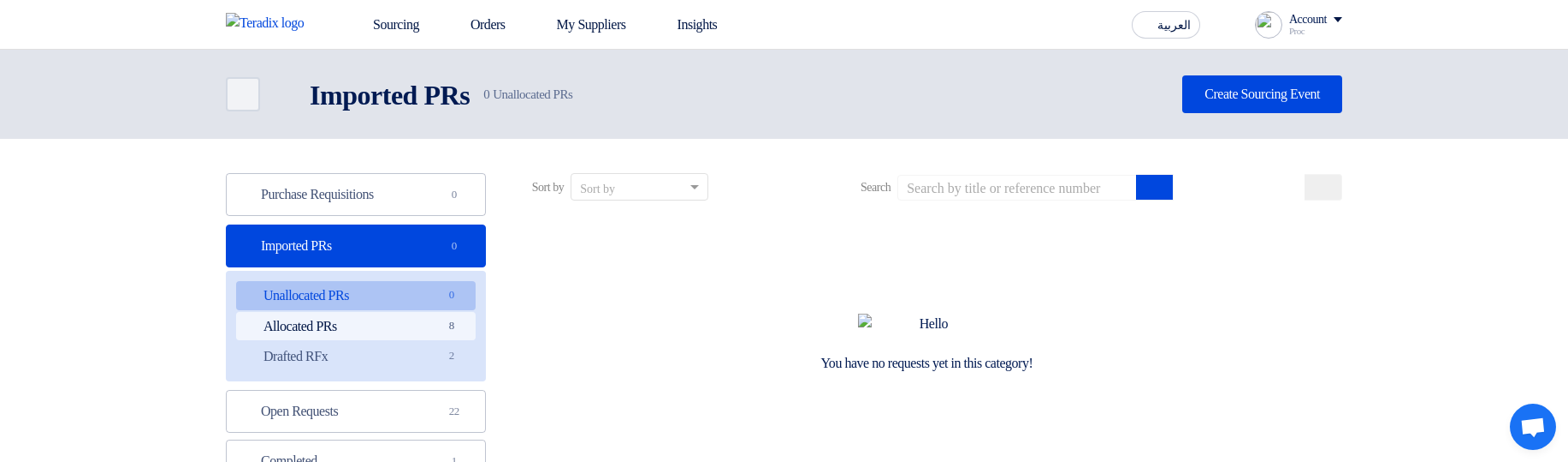
click at [431, 128] on link "Allocated PRs Allocated PRs 8" at bounding box center [356, 326] width 239 height 29
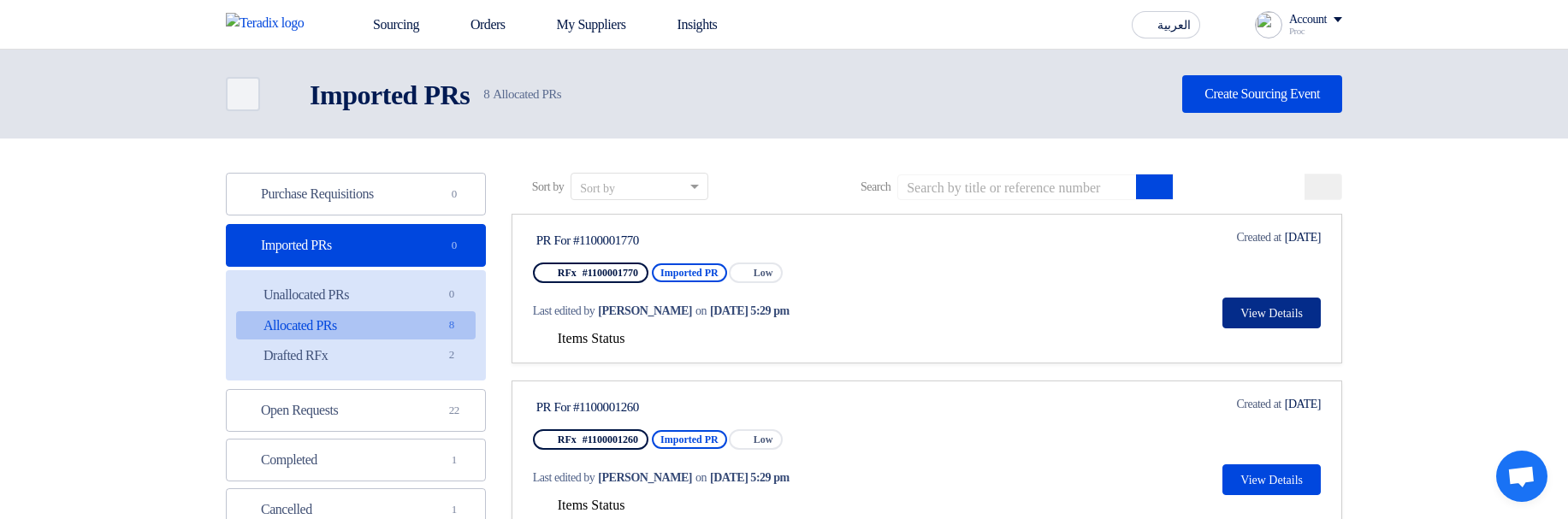
click at [1299, 128] on button "View Details" at bounding box center [1271, 312] width 98 height 31
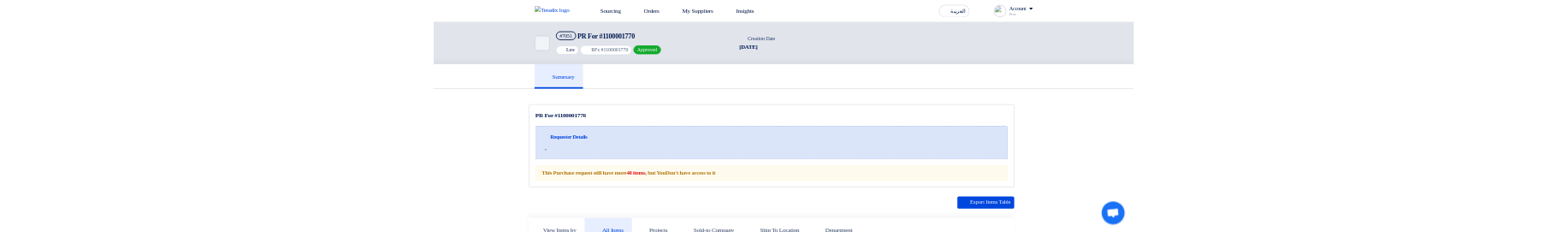
scroll to position [514, 0]
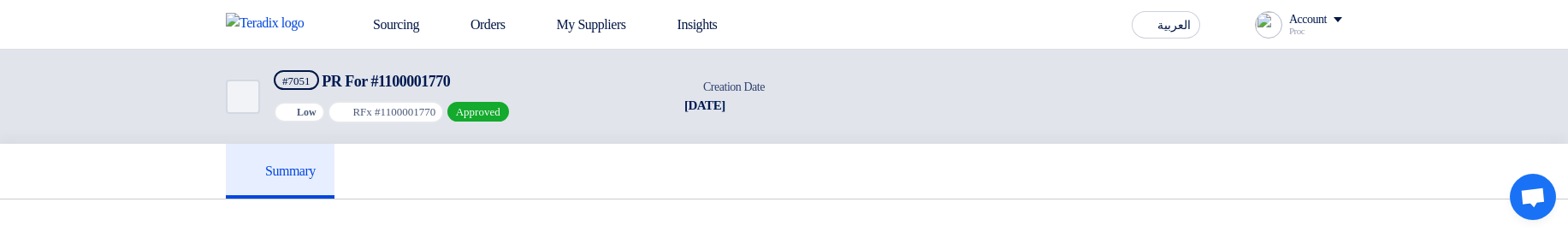
scroll to position [514, 0]
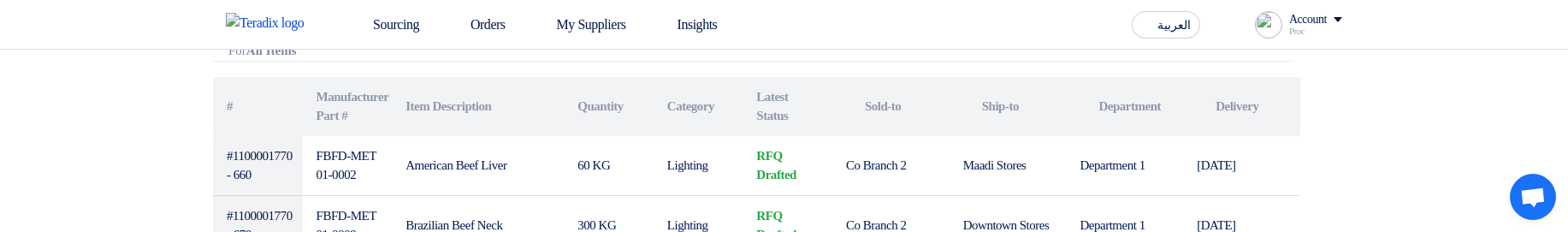
scroll to position [513, 0]
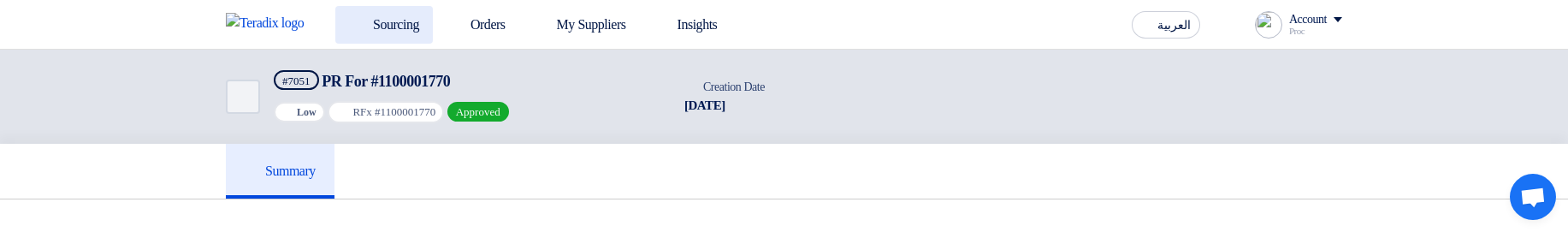
click at [397, 31] on link "Sourcing" at bounding box center [384, 24] width 97 height 38
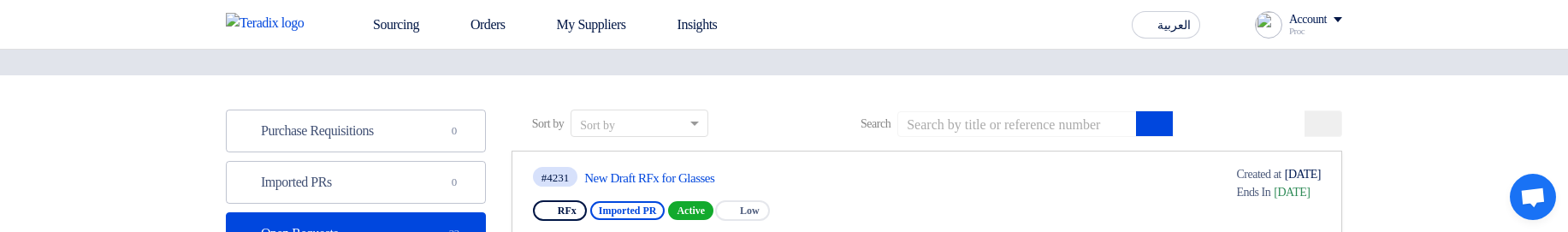
scroll to position [103, 0]
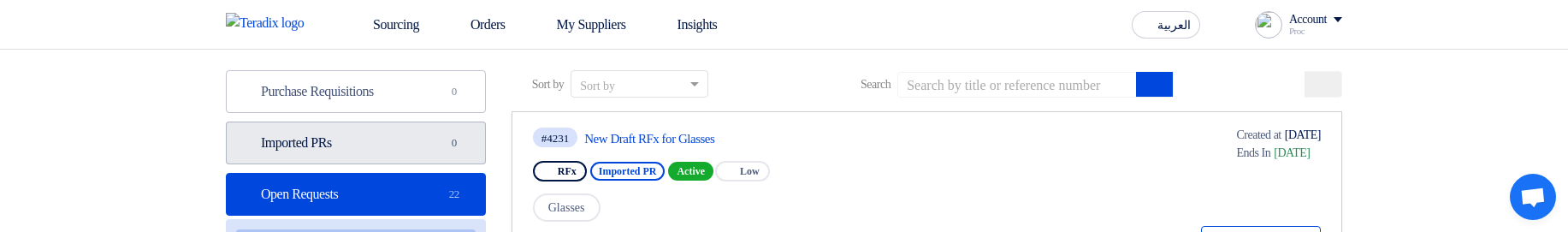
click at [423, 143] on link "Imported PRs Imported PRs 0" at bounding box center [356, 143] width 260 height 43
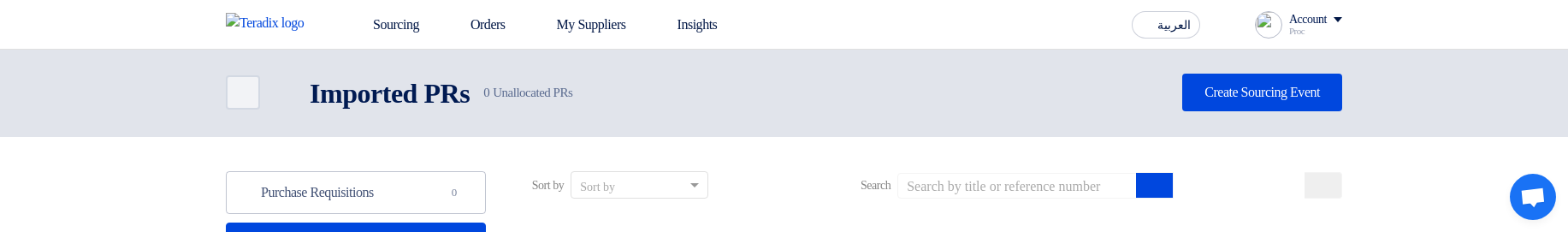
scroll to position [103, 0]
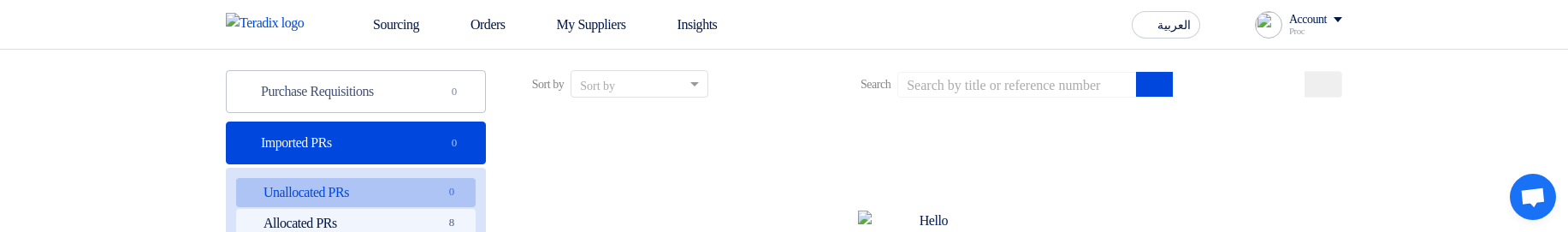
click at [419, 213] on link "Allocated PRs Allocated PRs 8" at bounding box center [356, 223] width 239 height 29
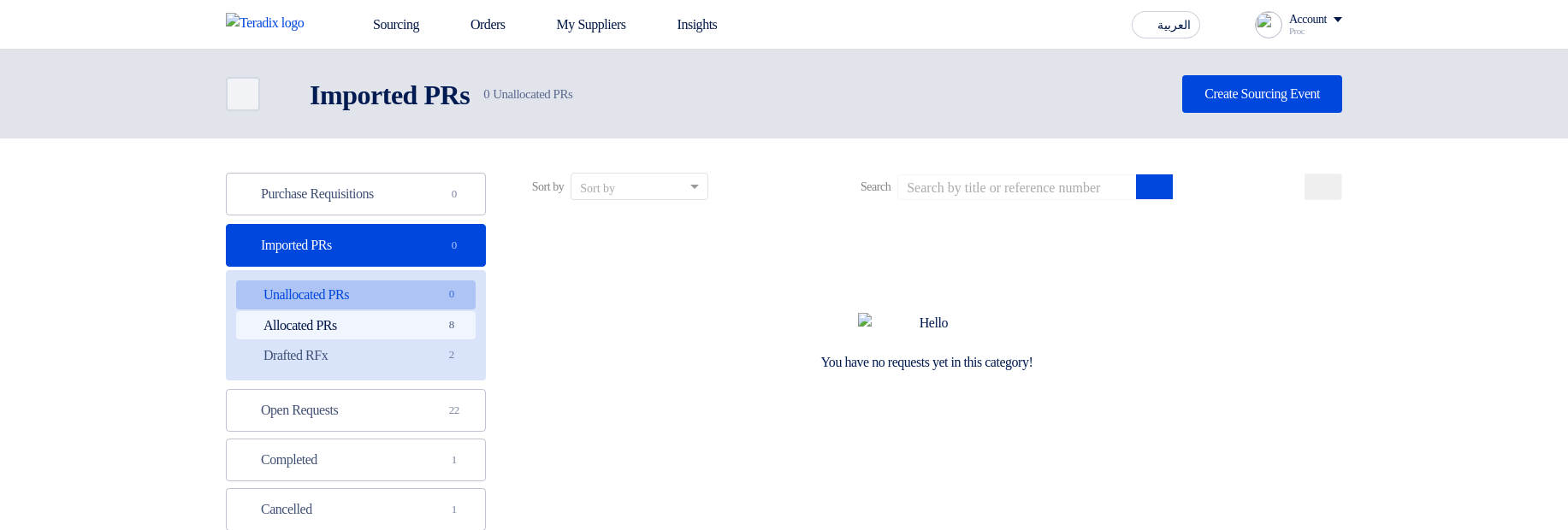
click at [379, 322] on link "Allocated PRs Allocated PRs 8" at bounding box center [356, 325] width 239 height 29
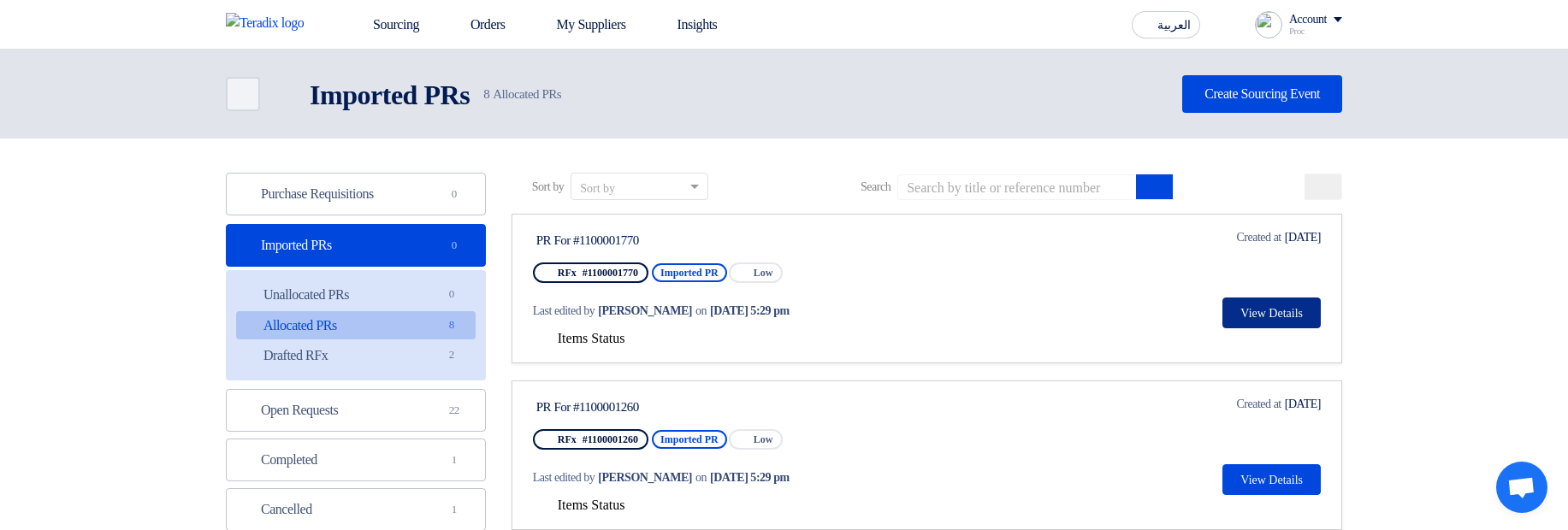
click at [1258, 309] on button "View Details" at bounding box center [1271, 312] width 98 height 31
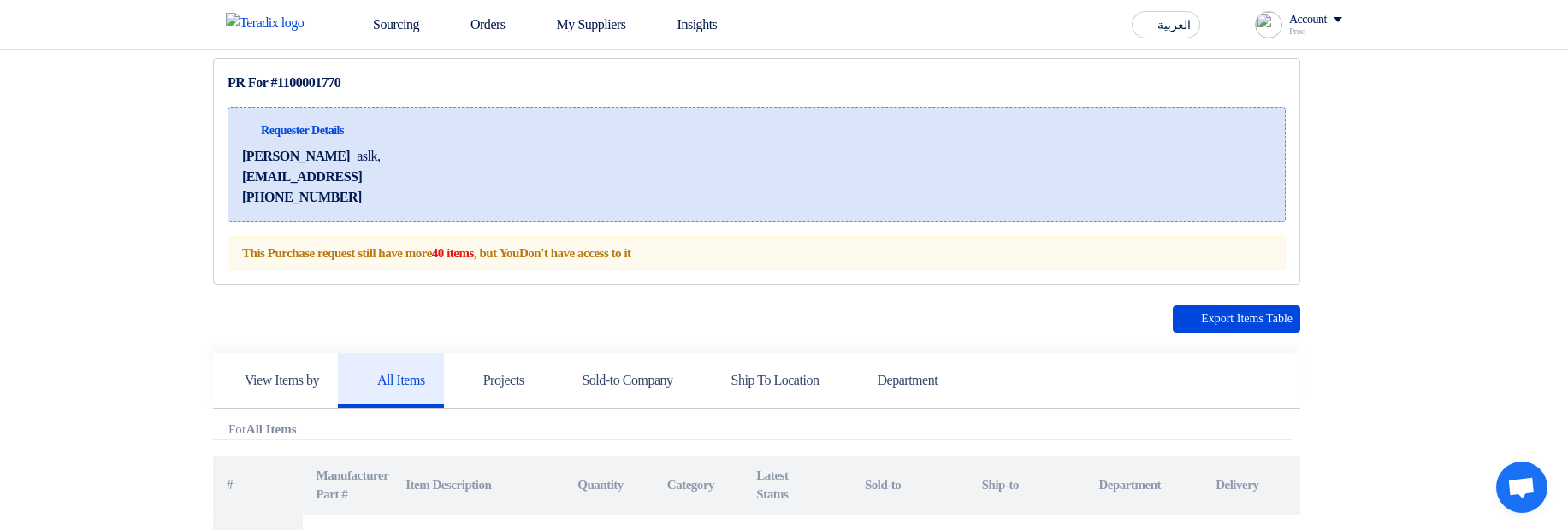
scroll to position [206, 0]
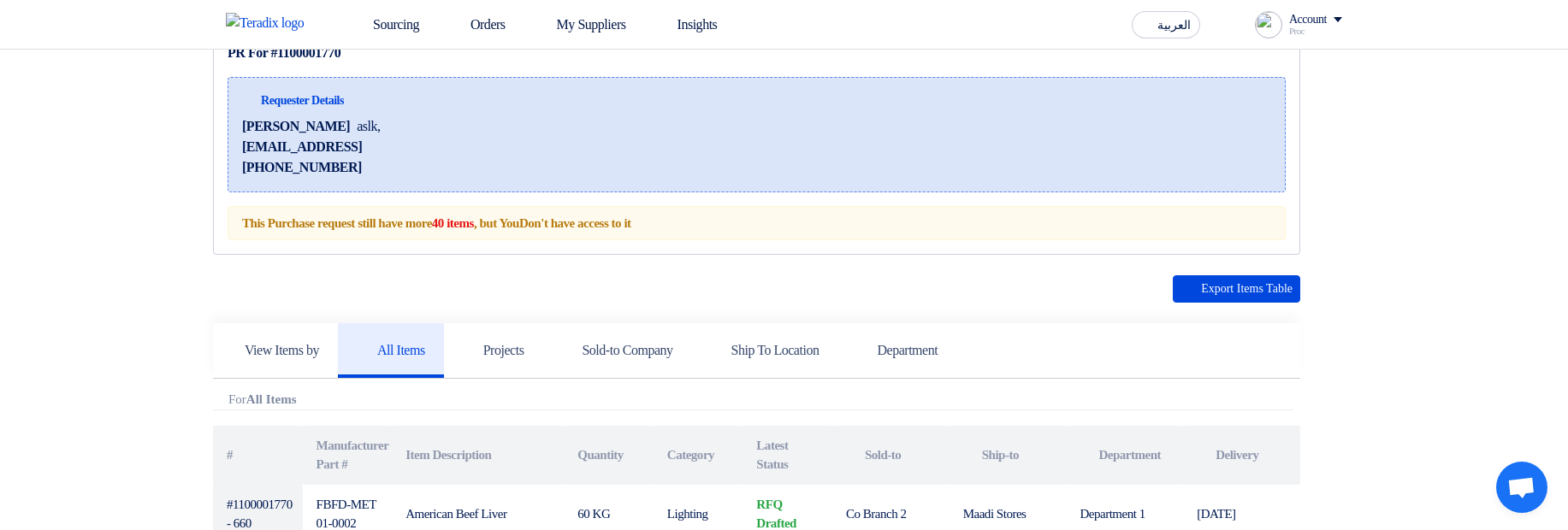
click at [281, 226] on div "This Purchase request still have more 40 items , but You Don't have access to it" at bounding box center [757, 223] width 1058 height 35
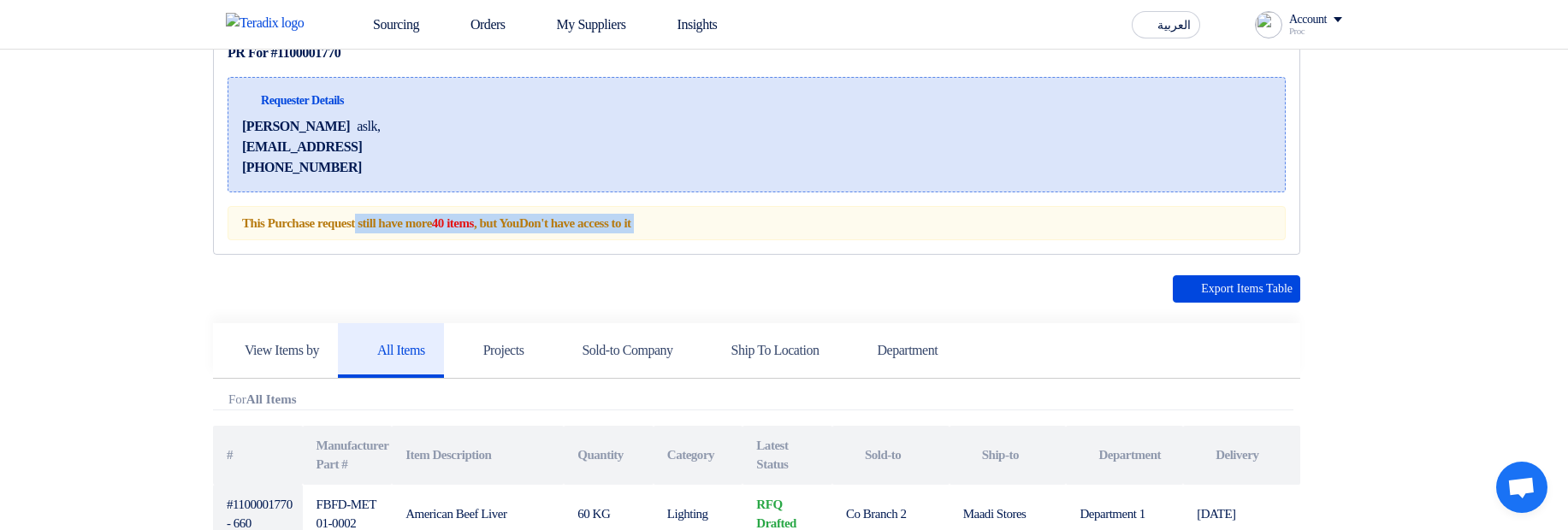
drag, startPoint x: 281, startPoint y: 226, endPoint x: 669, endPoint y: 223, distance: 388.0
click at [669, 223] on div "This Purchase request still have more 40 items , but You Don't have access to it" at bounding box center [757, 223] width 1058 height 35
click at [740, 228] on div "This Purchase request still have more 40 items , but You Don't have access to it" at bounding box center [757, 223] width 1058 height 35
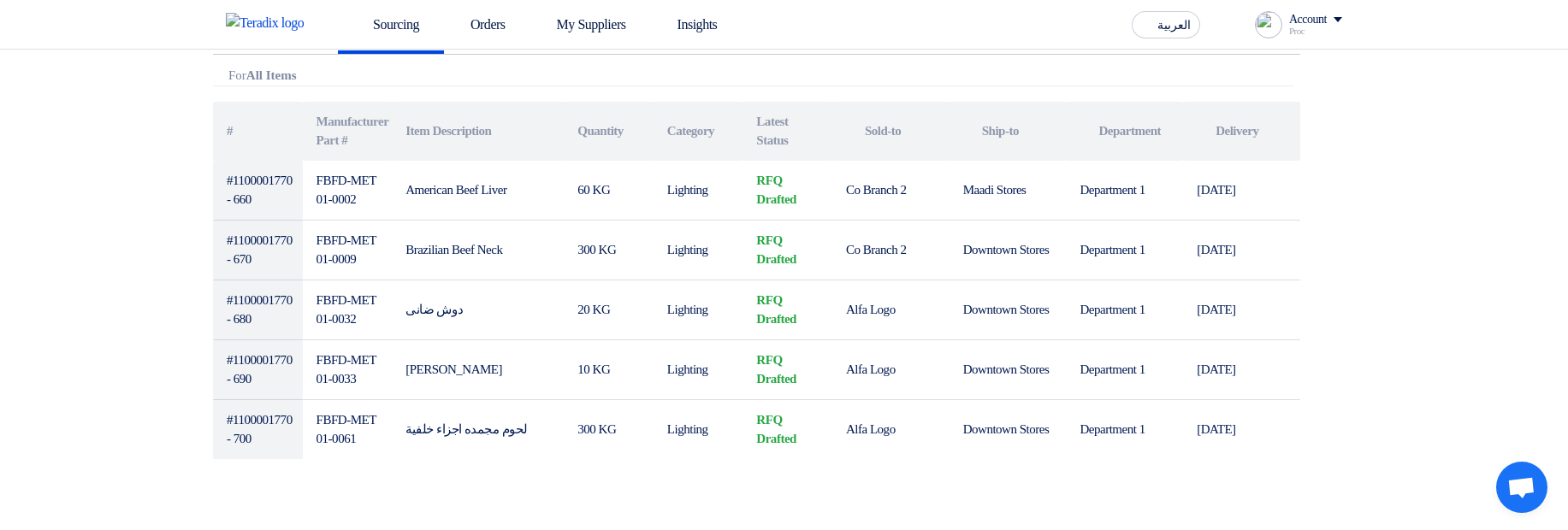
scroll to position [410, 0]
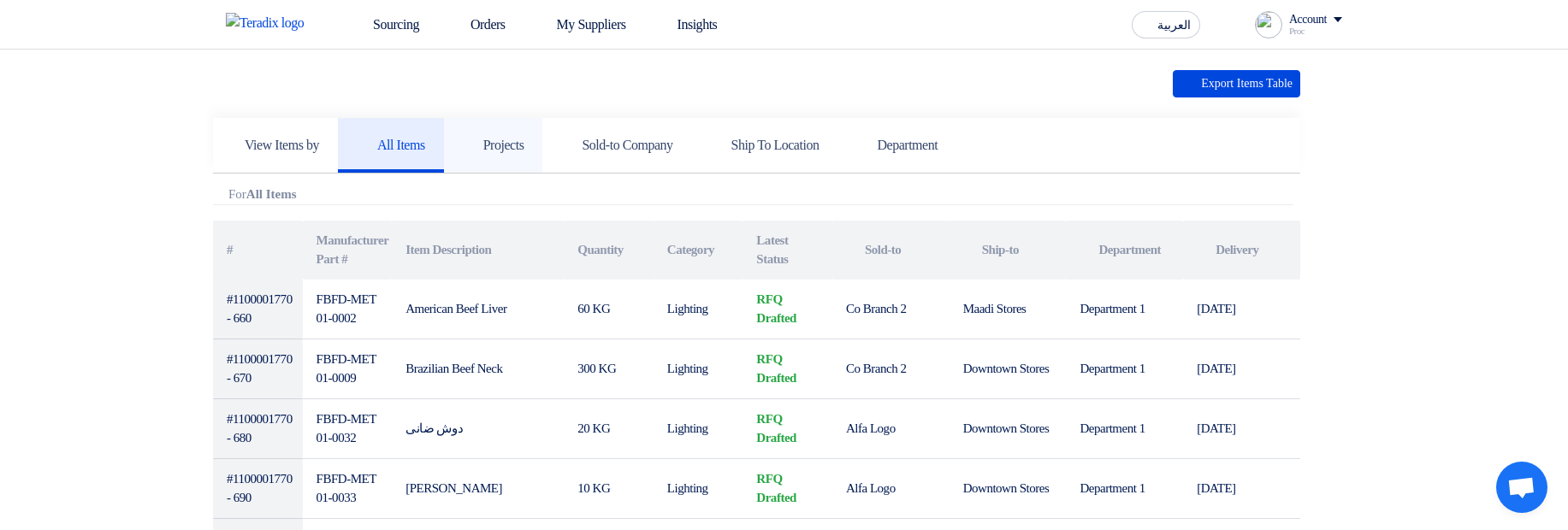
click at [506, 150] on h5 "Projects" at bounding box center [493, 145] width 61 height 17
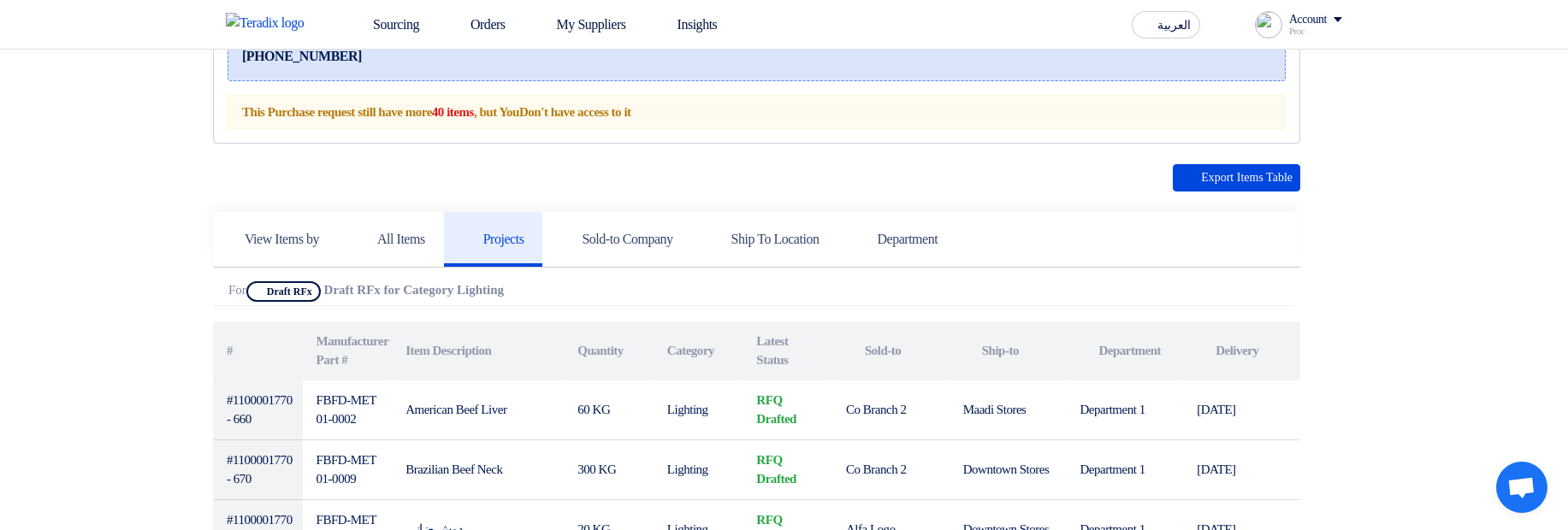
scroll to position [308, 0]
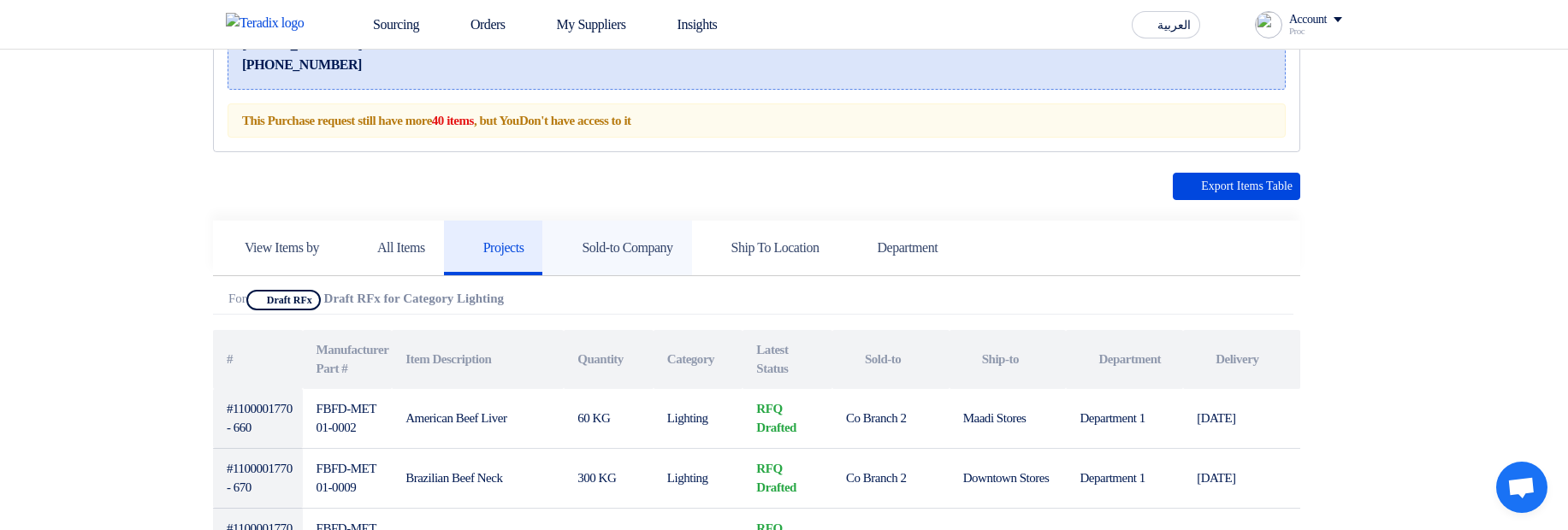
click at [632, 233] on link "Sold-to Company" at bounding box center [616, 247] width 149 height 55
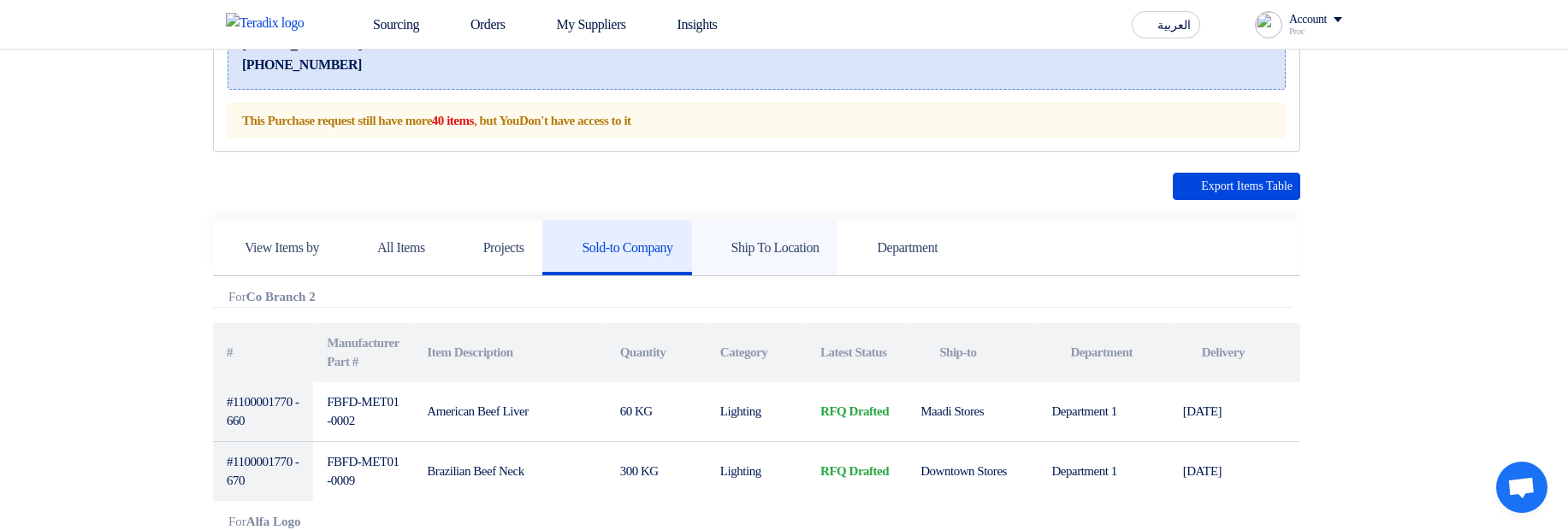
click at [797, 261] on link "Ship To Location" at bounding box center [765, 247] width 146 height 55
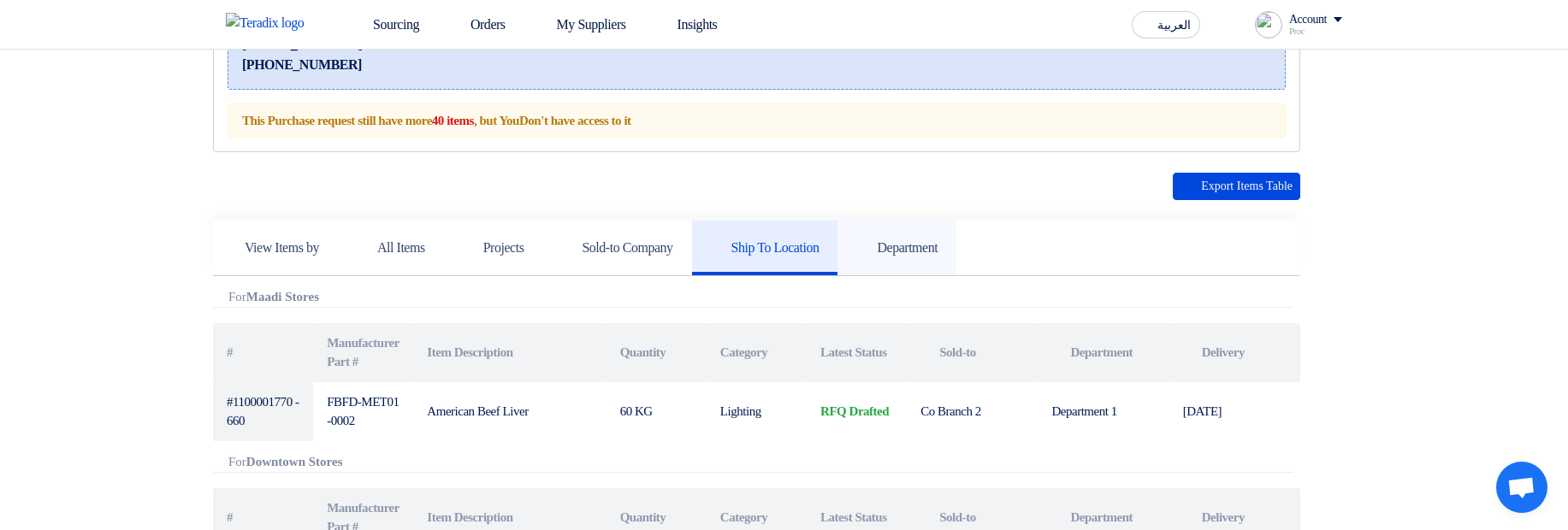
click at [956, 261] on link "Department" at bounding box center [897, 247] width 119 height 55
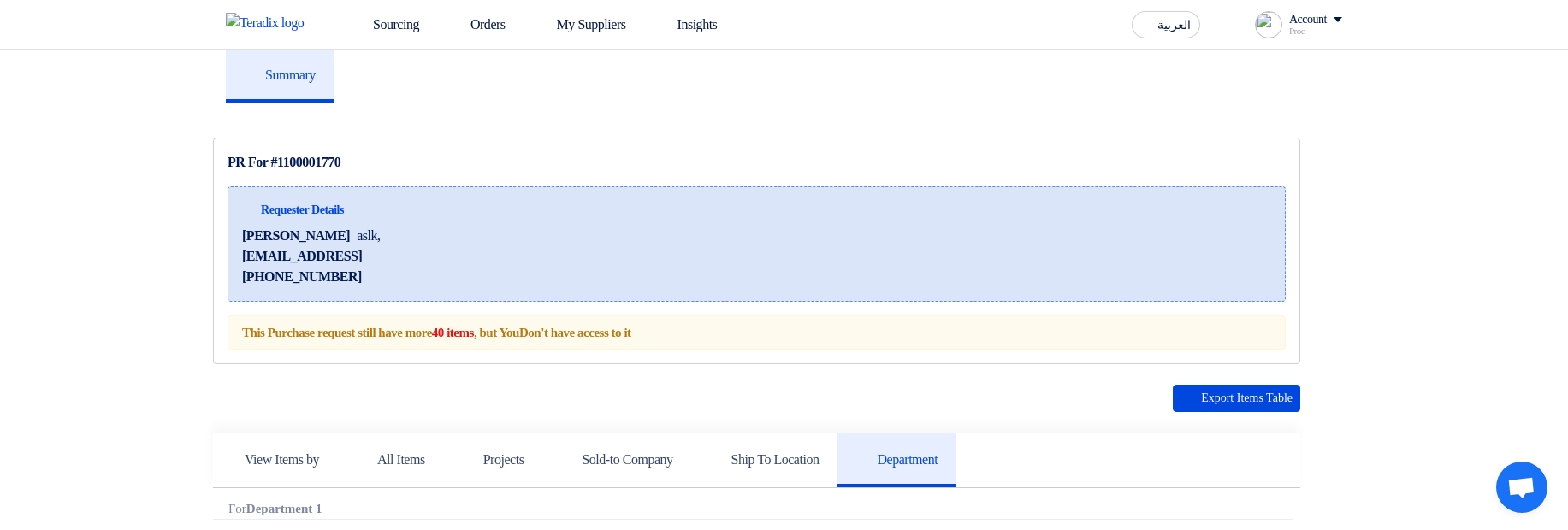
scroll to position [0, 0]
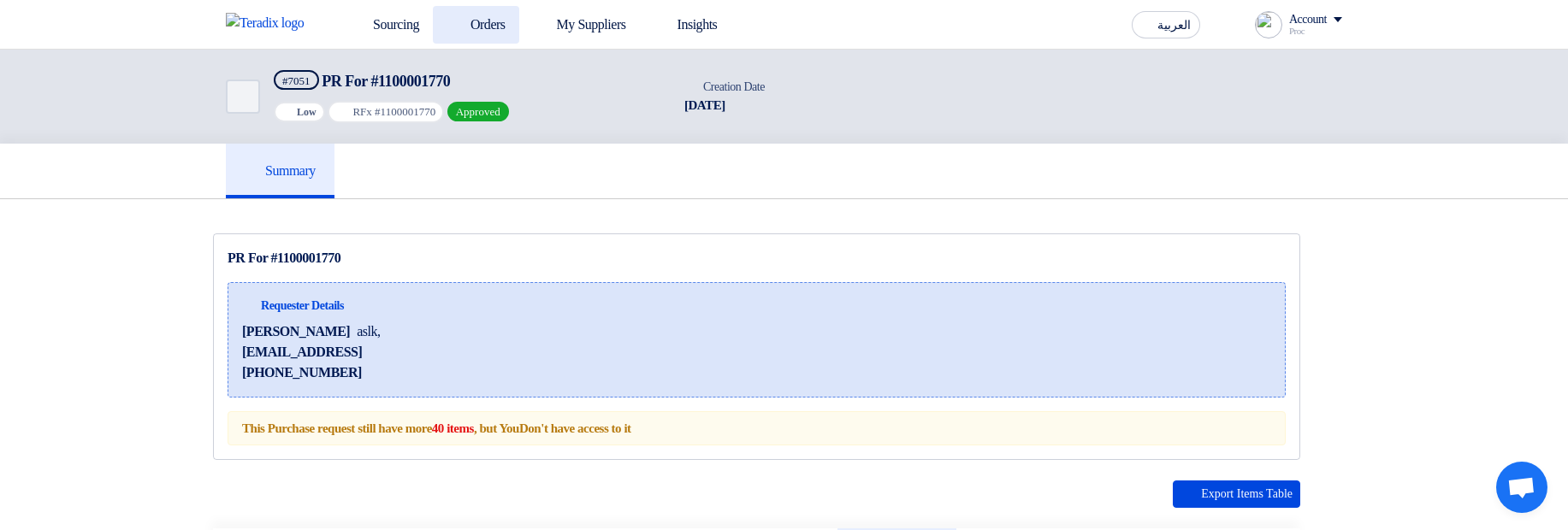
click at [485, 17] on link "Orders" at bounding box center [475, 24] width 86 height 38
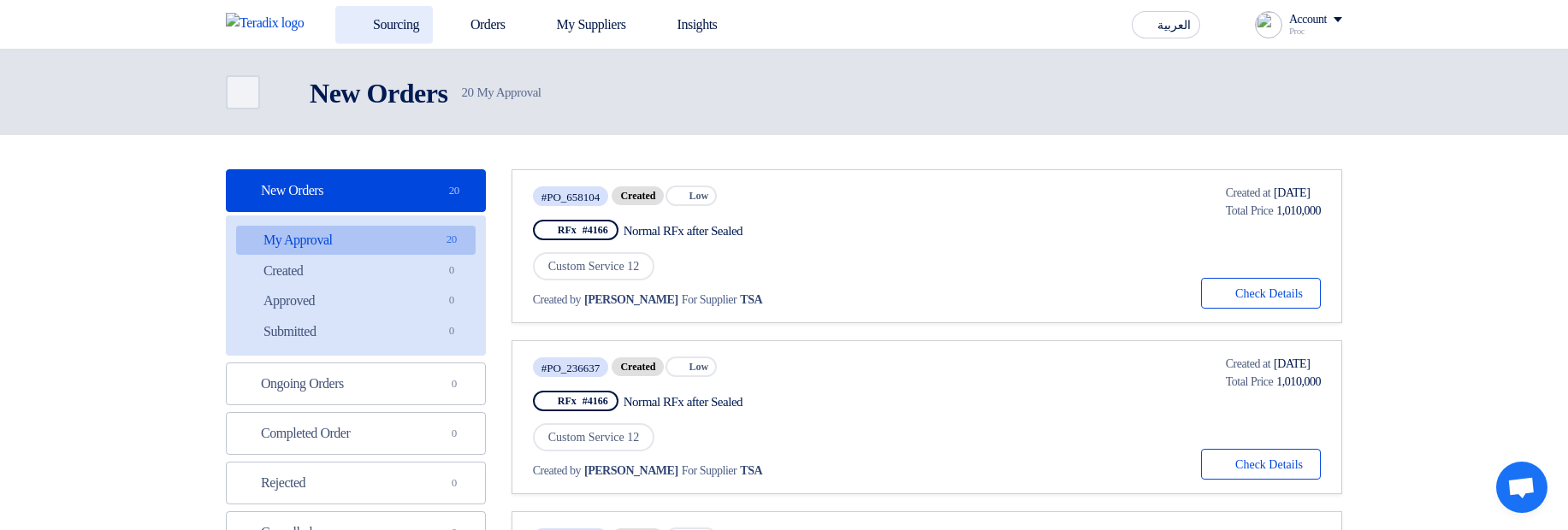
click at [385, 28] on link "Sourcing" at bounding box center [384, 24] width 97 height 38
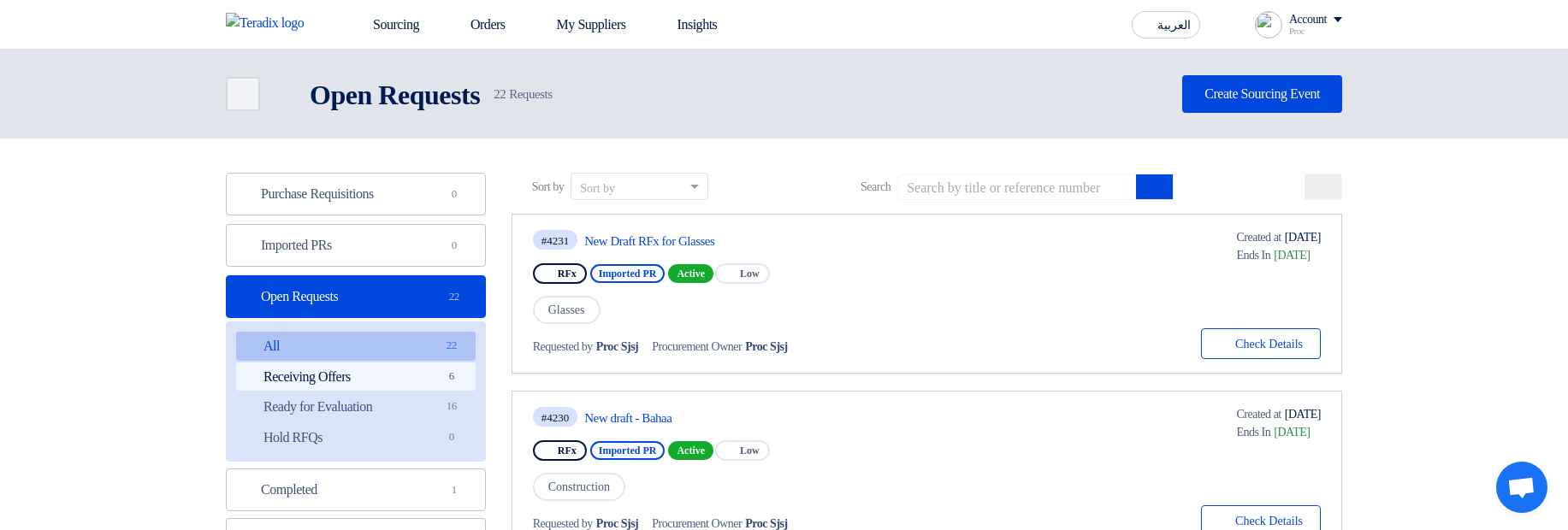
click at [350, 382] on link "Receiving Offers Receiving Offers 6" at bounding box center [356, 376] width 239 height 29
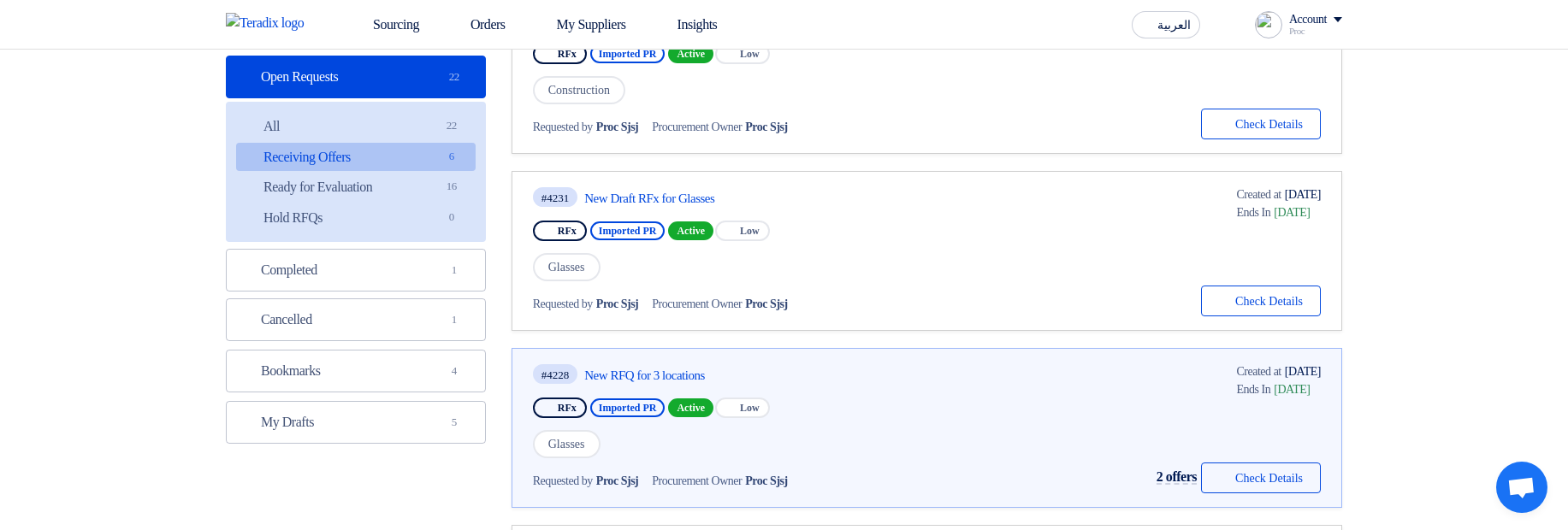
scroll to position [513, 0]
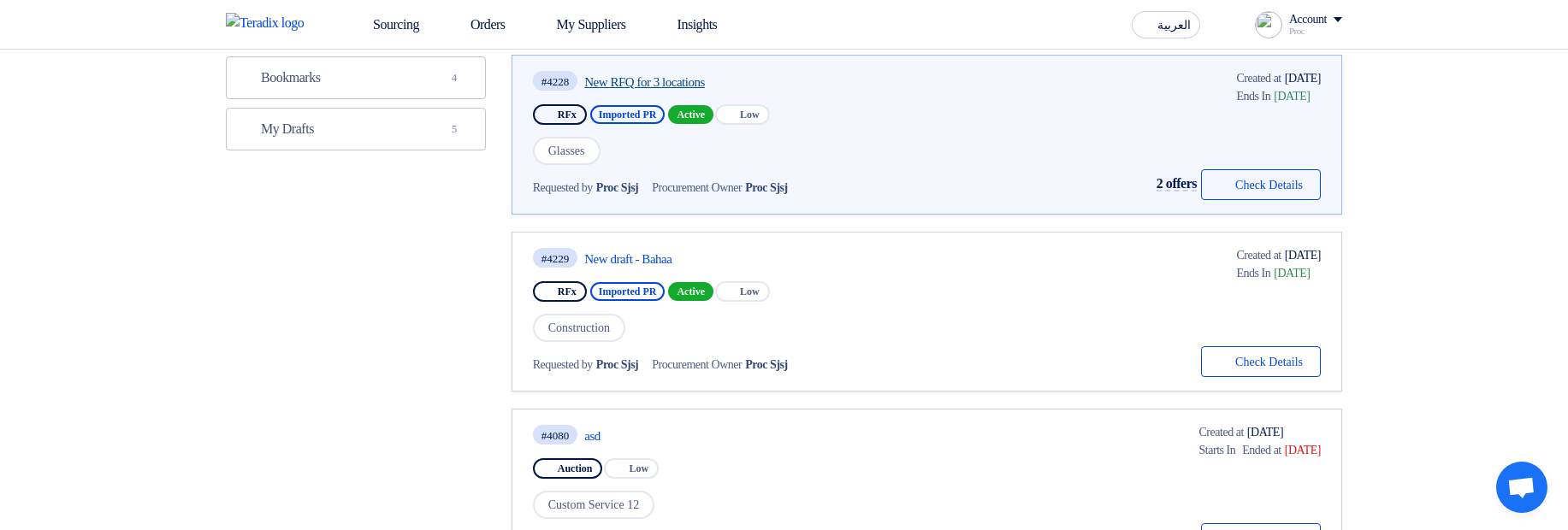
click at [634, 74] on link "New RFQ for 3 locations" at bounding box center [745, 82] width 321 height 16
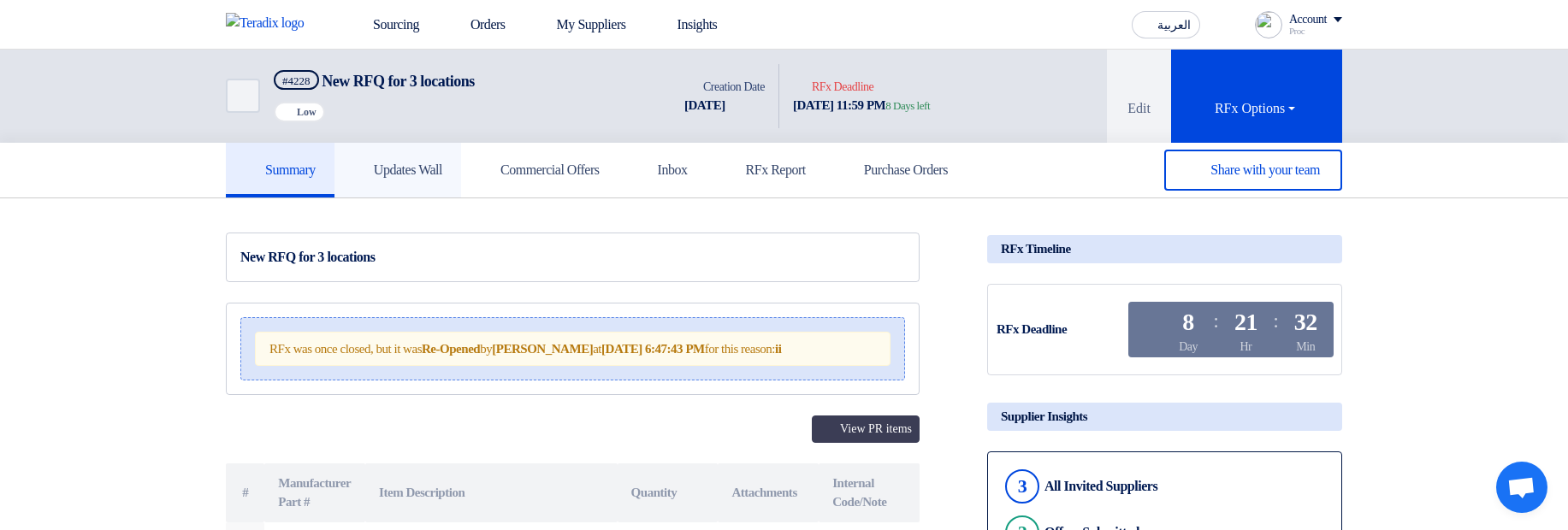
click at [385, 161] on h5 "Updates Wall" at bounding box center [398, 170] width 89 height 17
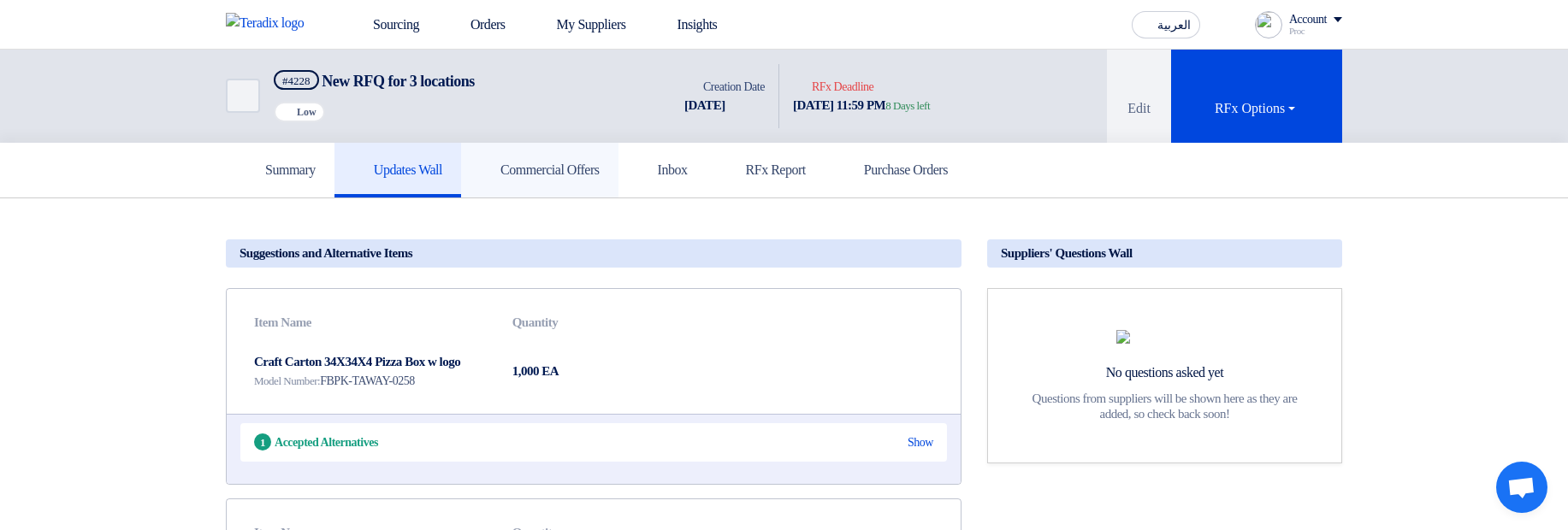
click at [543, 172] on h5 "Commercial Offers" at bounding box center [539, 170] width 120 height 17
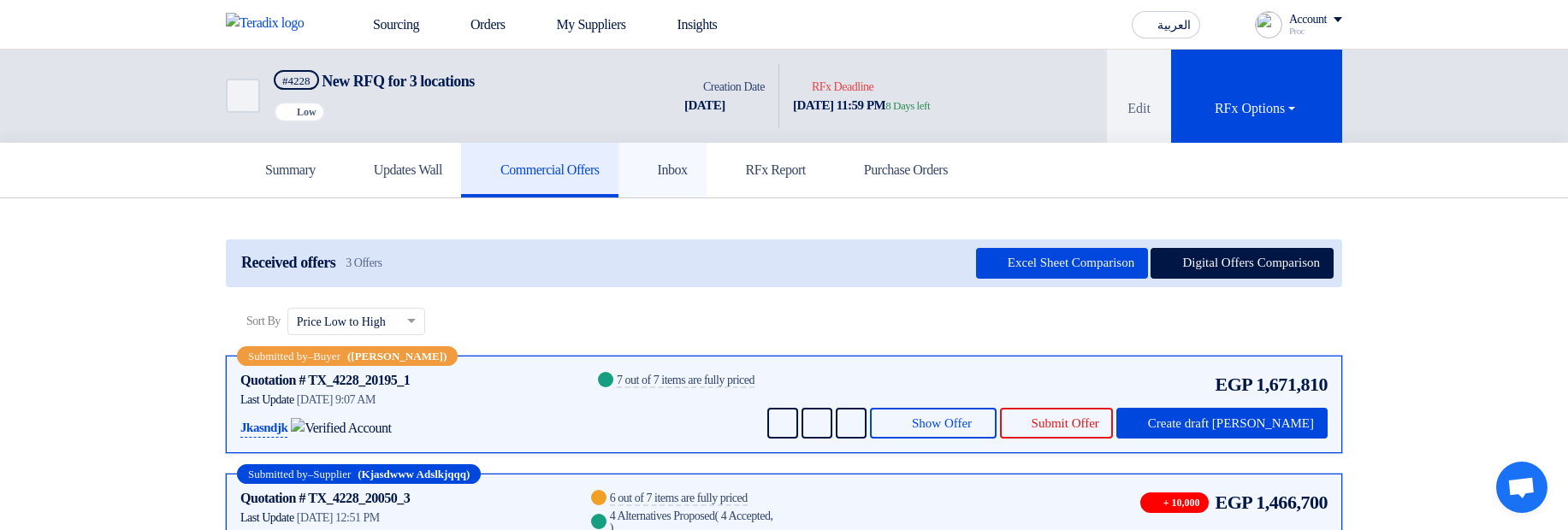
click at [707, 153] on link "Inbox" at bounding box center [662, 170] width 88 height 55
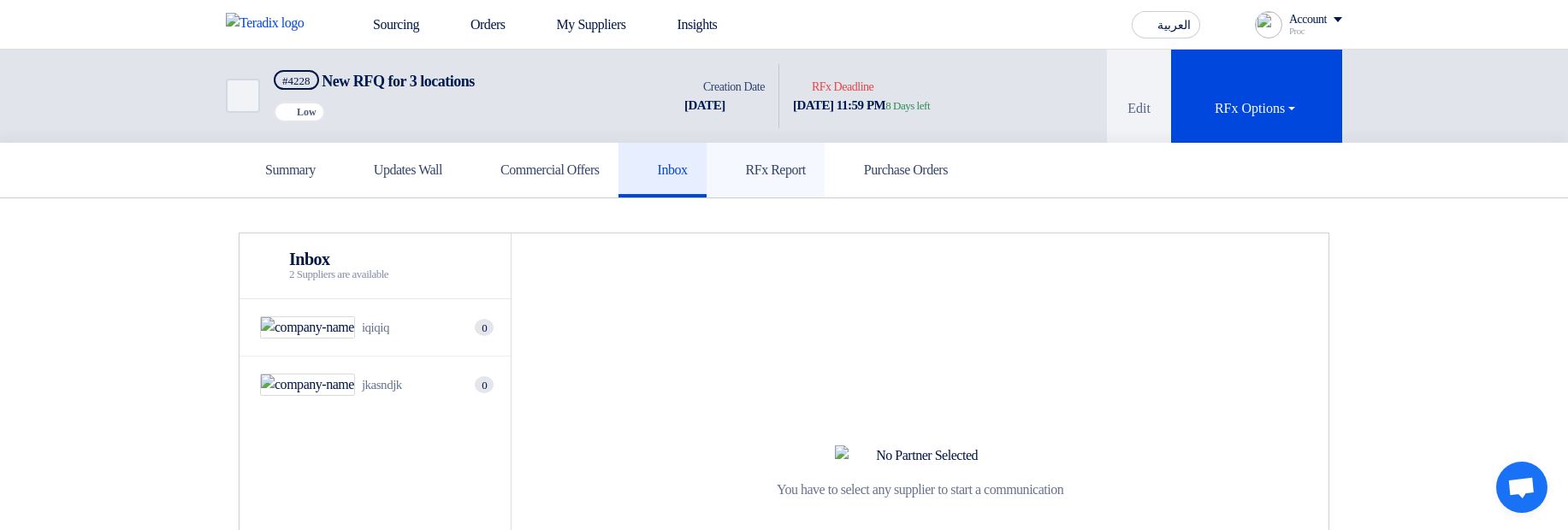
click at [806, 172] on h5 "RFx Report" at bounding box center [765, 170] width 81 height 17
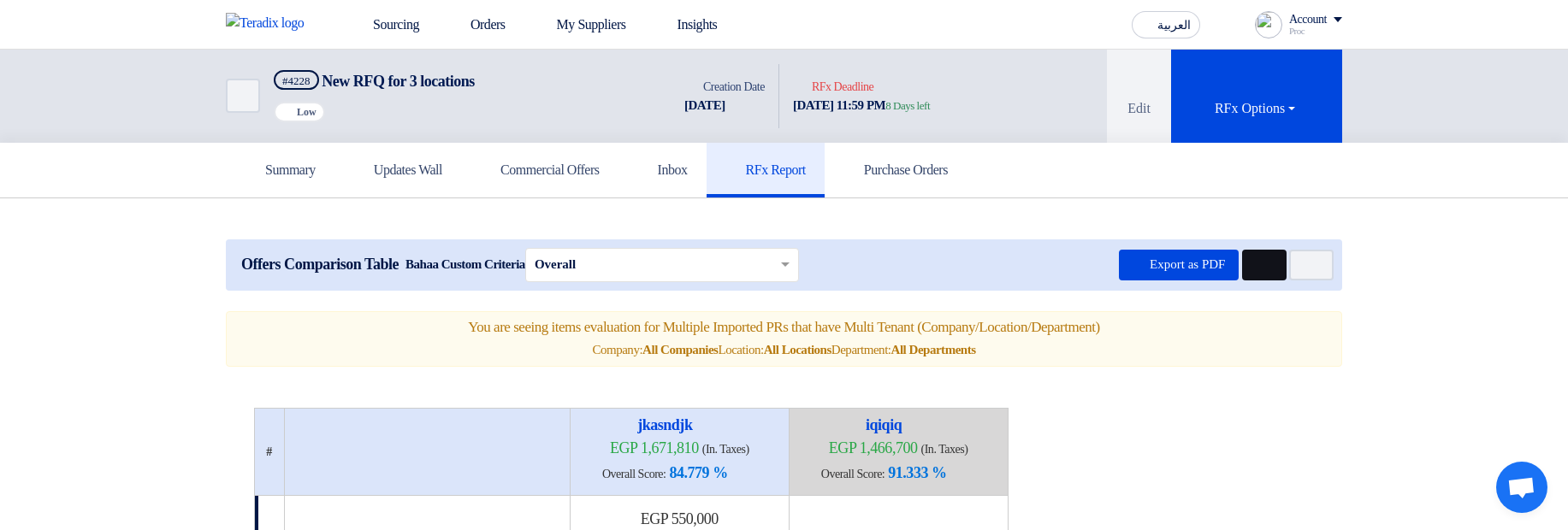
click at [1257, 274] on button "Multi Tenant Preferences" at bounding box center [1264, 265] width 44 height 31
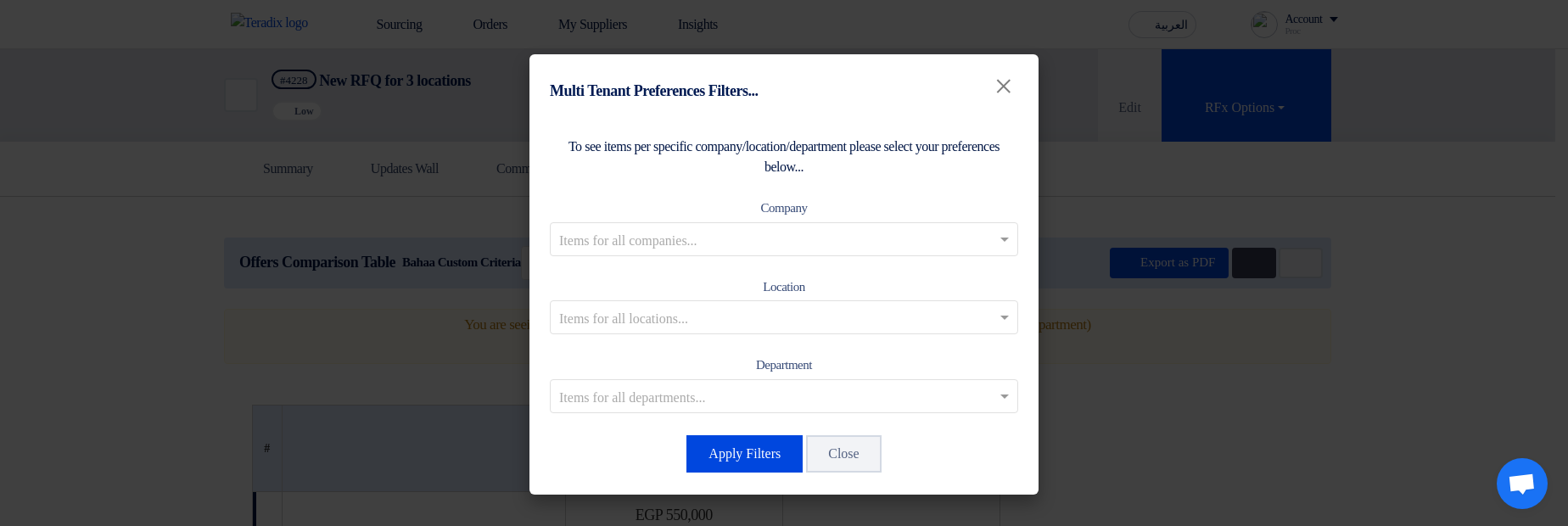
click at [1250, 253] on modal-container "Multi Tenant Preferences Filters... × To see items per specific company/locatio…" at bounding box center [784, 263] width 1568 height 526
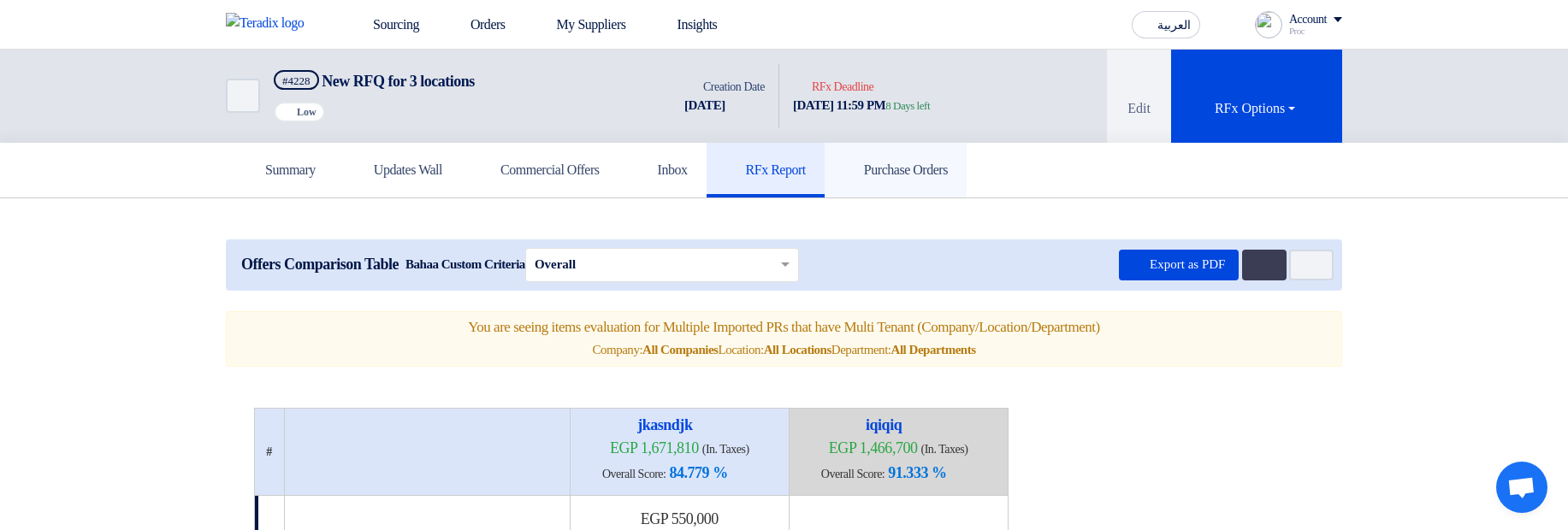
click at [948, 172] on h5 "Purchase Orders" at bounding box center [895, 170] width 105 height 17
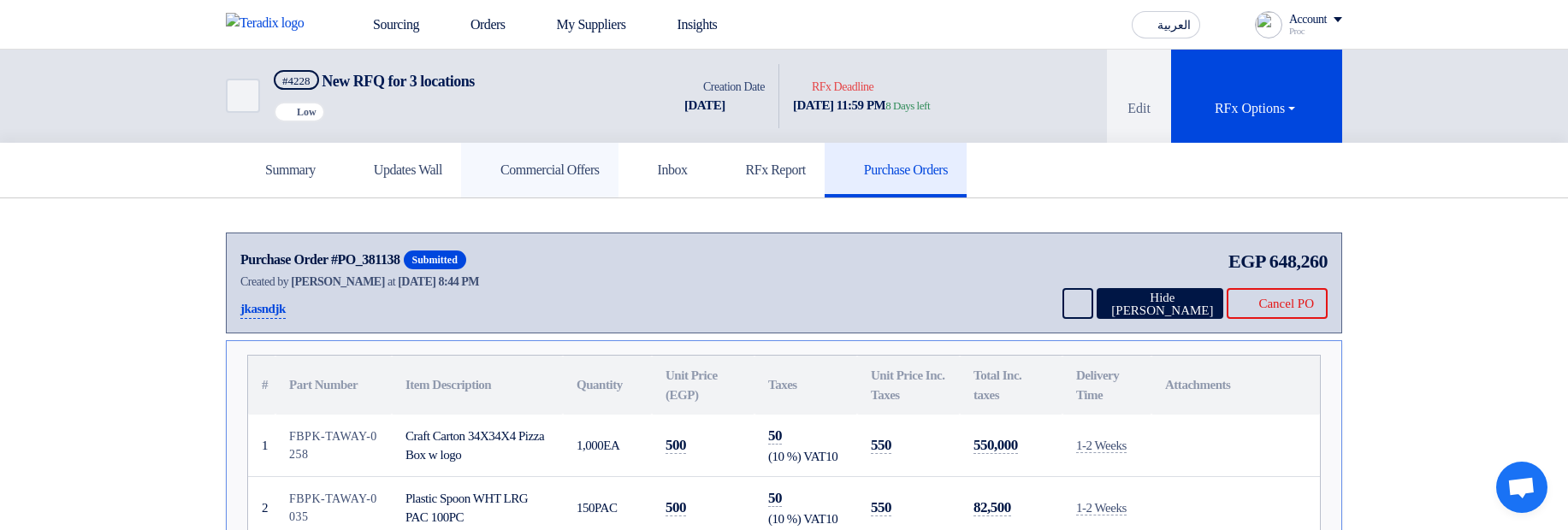
click at [570, 196] on link "Commercial Offers" at bounding box center [540, 170] width 158 height 55
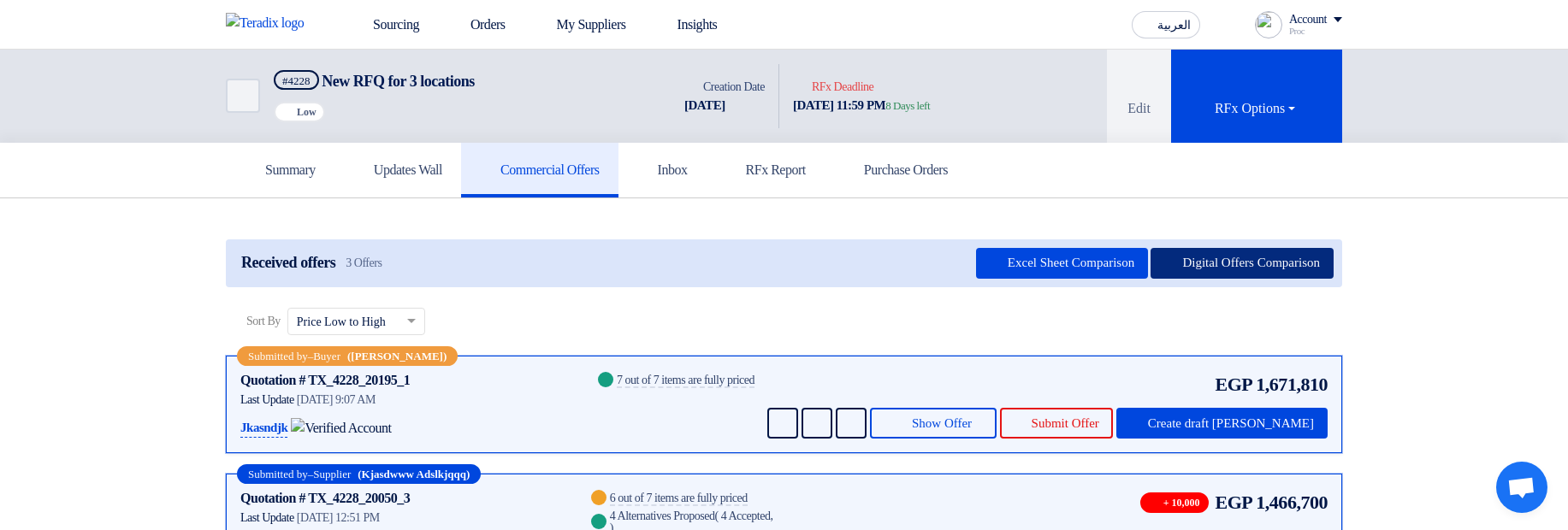
click at [1166, 251] on button "Digital Offers Comparison" at bounding box center [1243, 263] width 183 height 31
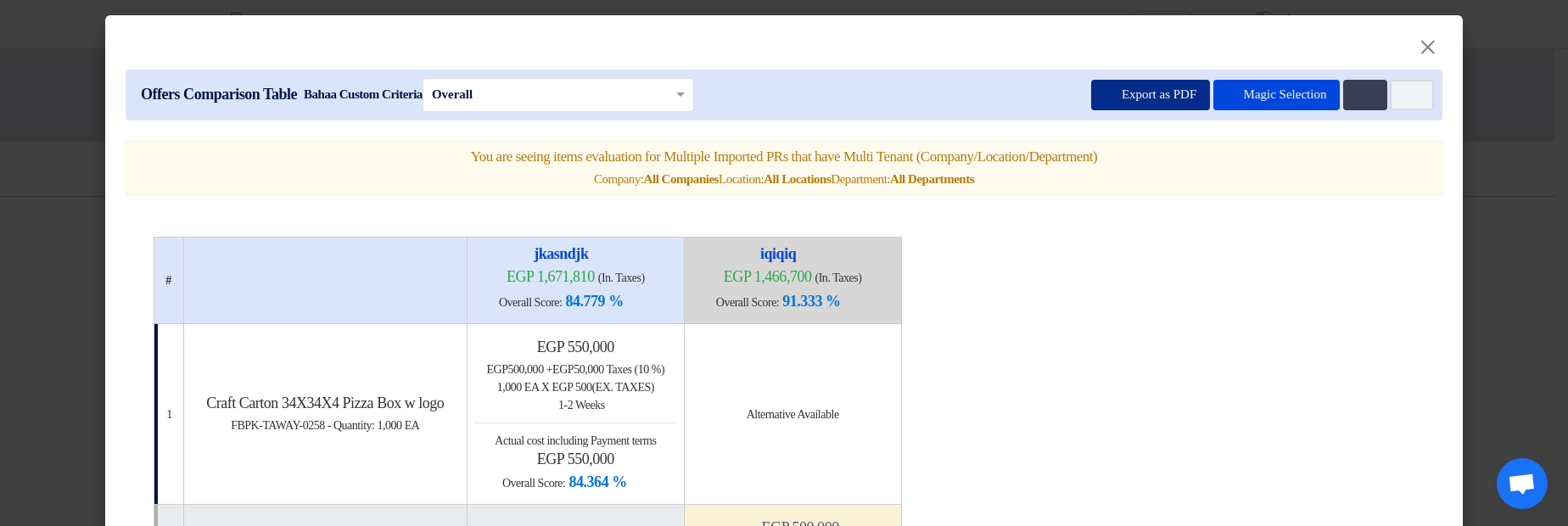
click at [1142, 99] on button "Export as PDF" at bounding box center [1150, 95] width 119 height 30
click at [1519, 195] on modal-container "× Offers Comparison Table Bahaa Custom Criteria × Overall × Export as PDF Magic…" at bounding box center [784, 263] width 1568 height 526
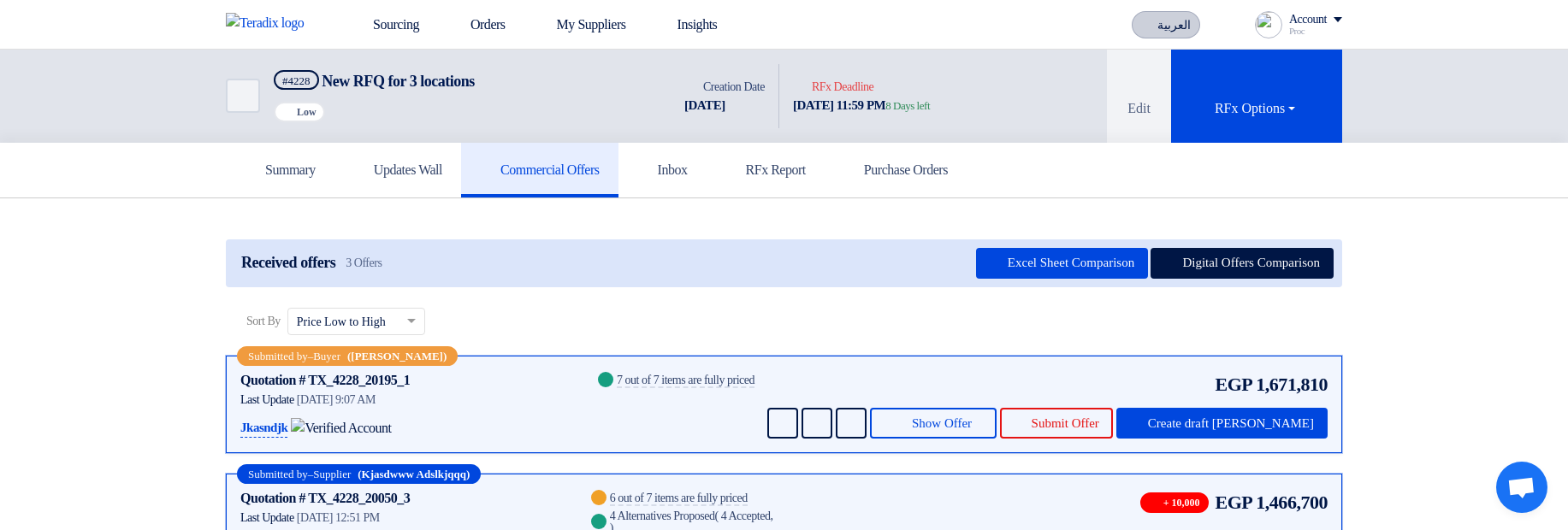
click at [1151, 34] on button "العربية ع" at bounding box center [1166, 25] width 69 height 28
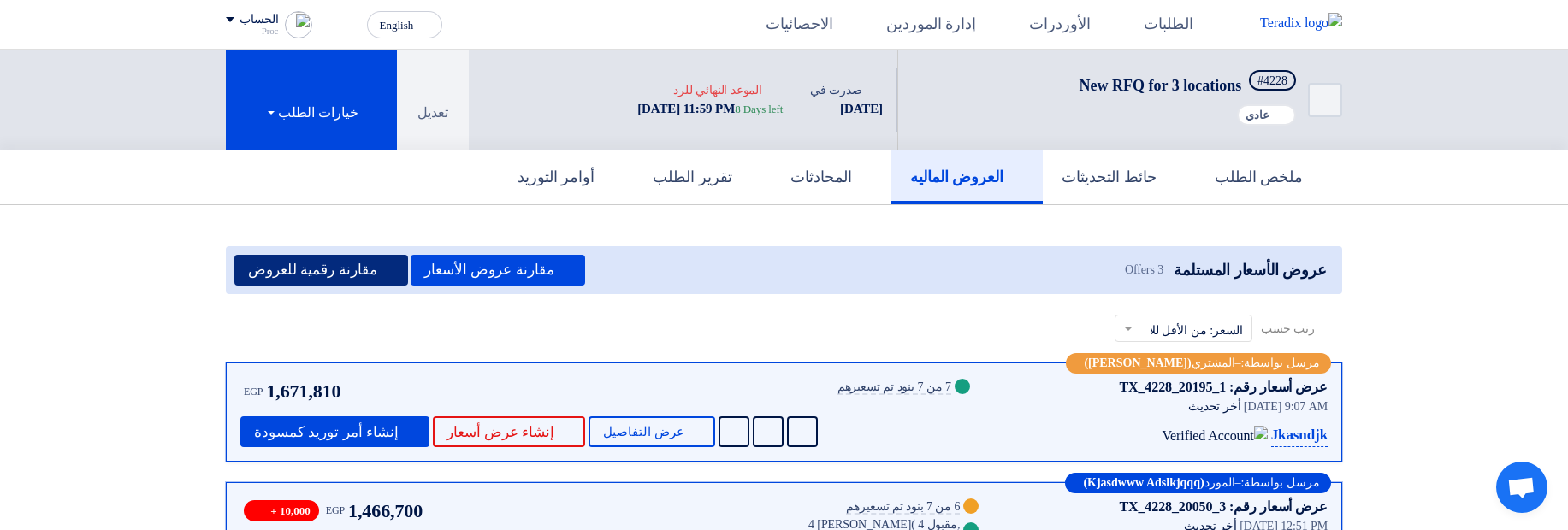
click at [344, 274] on button "مقارنة رقمية للعروض" at bounding box center [321, 270] width 173 height 31
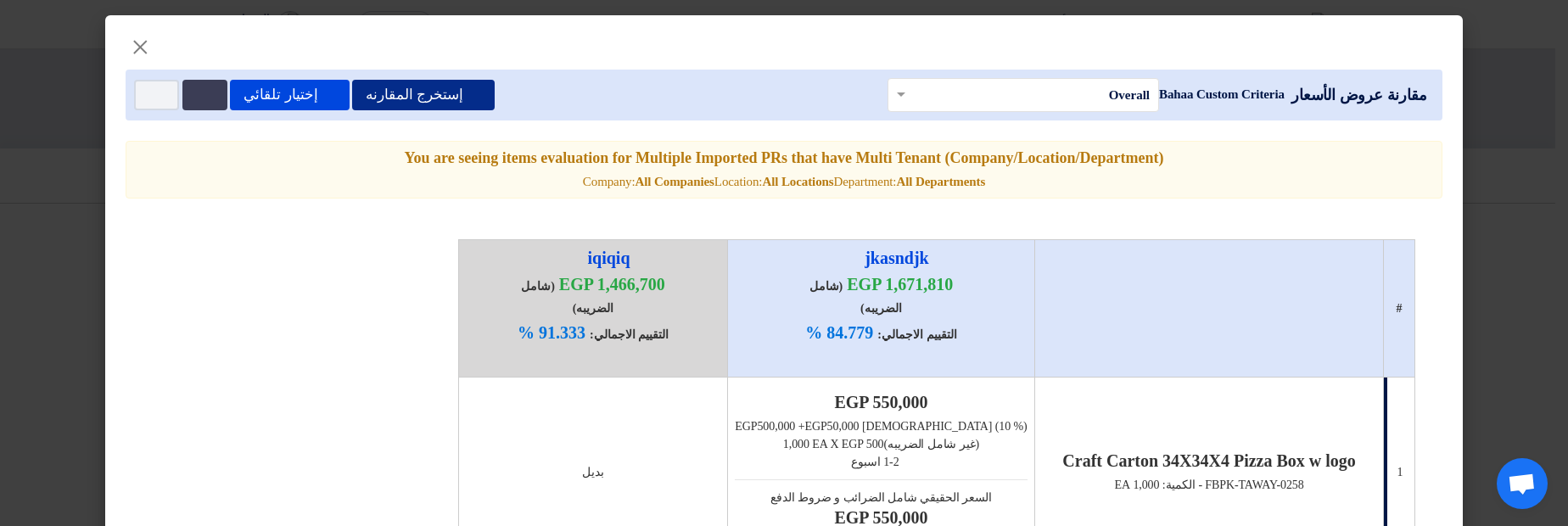
click at [392, 86] on button "إستخرج المقارنه" at bounding box center [423, 95] width 142 height 30
click at [423, 93] on button "إستخرج المقارنه" at bounding box center [423, 95] width 142 height 30
click at [426, 93] on button "إستخرج المقارنه" at bounding box center [423, 95] width 142 height 30
click at [454, 103] on button "إستخرج المقارنه" at bounding box center [423, 95] width 142 height 30
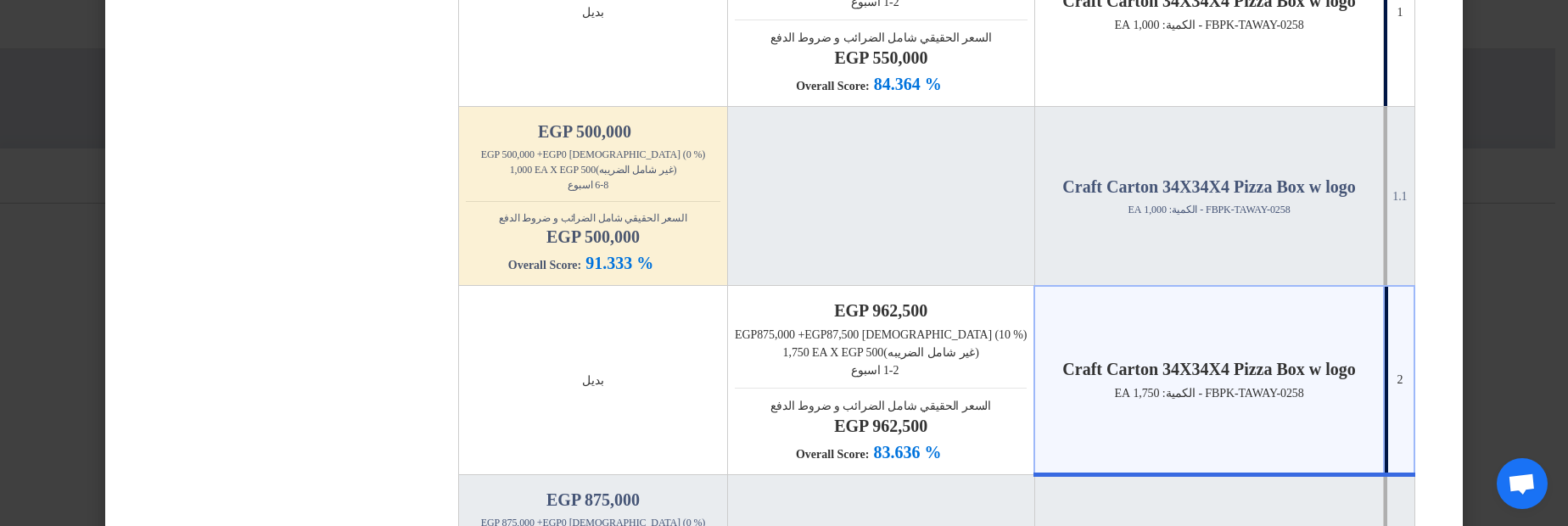
click at [85, 120] on modal-container "× مقارنة عروض الأسعار Bahaa Custom Criteria × Overall × إستخرج المقارنه إختيار …" at bounding box center [784, 263] width 1568 height 526
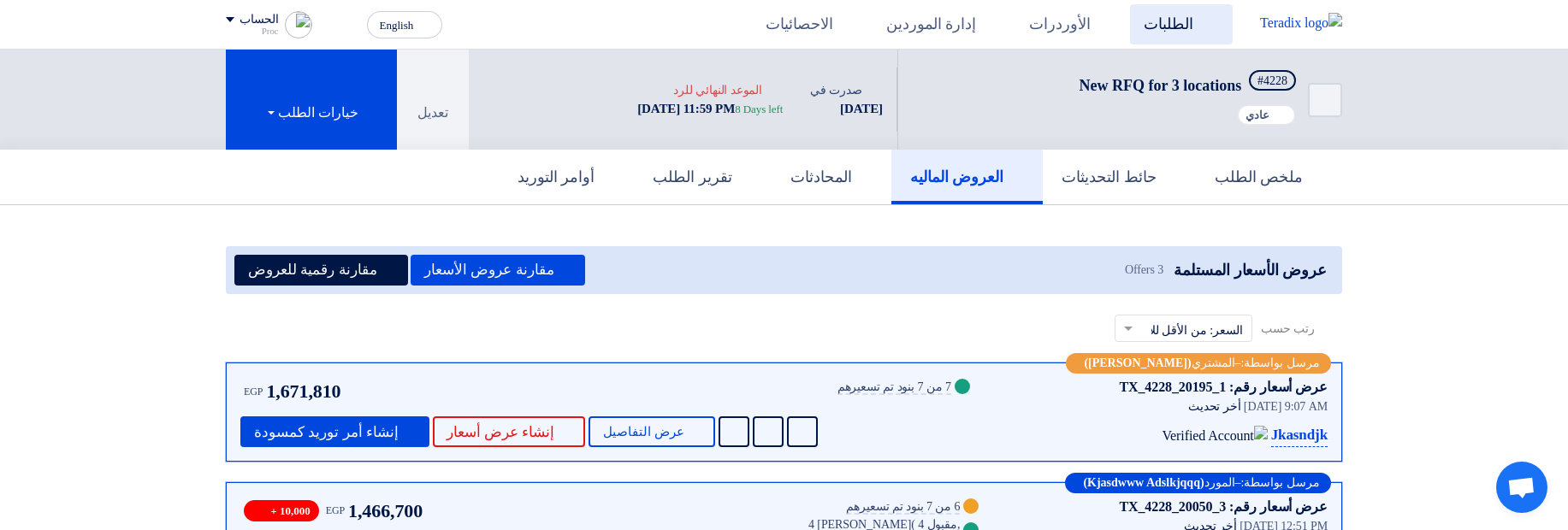
click at [416, 21] on button "English EN" at bounding box center [404, 25] width 75 height 28
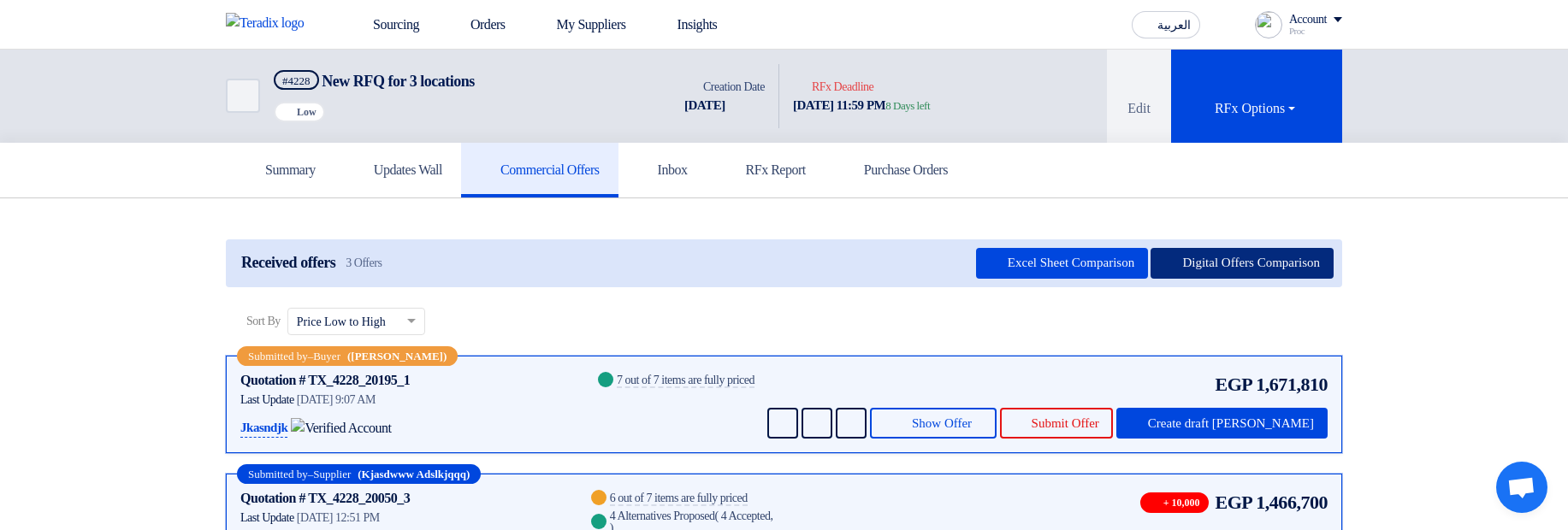
click at [1237, 269] on button "Digital Offers Comparison" at bounding box center [1243, 263] width 183 height 31
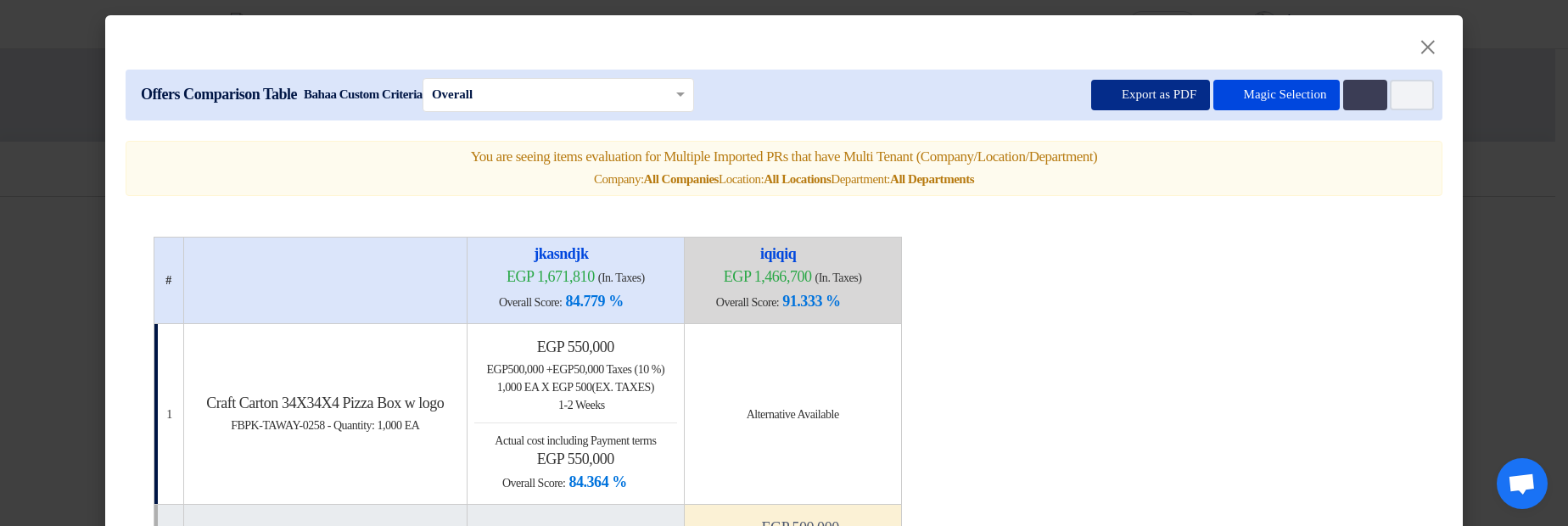
click at [1094, 97] on button "Export as PDF" at bounding box center [1150, 95] width 119 height 30
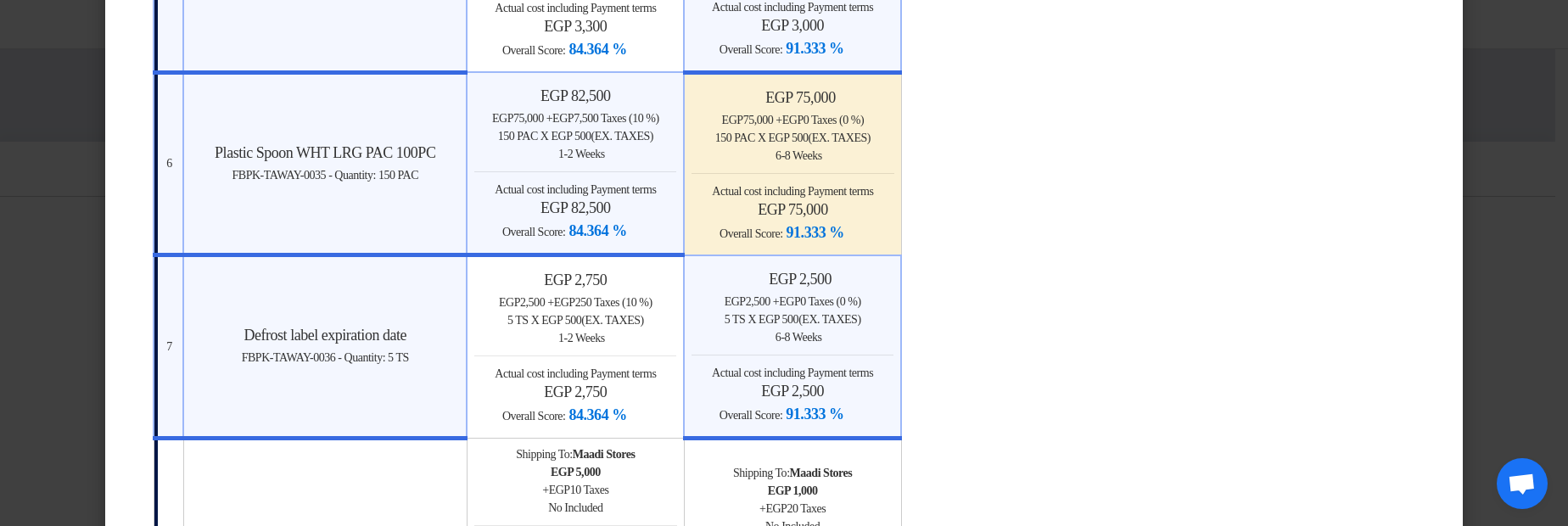
scroll to position [2139, 0]
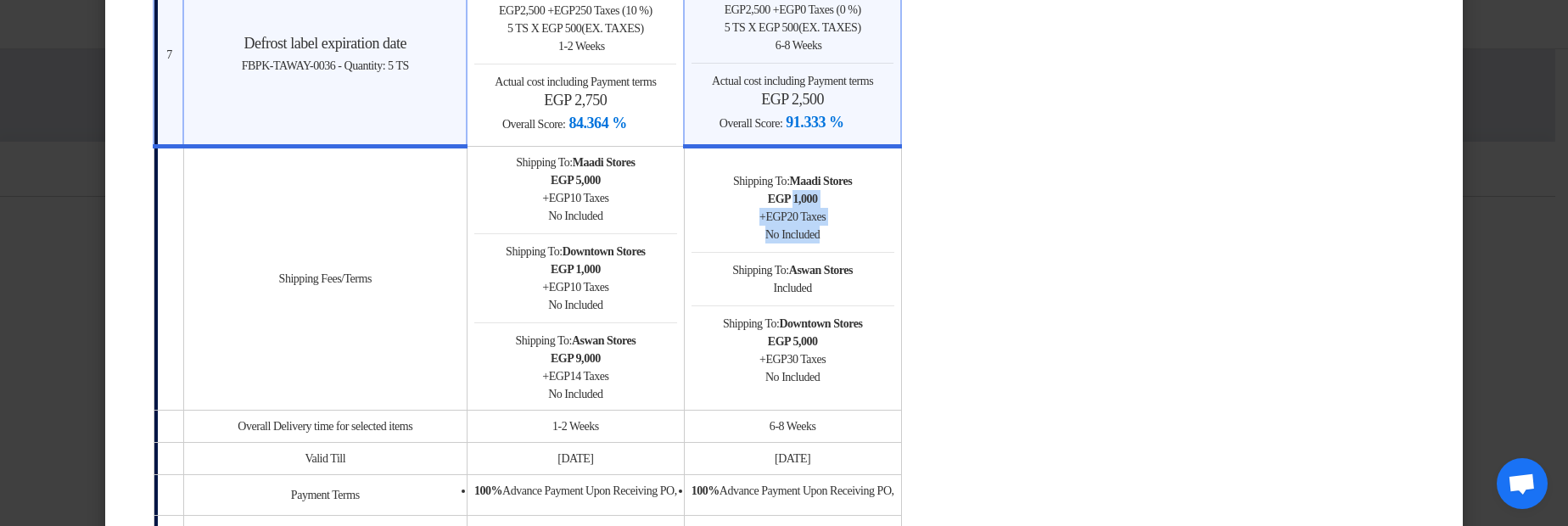
drag, startPoint x: 869, startPoint y: 190, endPoint x: 889, endPoint y: 246, distance: 59.5
click at [889, 246] on td "Shipping To: Maadi Stores egp 1,000 + egp 20 Taxes No Included Shipping To: Asw…" at bounding box center [792, 278] width 217 height 264
click at [894, 237] on div "No Included" at bounding box center [792, 234] width 203 height 17
drag, startPoint x: 955, startPoint y: 239, endPoint x: 819, endPoint y: 178, distance: 149.1
click at [819, 178] on td "Shipping To: Maadi Stores egp 1,000 + egp 20 Taxes No Included Shipping To: Asw…" at bounding box center [792, 278] width 217 height 264
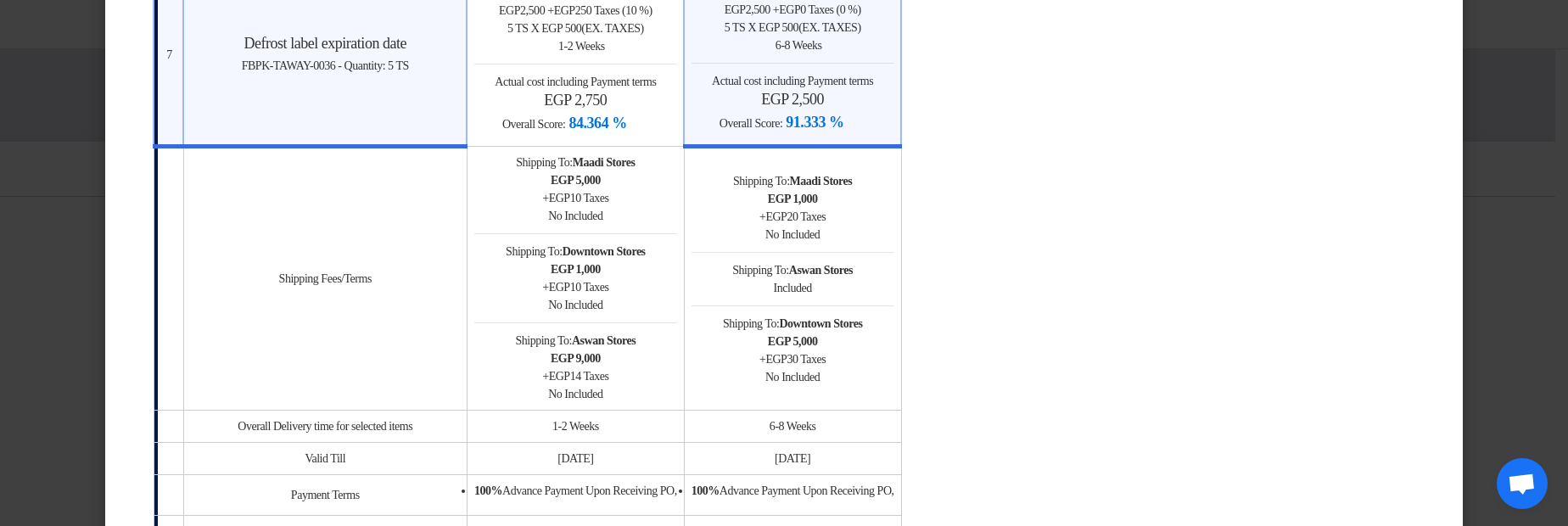
click at [819, 178] on td "Shipping To: Maadi Stores egp 1,000 + egp 20 Taxes No Included Shipping To: Asw…" at bounding box center [792, 278] width 217 height 264
drag, startPoint x: 819, startPoint y: 178, endPoint x: 895, endPoint y: 237, distance: 96.2
click at [894, 236] on td "Shipping To: Maadi Stores egp 1,000 + egp 20 Taxes No Included Shipping To: Asw…" at bounding box center [792, 278] width 217 height 264
click at [894, 237] on div "No Included" at bounding box center [792, 234] width 203 height 17
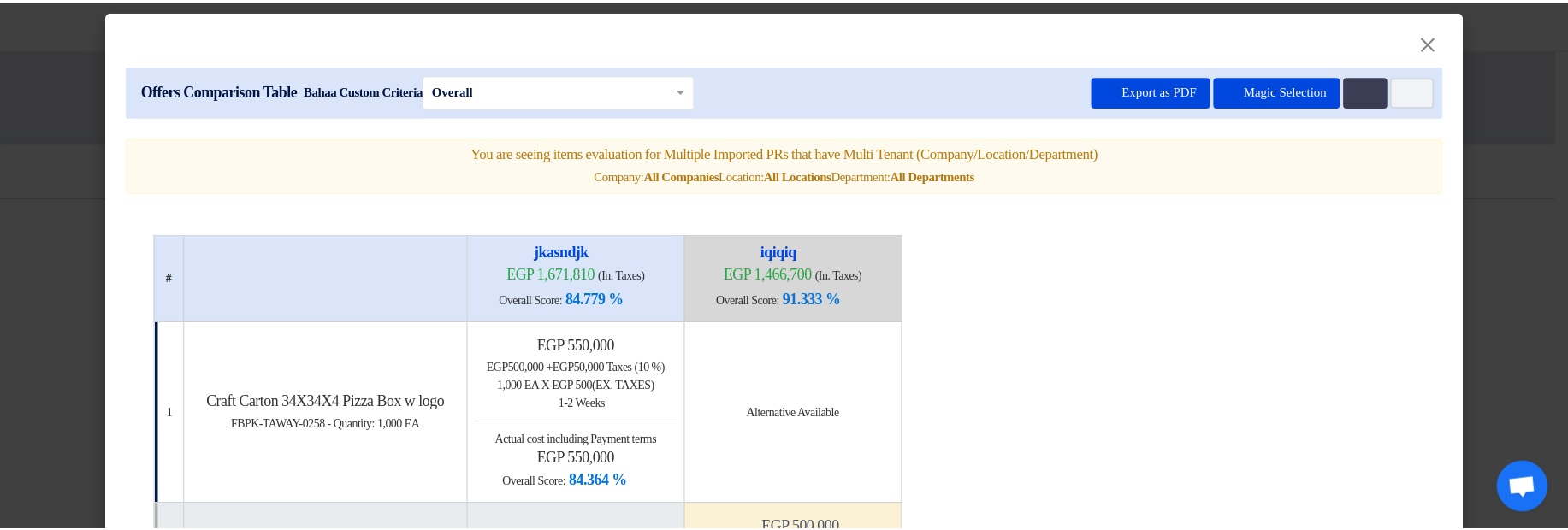
scroll to position [0, 0]
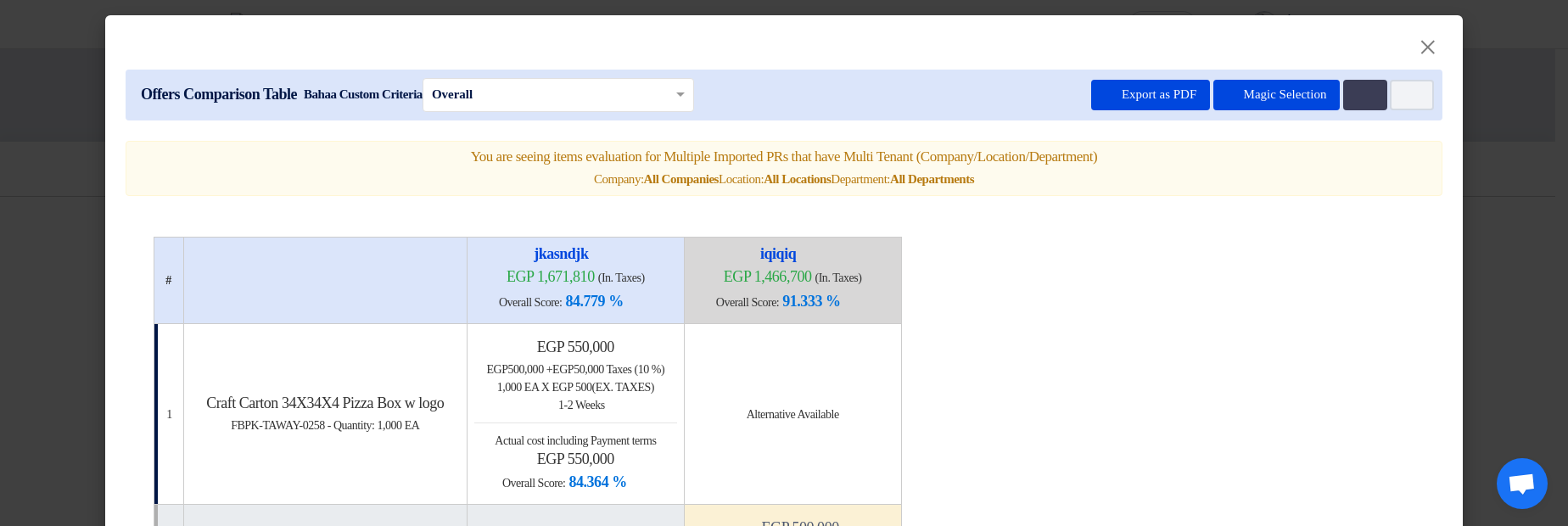
click at [53, 105] on modal-container "× Offers Comparison Table Bahaa Custom Criteria × Overall × Export as PDF Magic…" at bounding box center [784, 263] width 1568 height 526
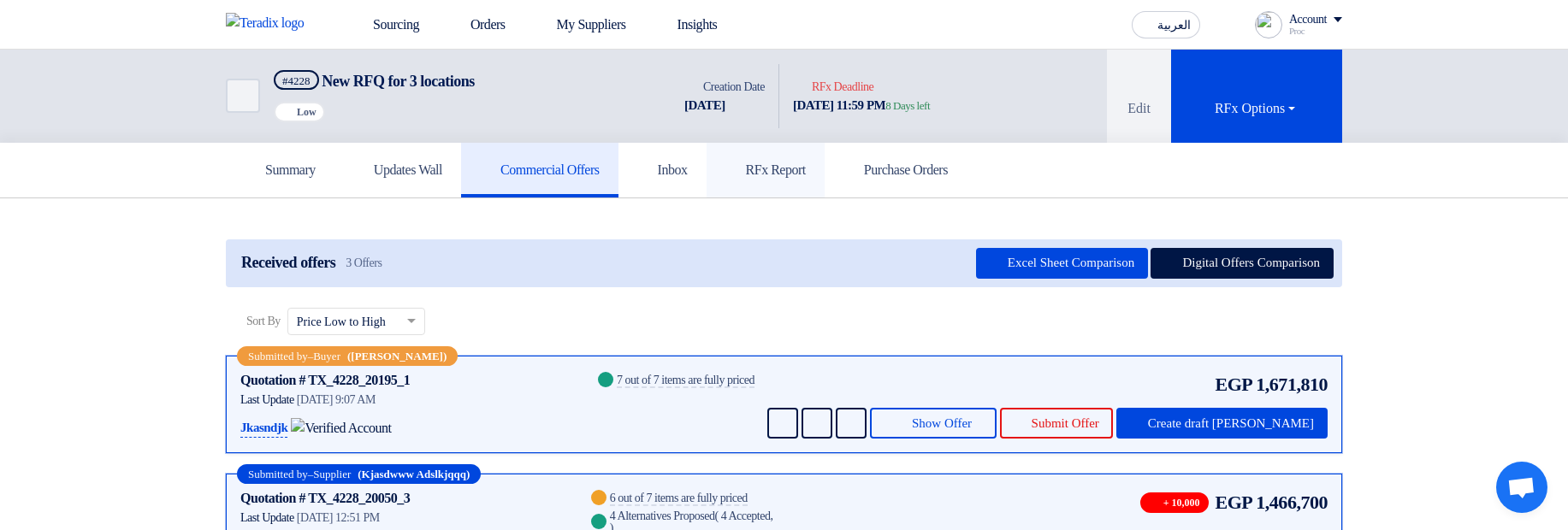
click at [806, 169] on h5 "RFx Report" at bounding box center [765, 170] width 81 height 17
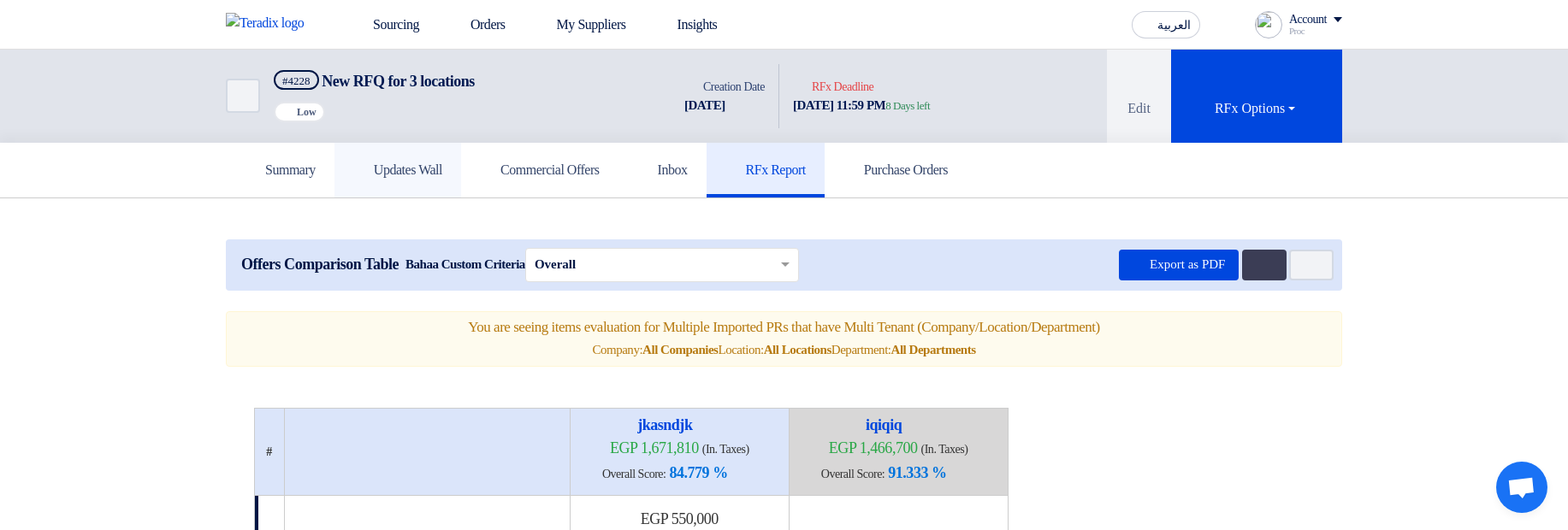
click at [371, 175] on icon at bounding box center [361, 170] width 17 height 17
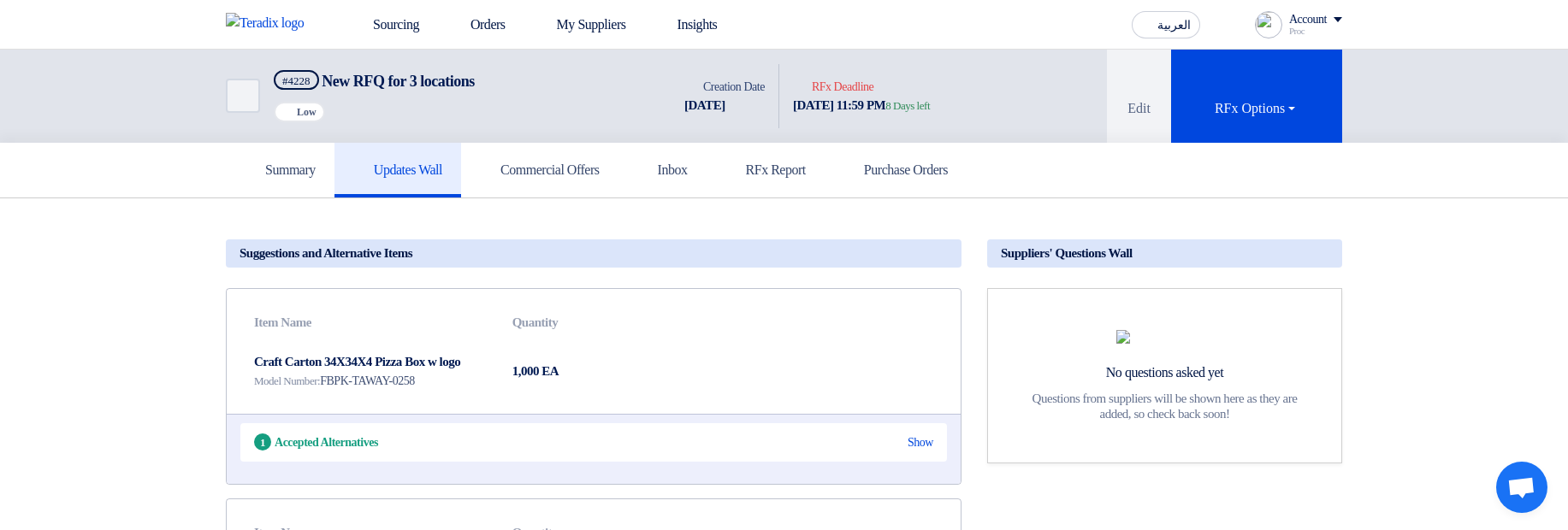
click at [311, 118] on div "Priority Low" at bounding box center [298, 112] width 51 height 20
click at [503, 45] on div "Sourcing Orders My Suppliers Insights العربية ع you have new offer for 'New RFQ…" at bounding box center [784, 24] width 1142 height 49
click at [405, 30] on link "Sourcing" at bounding box center [384, 24] width 97 height 38
